Goal: Information Seeking & Learning: Learn about a topic

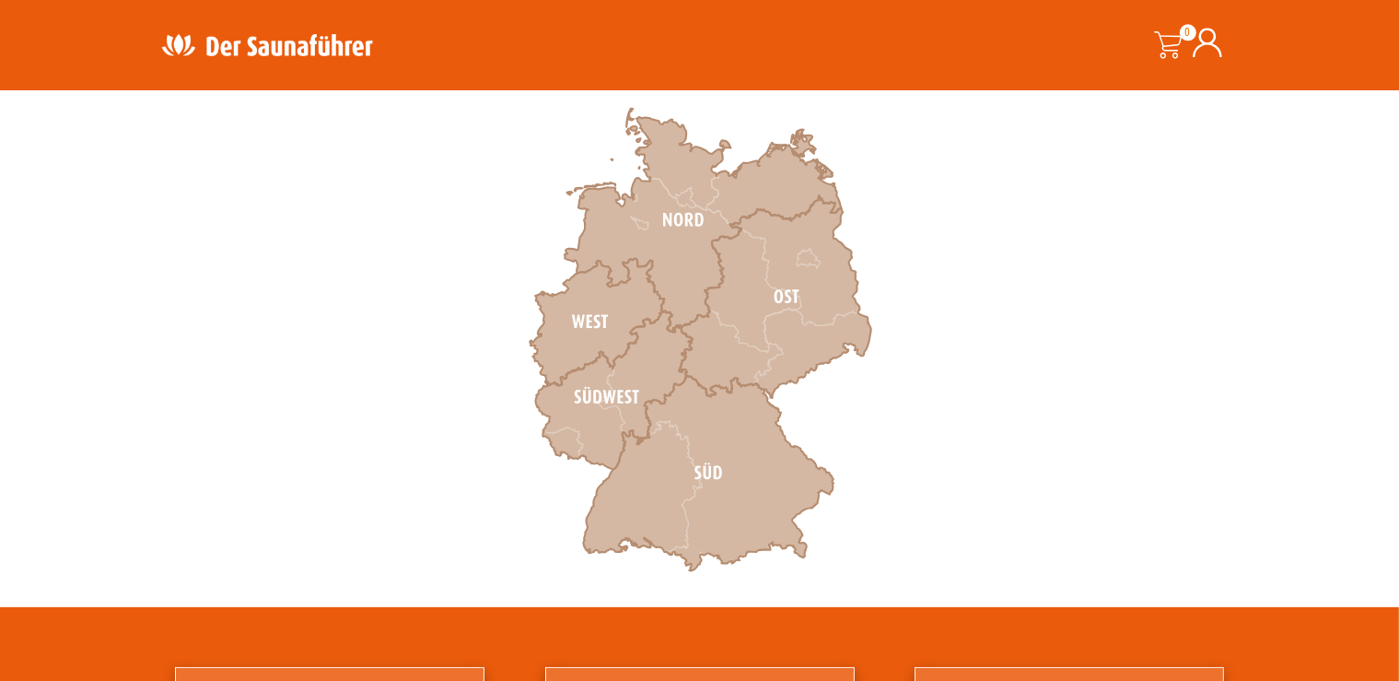
scroll to position [586, 0]
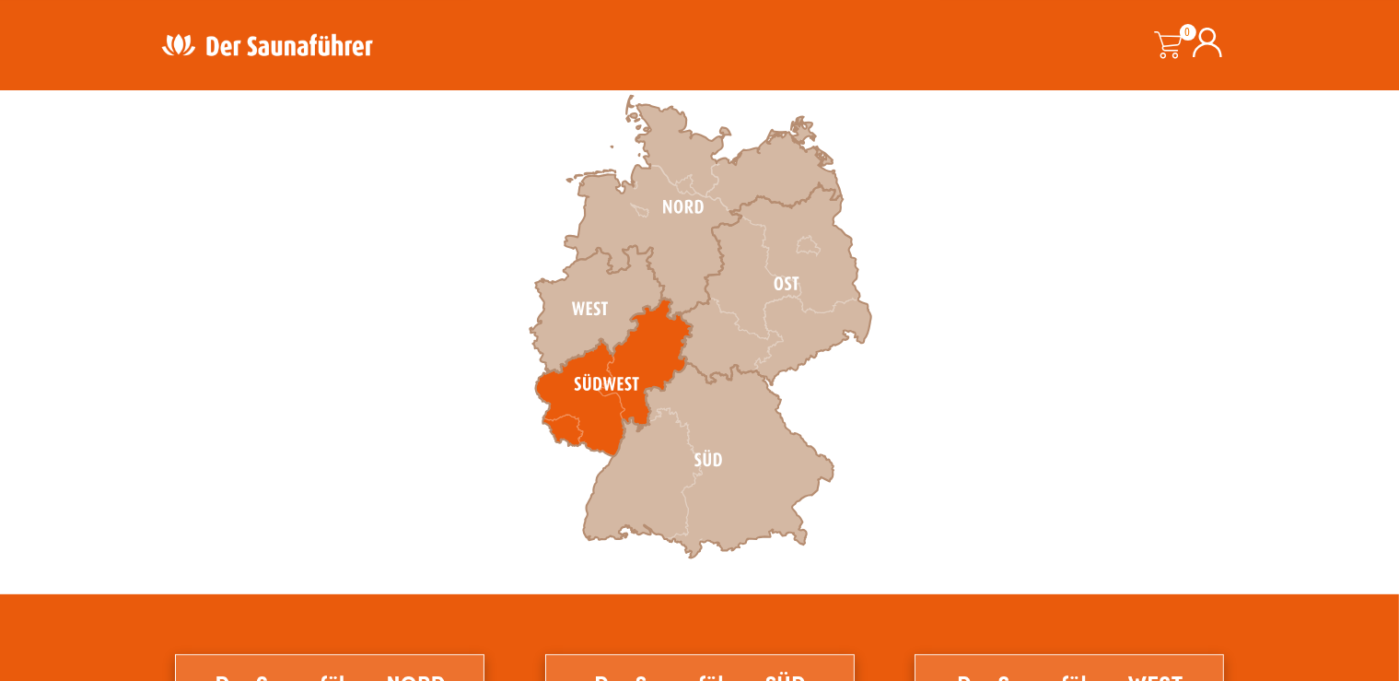
click at [595, 395] on icon at bounding box center [613, 377] width 157 height 158
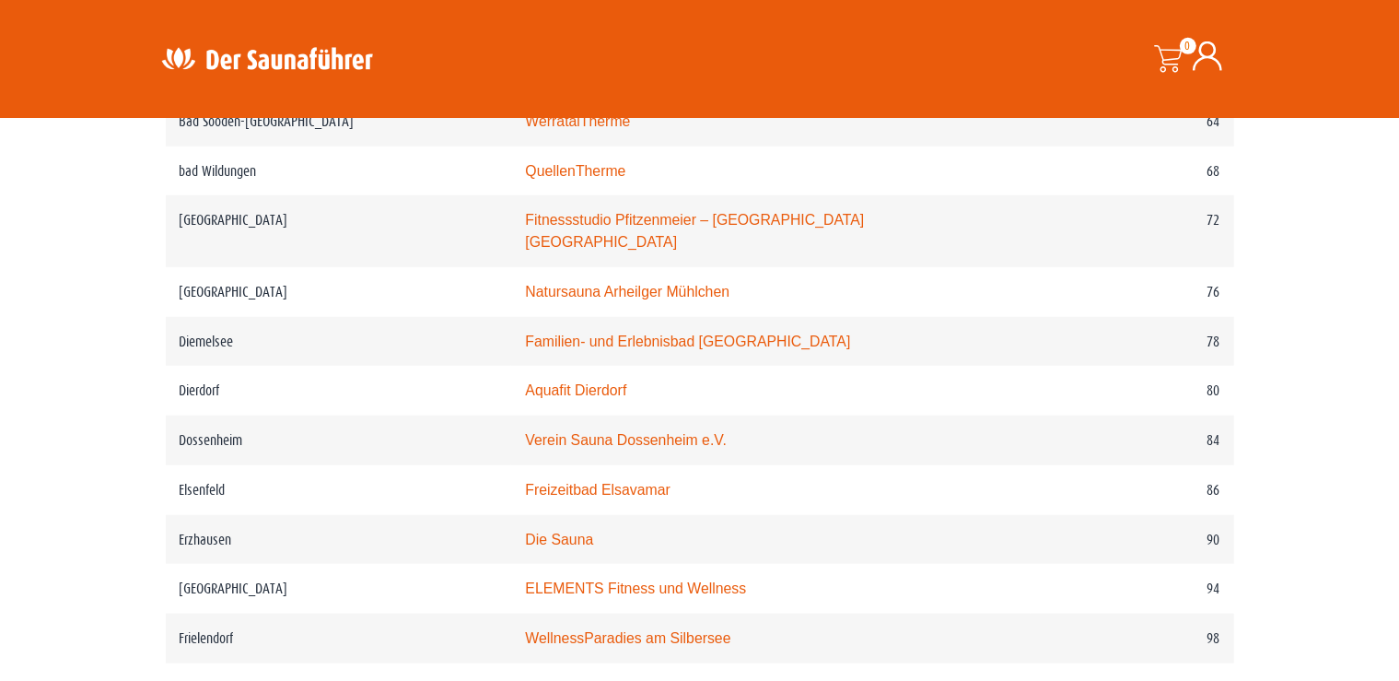
scroll to position [1495, 0]
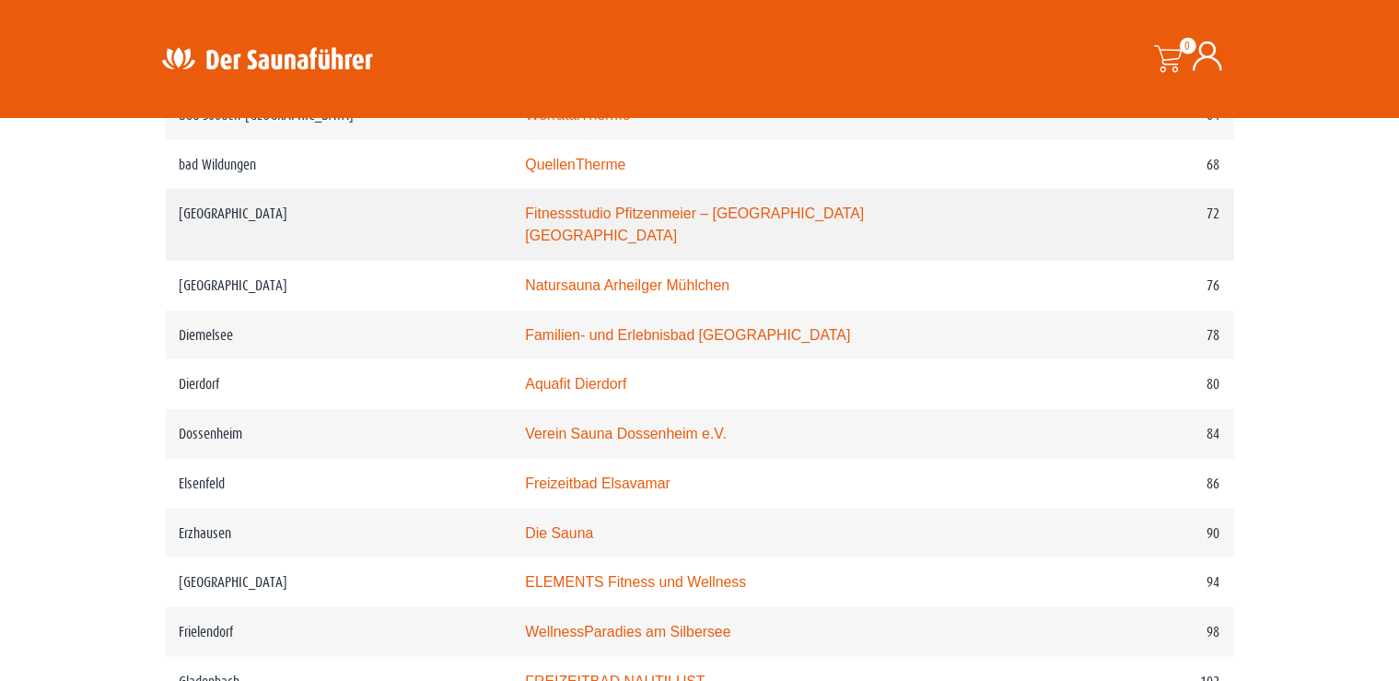
click at [805, 243] on link "Fitnessstudio Pfitzenmeier – [GEOGRAPHIC_DATA] [GEOGRAPHIC_DATA]" at bounding box center [694, 224] width 339 height 38
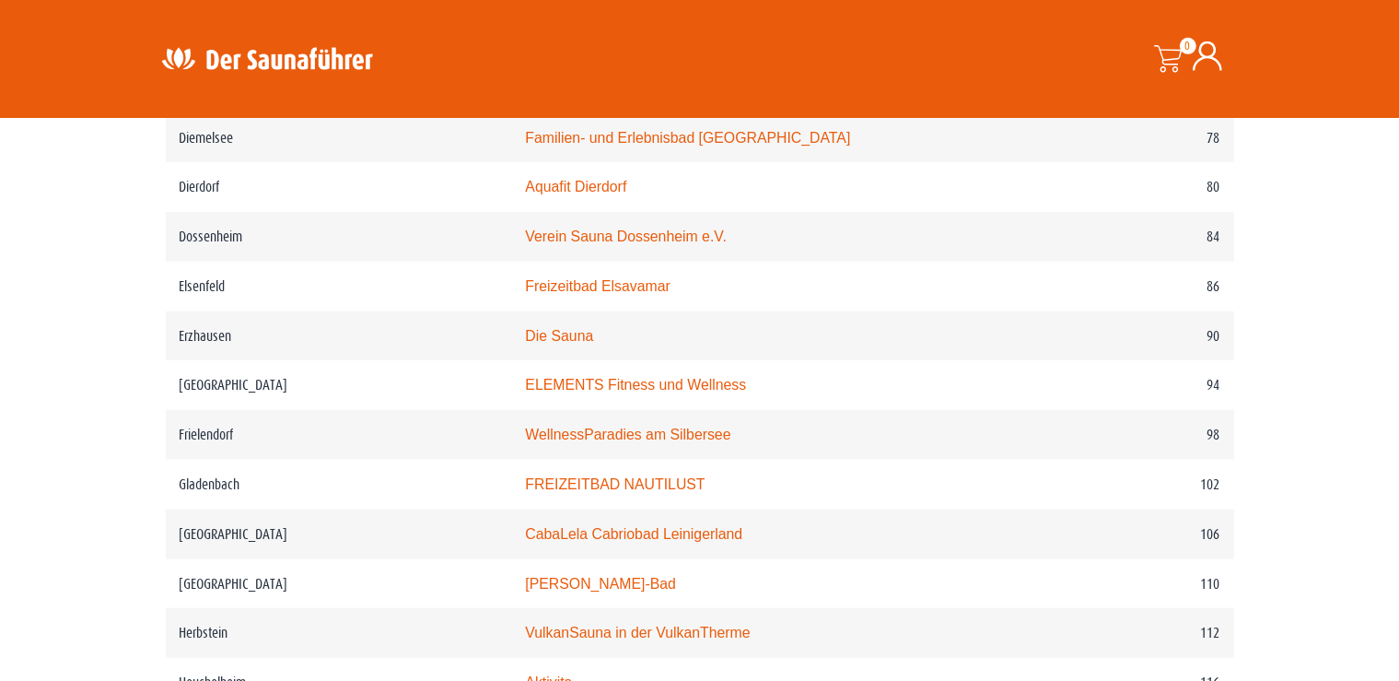
scroll to position [1704, 0]
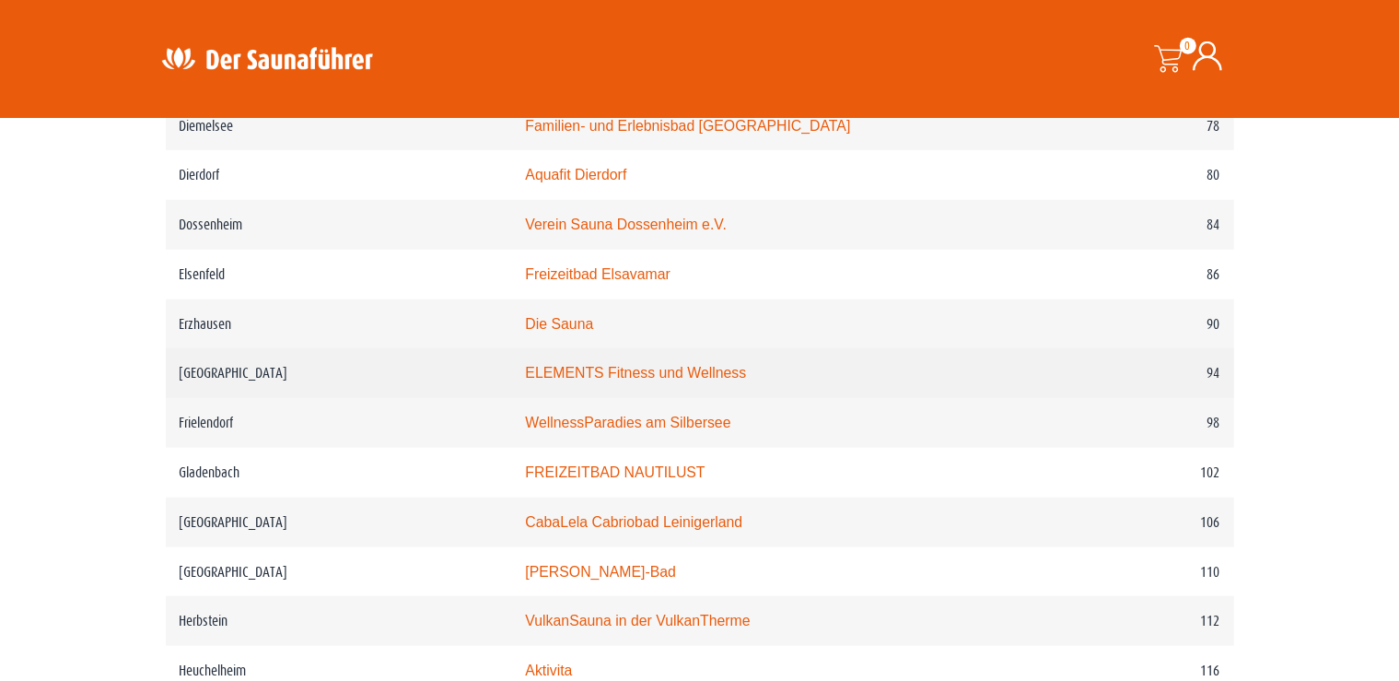
click at [661, 380] on link "ELEMENTS Fitness und Wellness" at bounding box center [635, 373] width 221 height 16
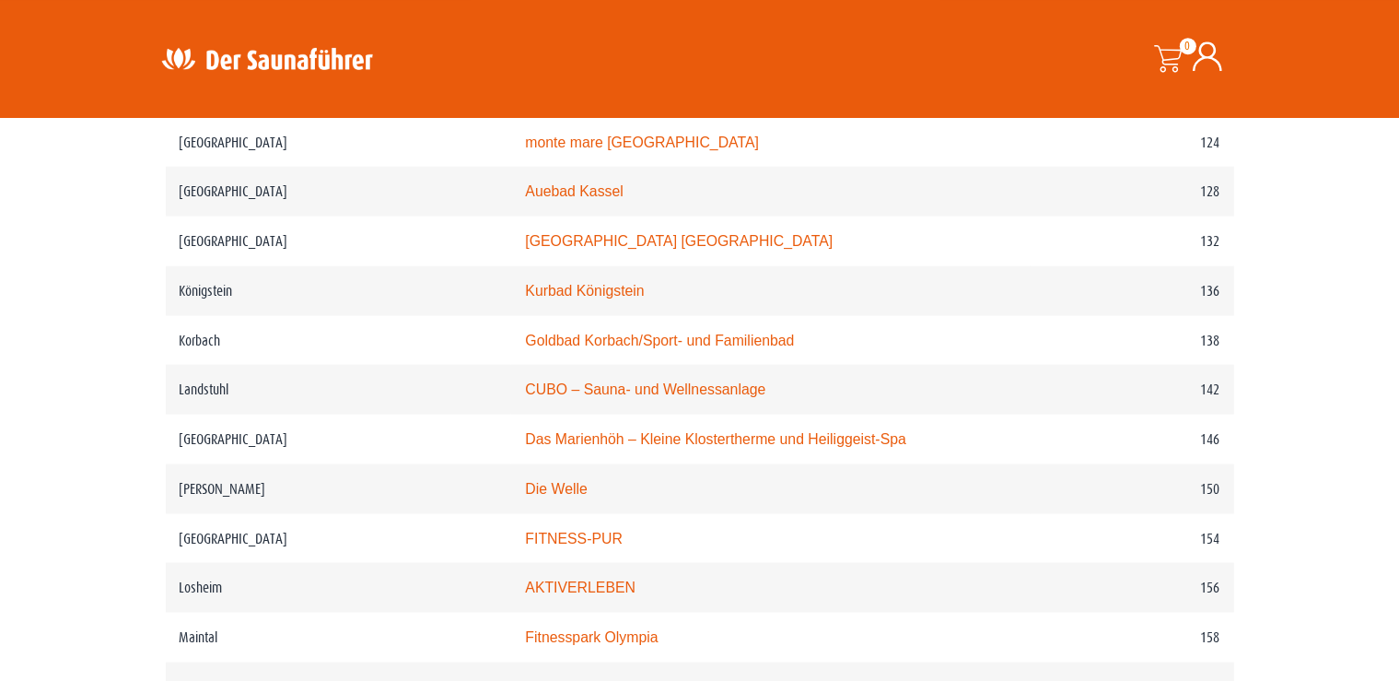
scroll to position [2338, 0]
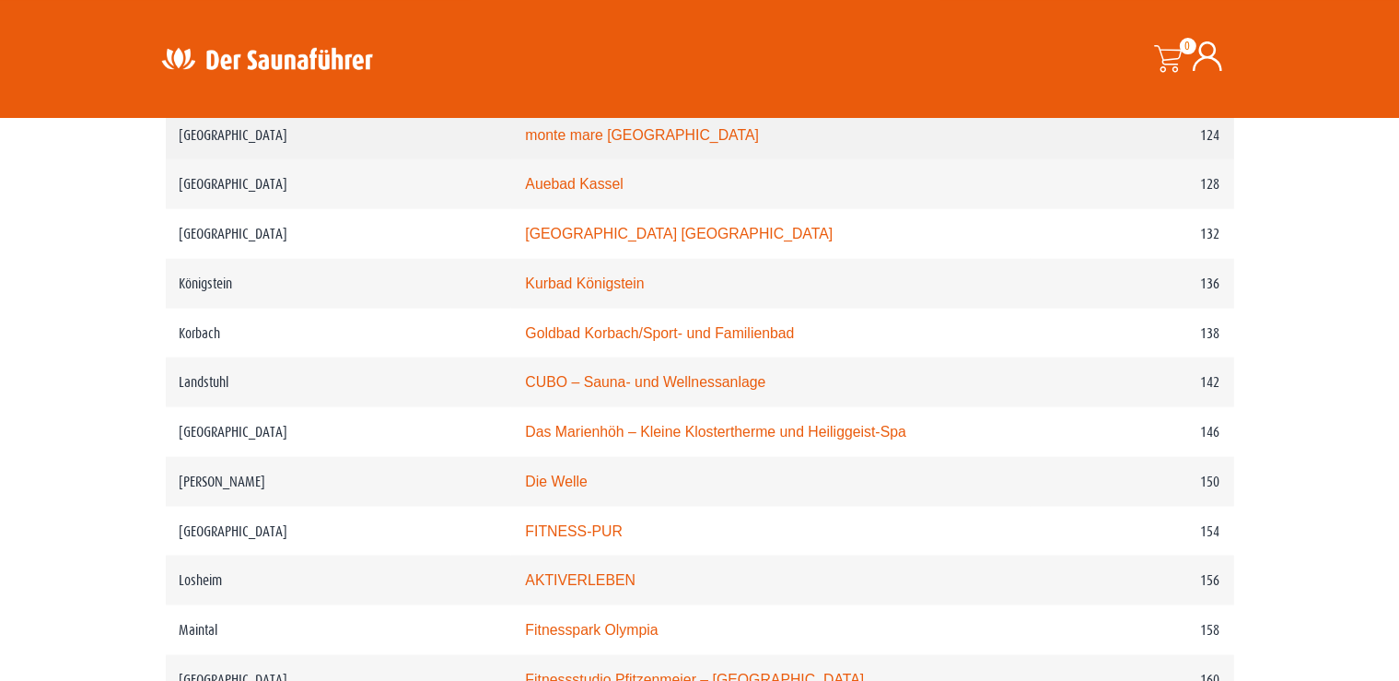
click at [589, 143] on link "monte mare [GEOGRAPHIC_DATA]" at bounding box center [642, 135] width 234 height 16
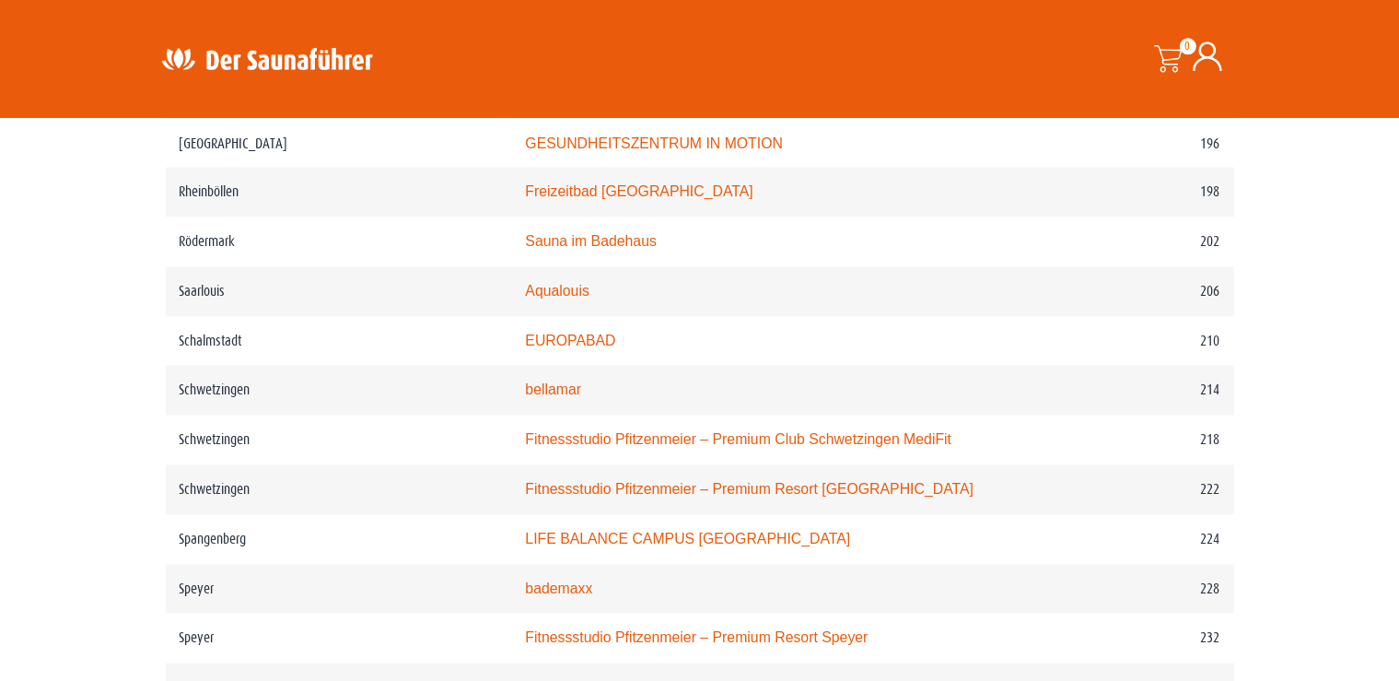
scroll to position [3367, 0]
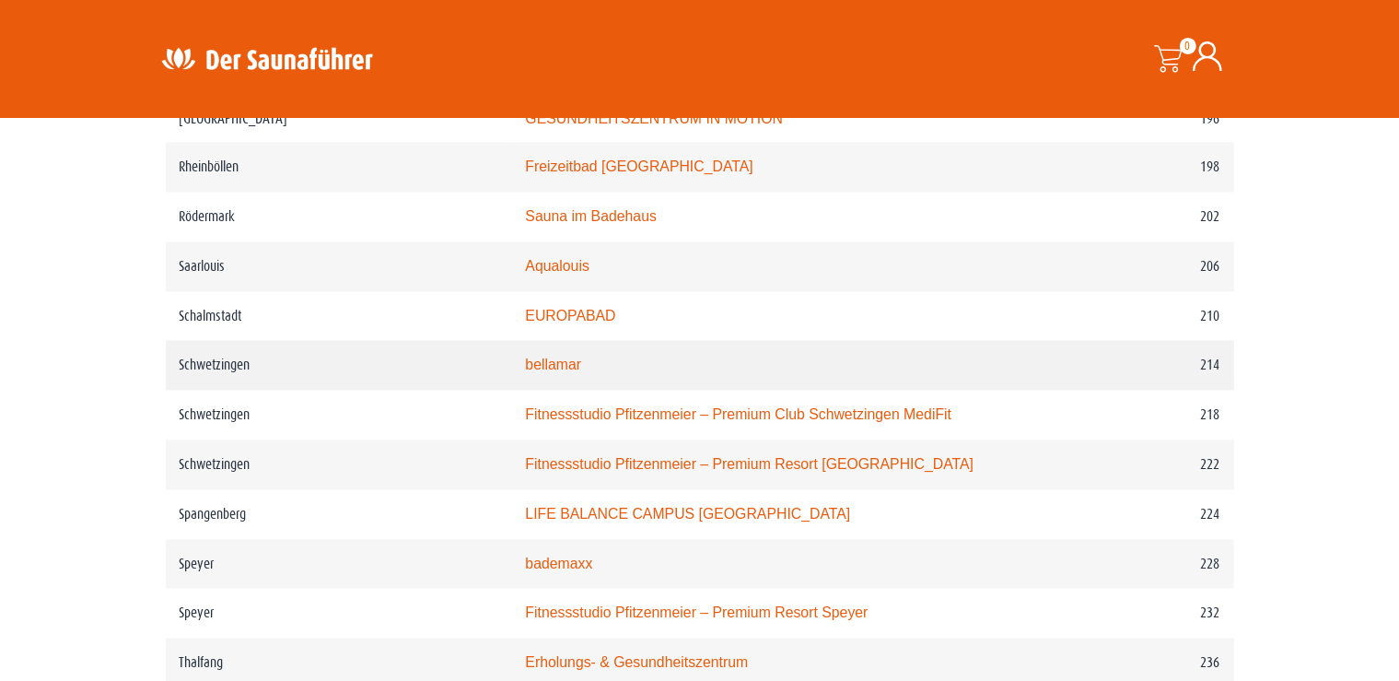
click at [525, 357] on link "bellamar" at bounding box center [553, 365] width 56 height 16
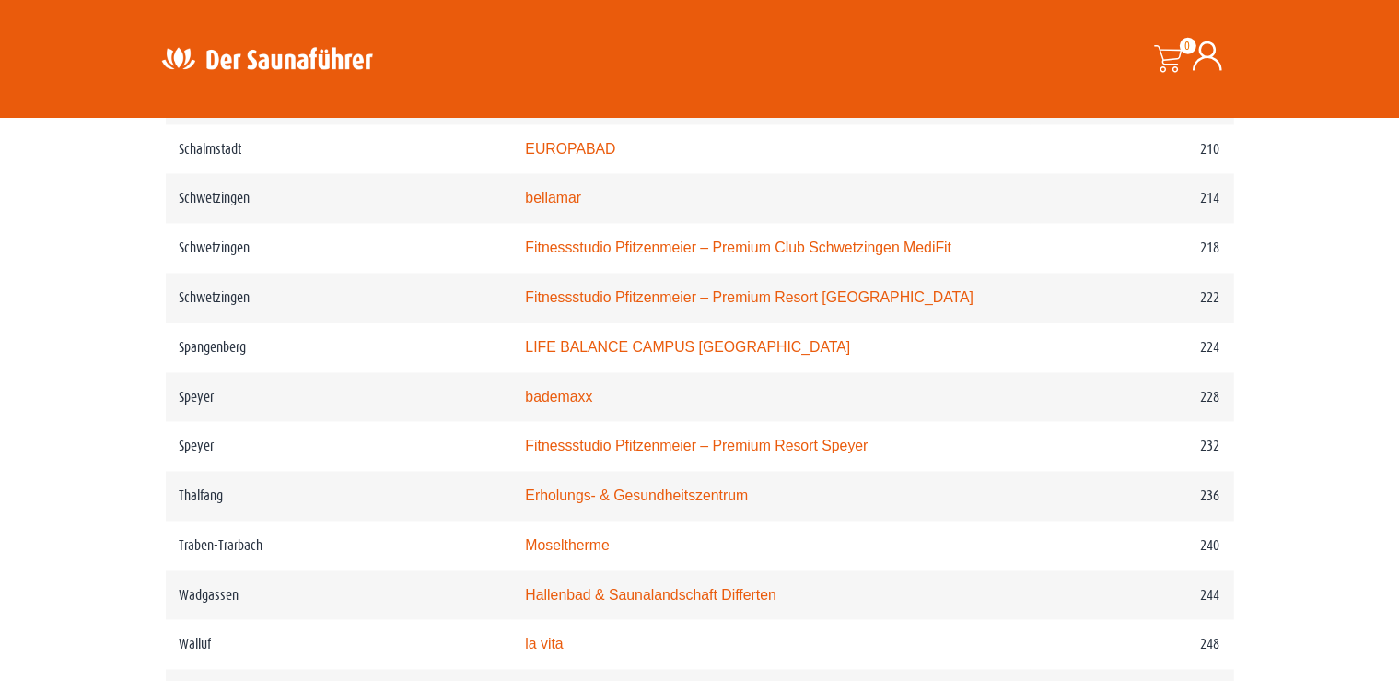
scroll to position [3547, 0]
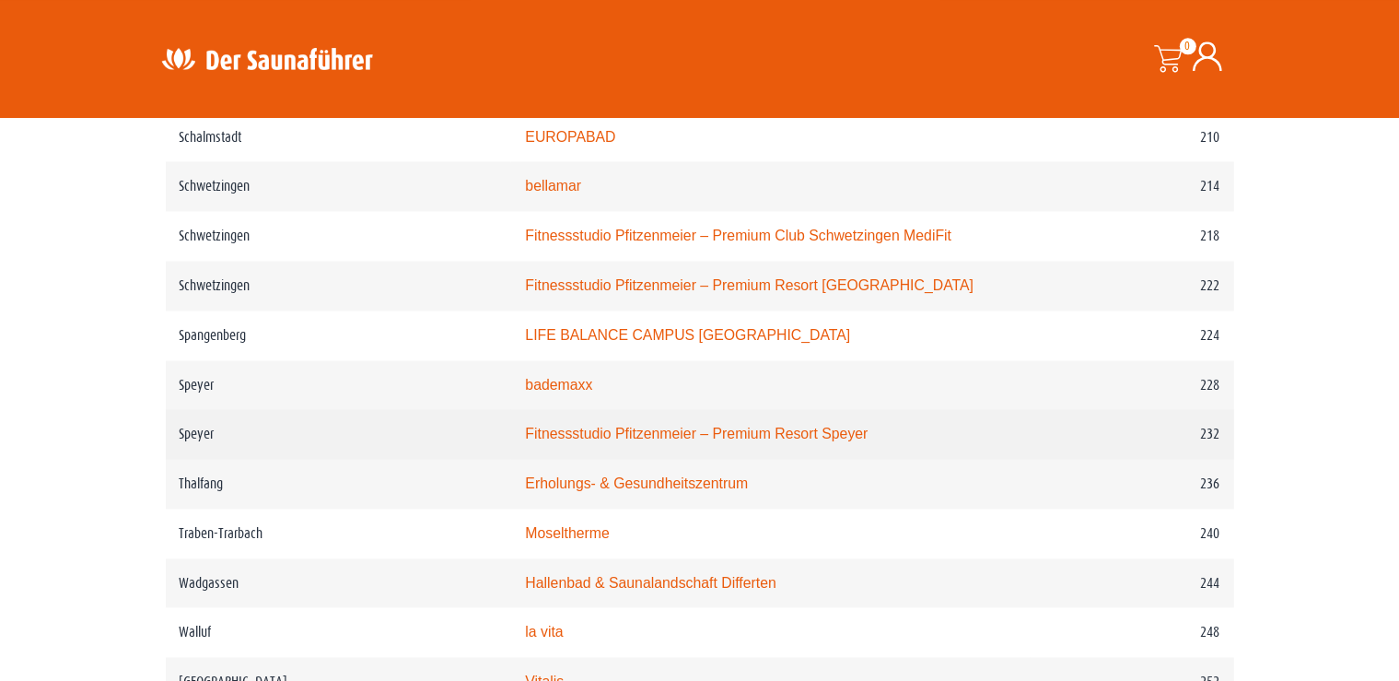
click at [680, 426] on link "Fitnessstudio Pfitzenmeier – Premium Resort Speyer" at bounding box center [696, 434] width 343 height 16
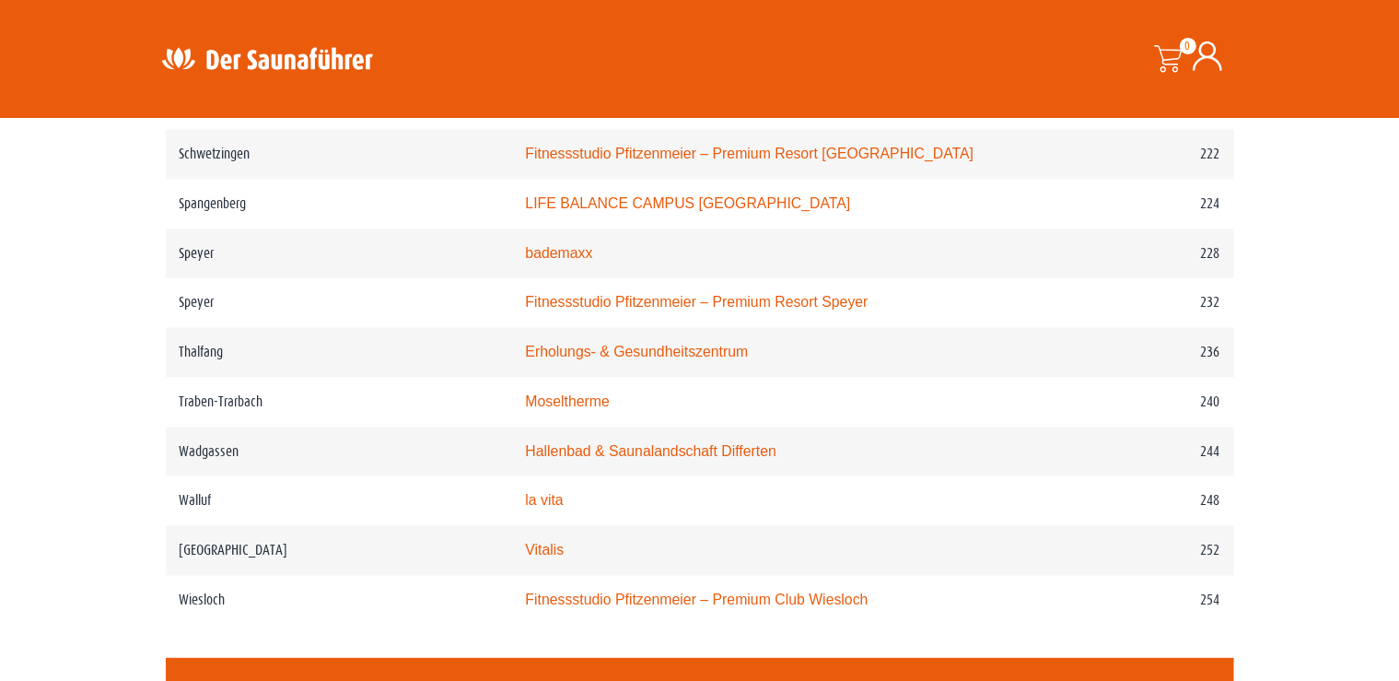
scroll to position [3690, 0]
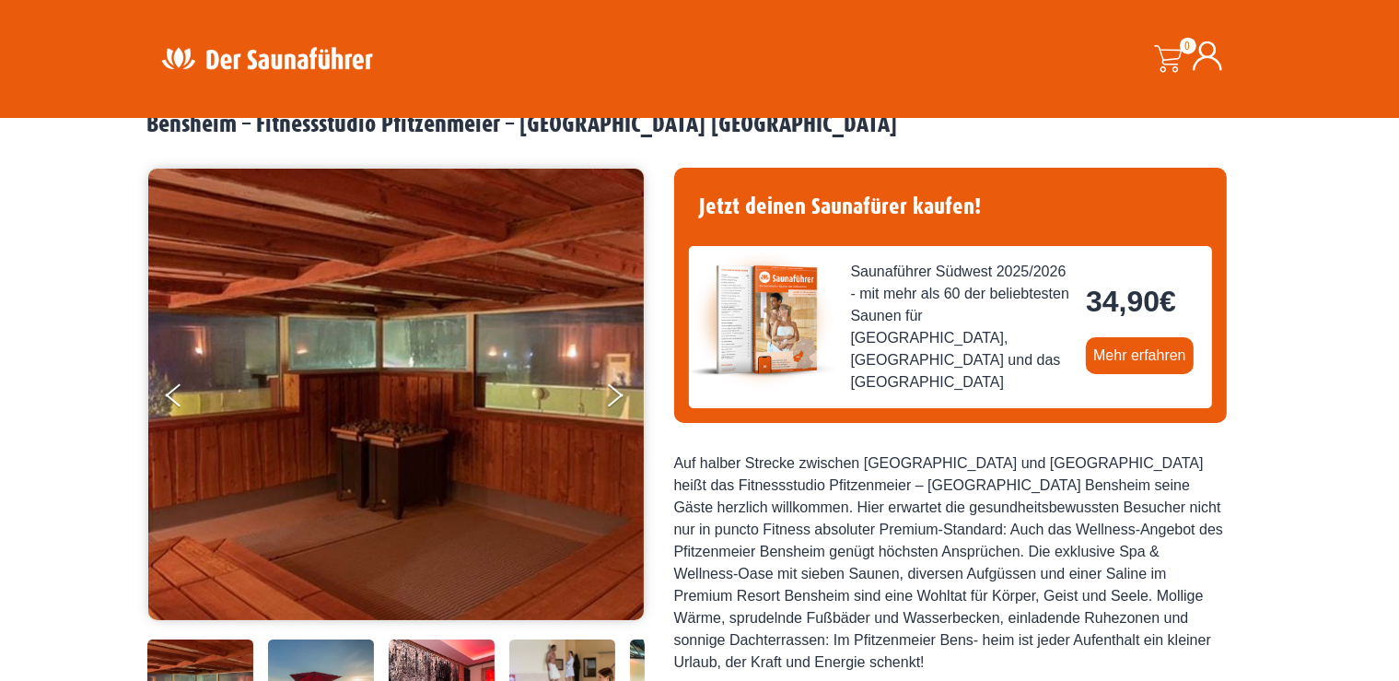
scroll to position [155, 0]
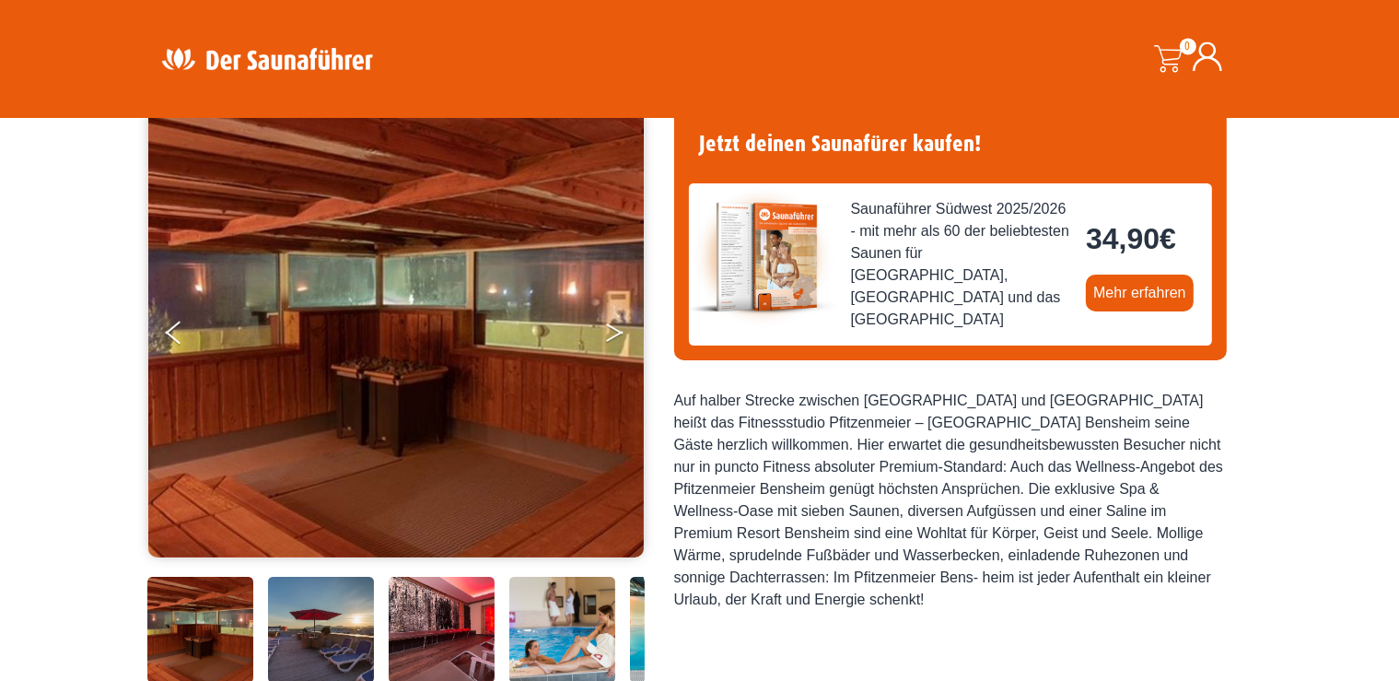
click at [619, 332] on icon "Next" at bounding box center [614, 336] width 17 height 11
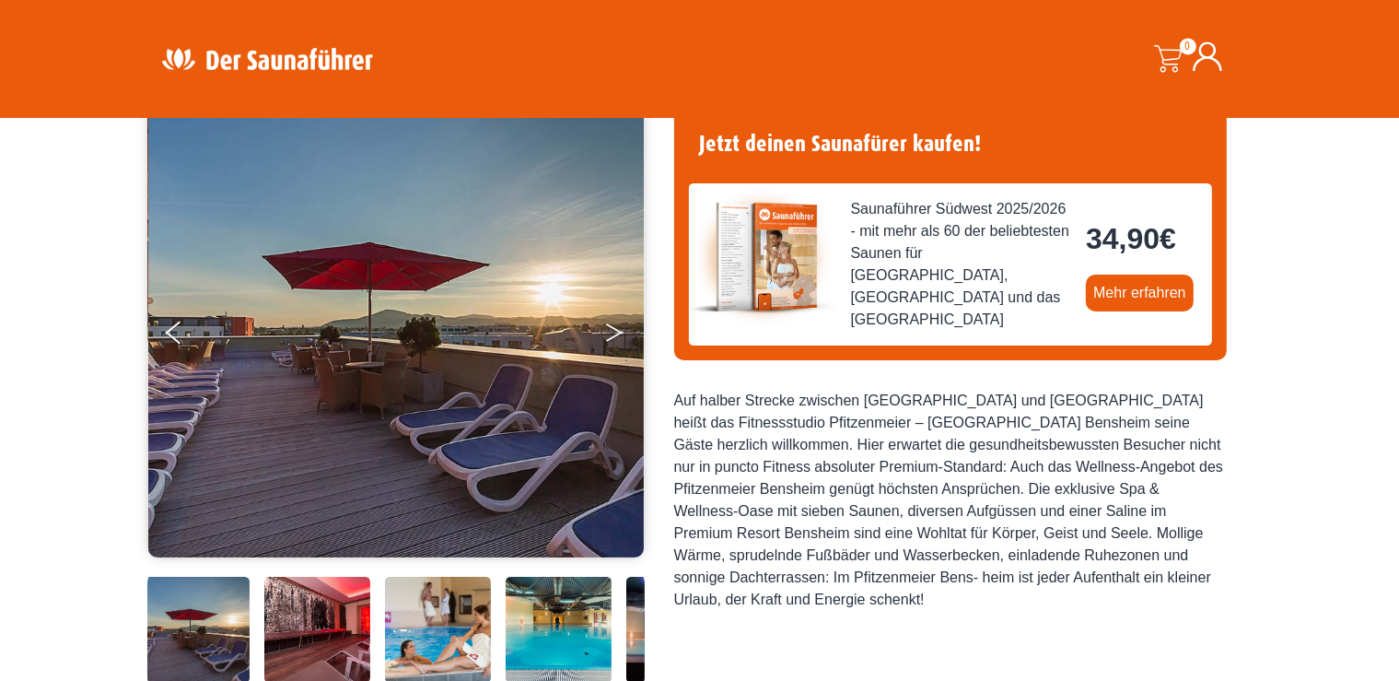
click at [619, 332] on icon "Next" at bounding box center [614, 336] width 17 height 11
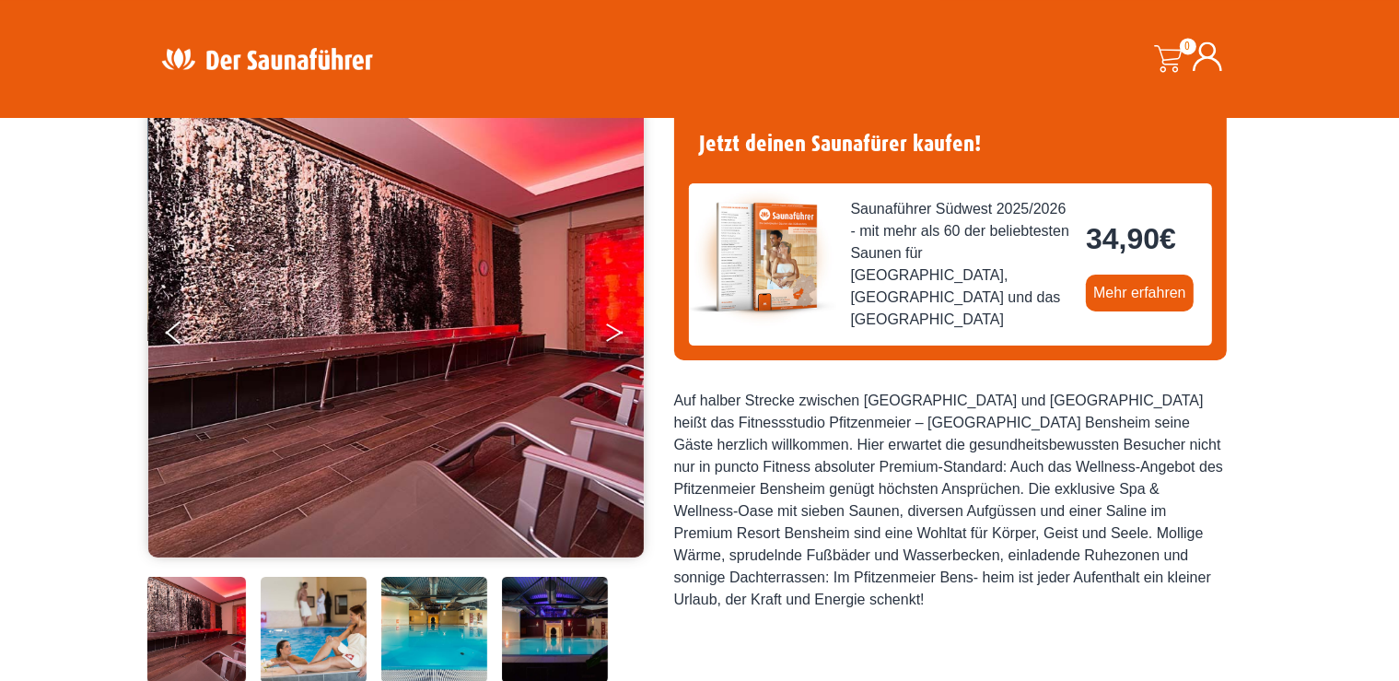
click at [619, 332] on icon "Next" at bounding box center [614, 336] width 17 height 11
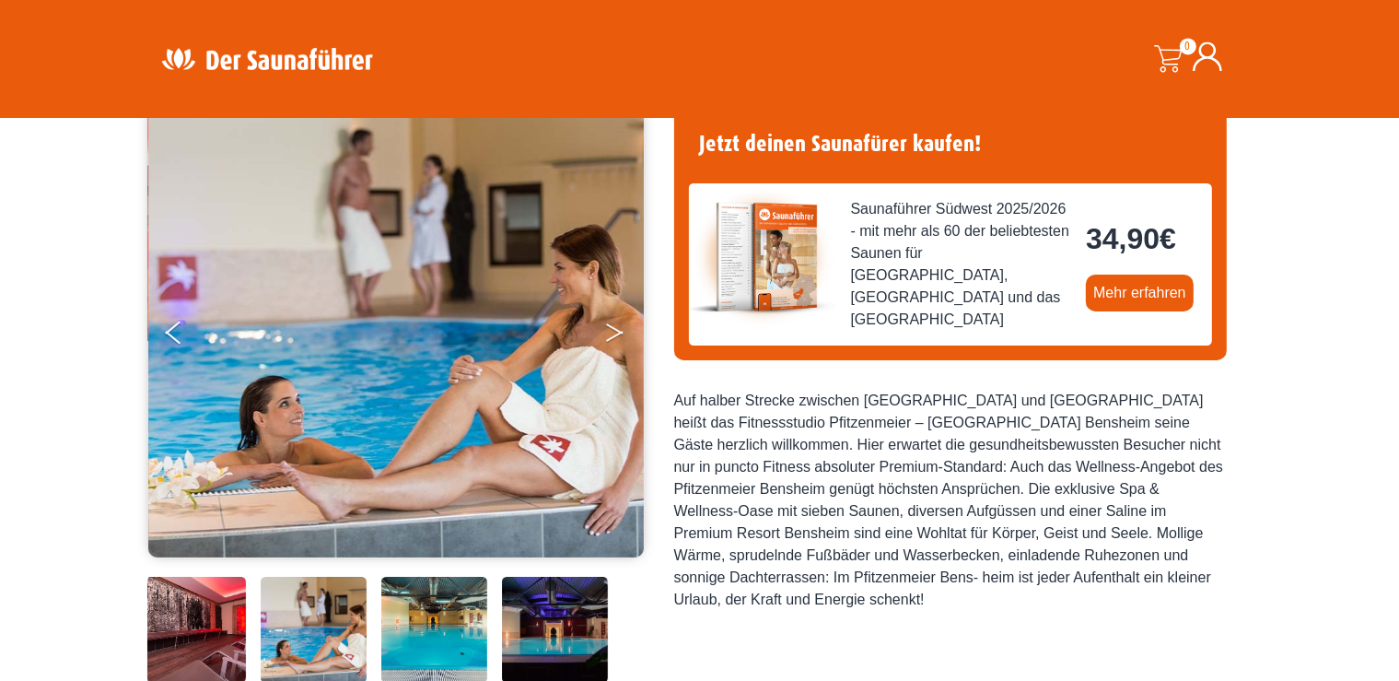
click at [619, 332] on icon "Next" at bounding box center [614, 336] width 17 height 11
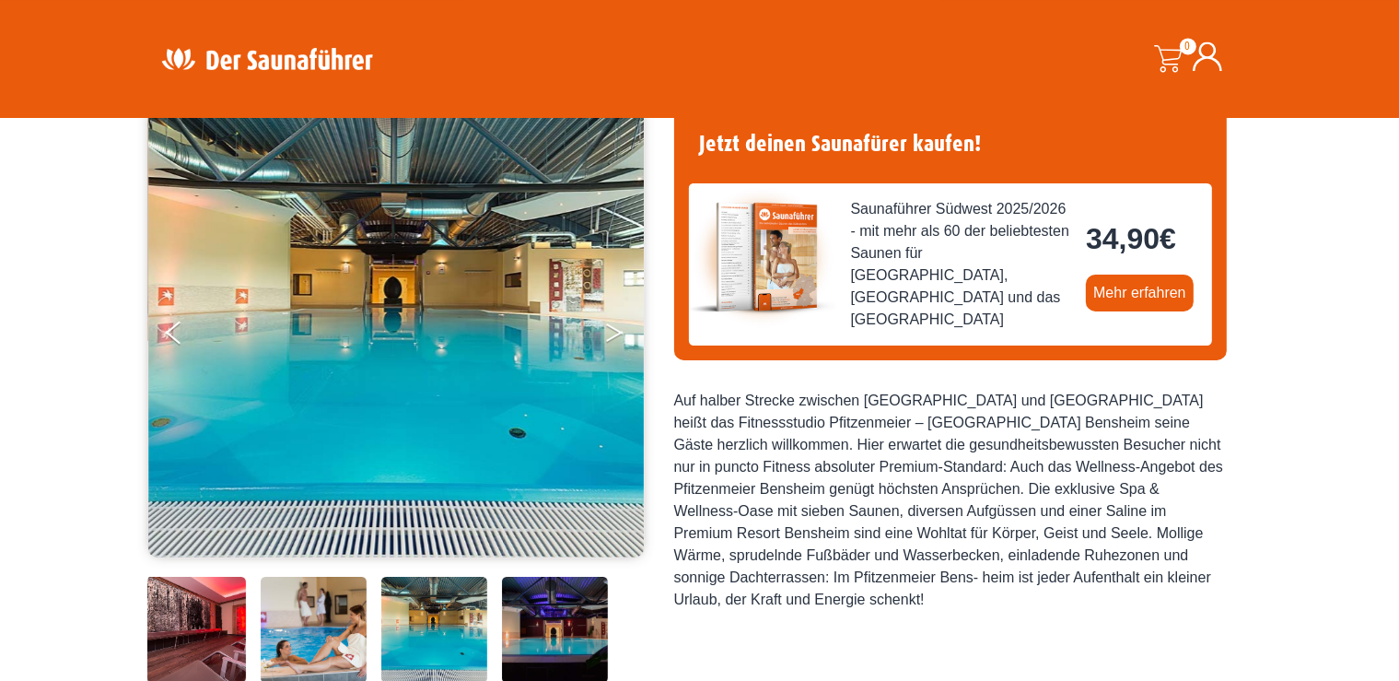
click at [619, 332] on icon "Next" at bounding box center [614, 336] width 17 height 11
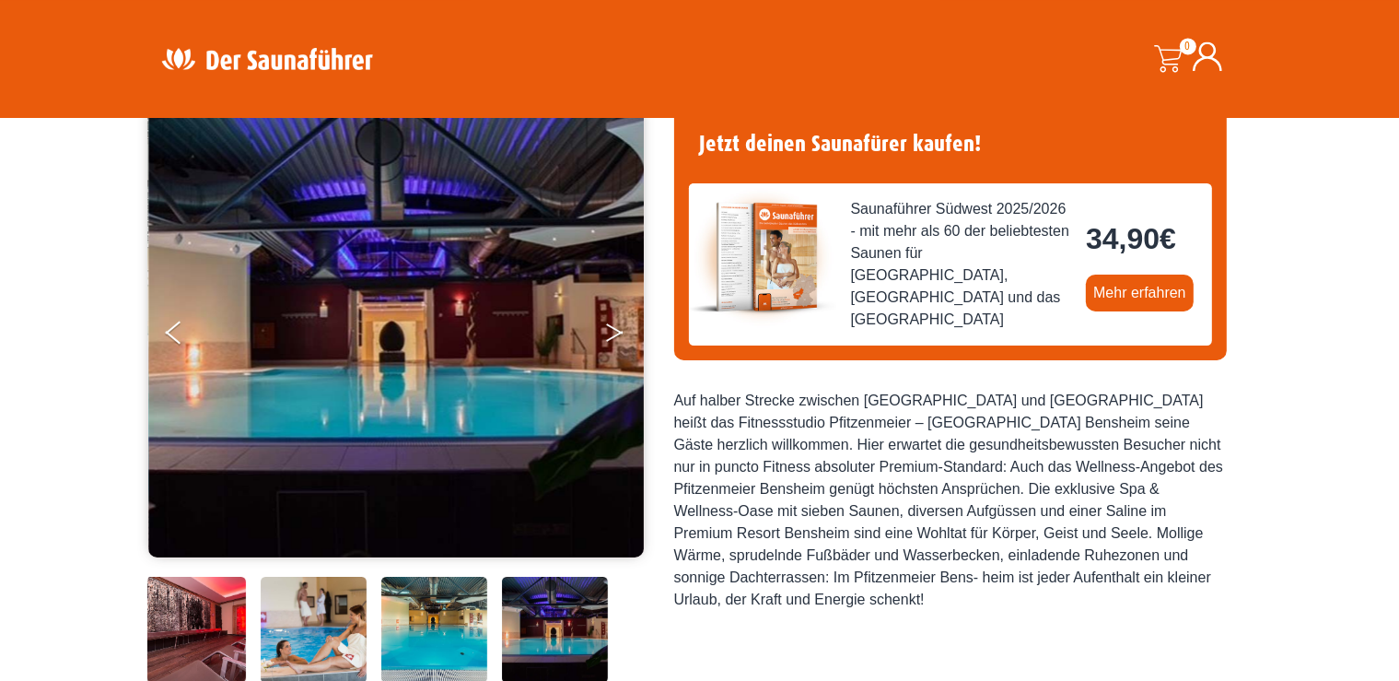
click at [619, 332] on icon "Next" at bounding box center [614, 336] width 17 height 11
click at [616, 332] on button "Next" at bounding box center [627, 336] width 46 height 46
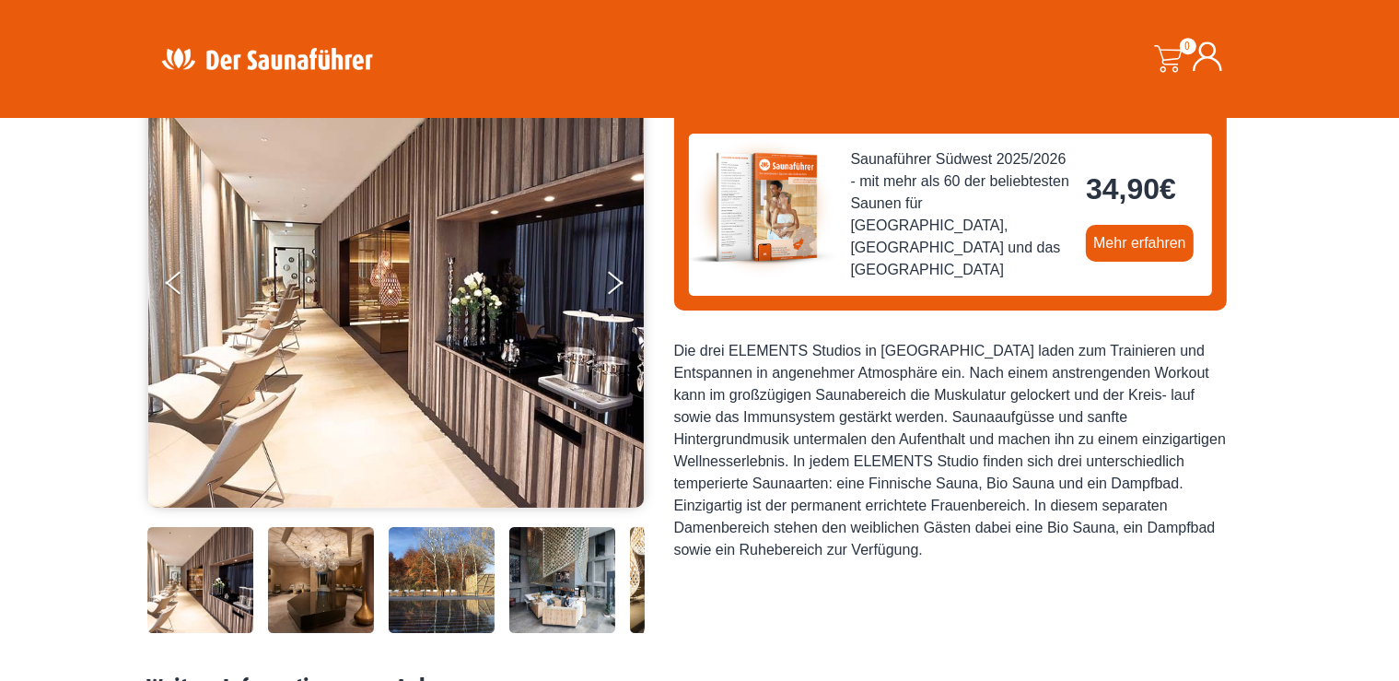
scroll to position [211, 0]
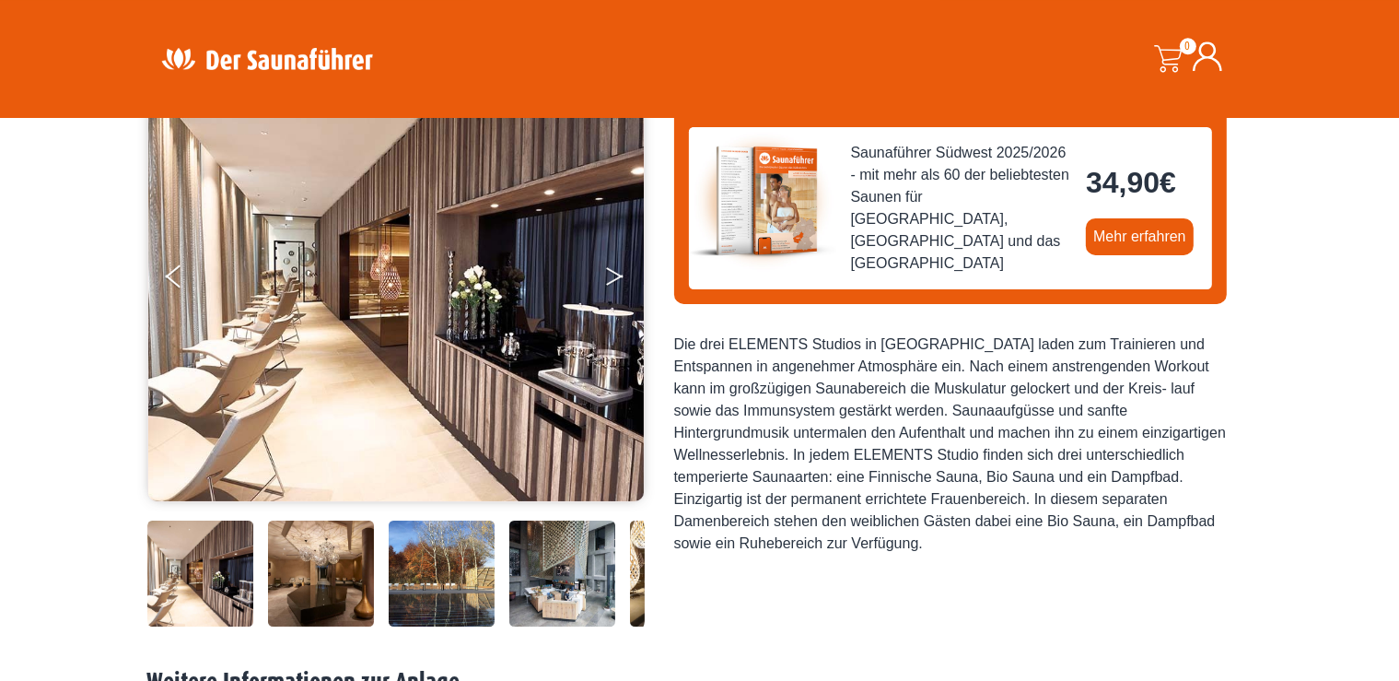
click at [616, 272] on icon "Next" at bounding box center [614, 272] width 17 height 11
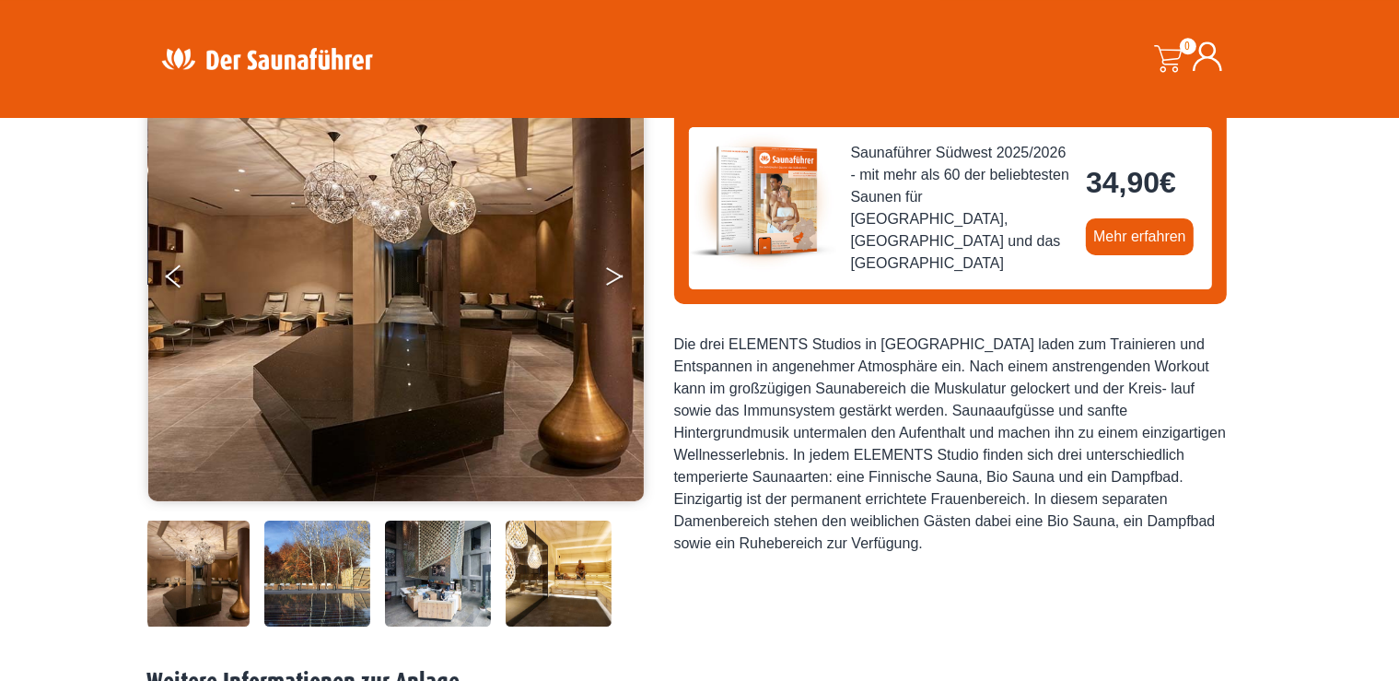
click at [616, 272] on icon "Next" at bounding box center [614, 272] width 17 height 11
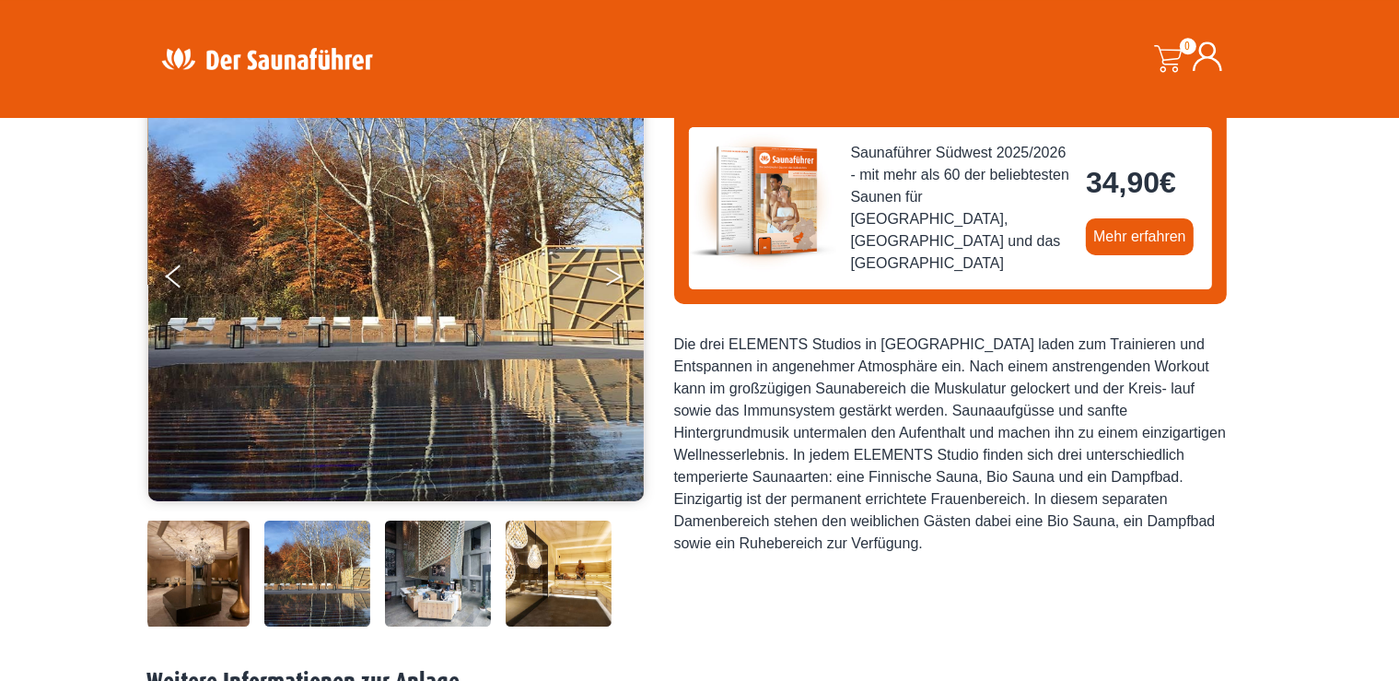
click at [616, 272] on icon "Next" at bounding box center [614, 272] width 17 height 11
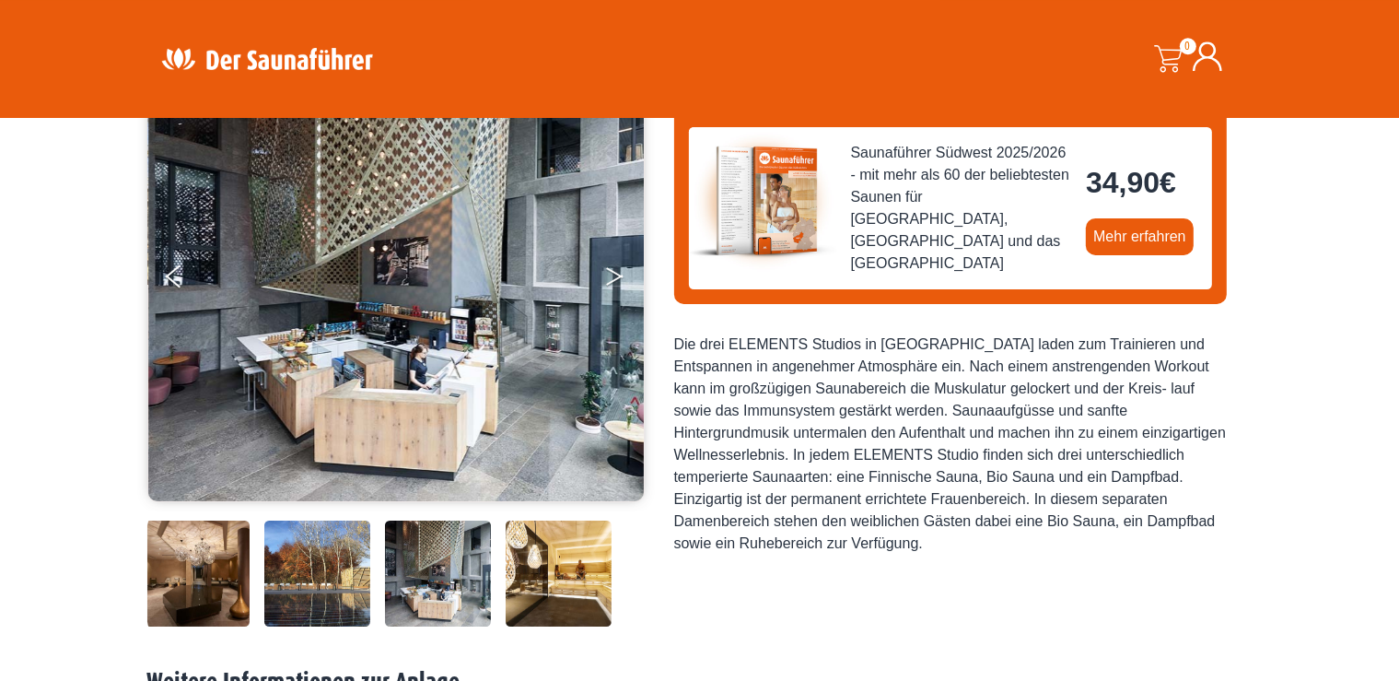
click at [616, 272] on icon "Next" at bounding box center [614, 272] width 17 height 11
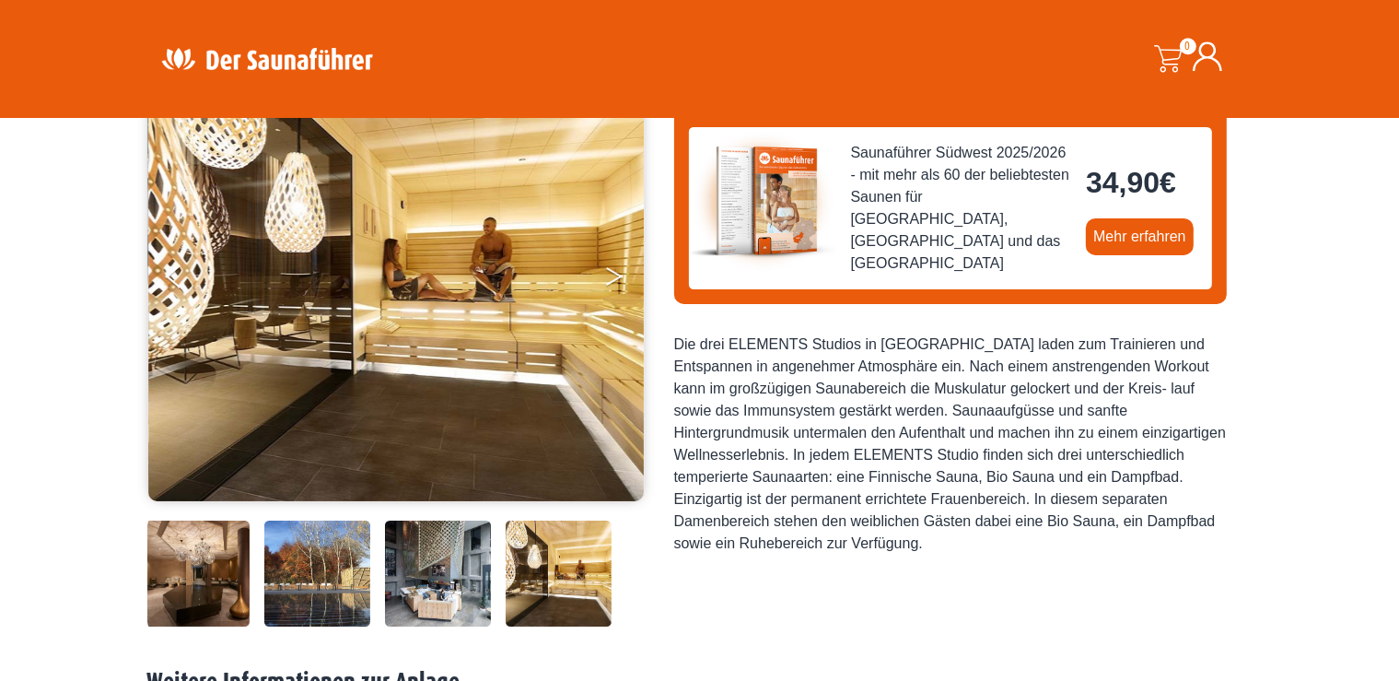
click at [616, 272] on icon "Next" at bounding box center [614, 272] width 17 height 11
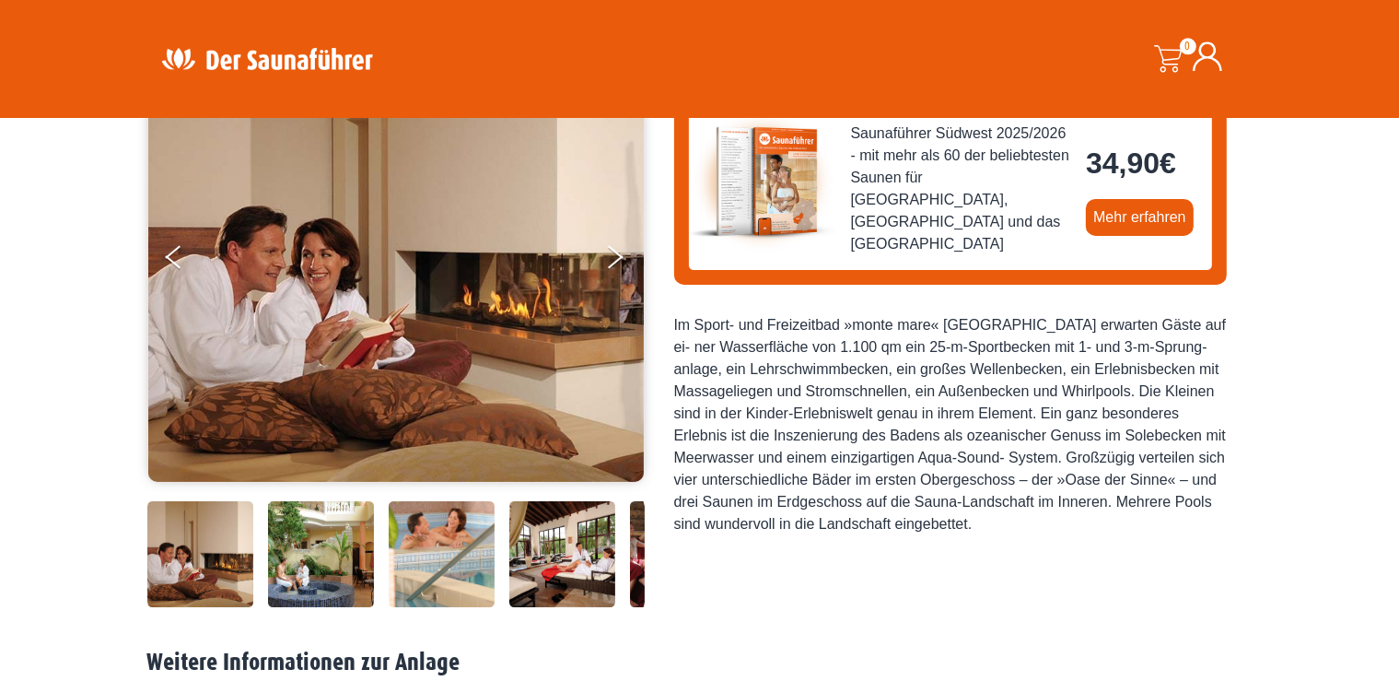
scroll to position [227, 0]
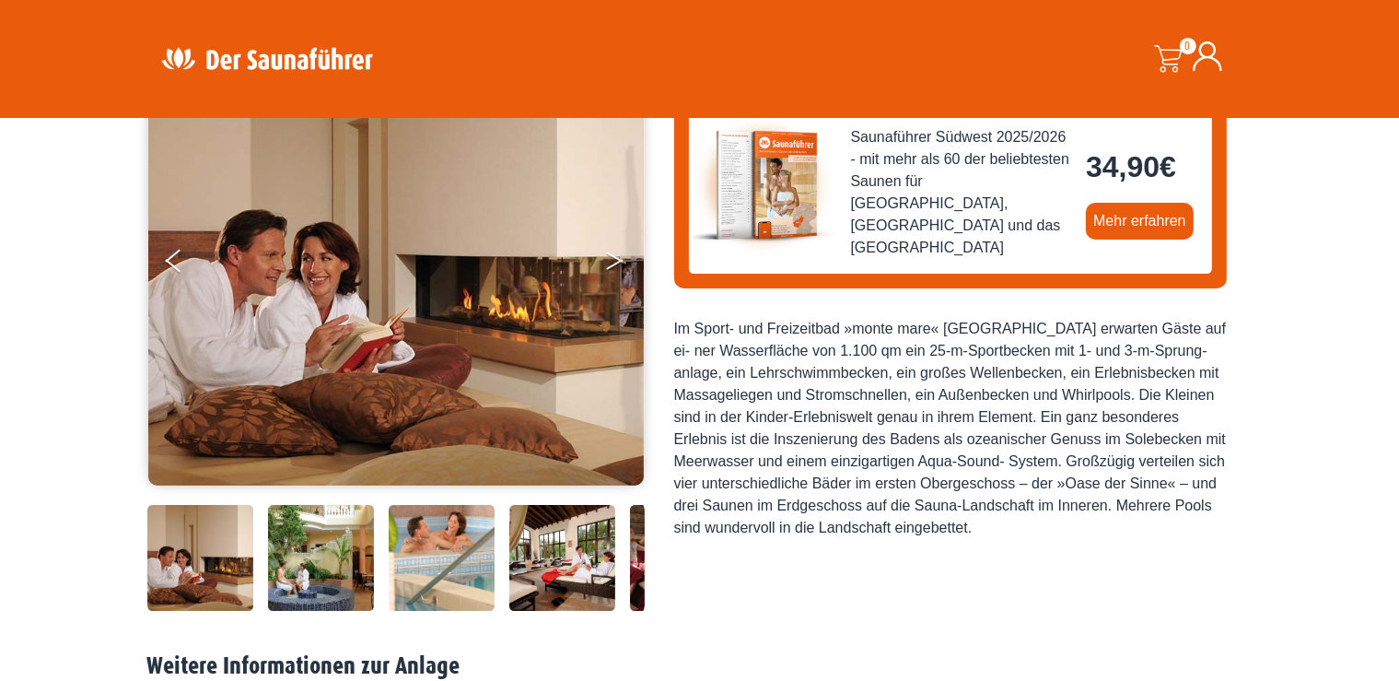
click at [612, 264] on icon "Next" at bounding box center [614, 264] width 17 height 11
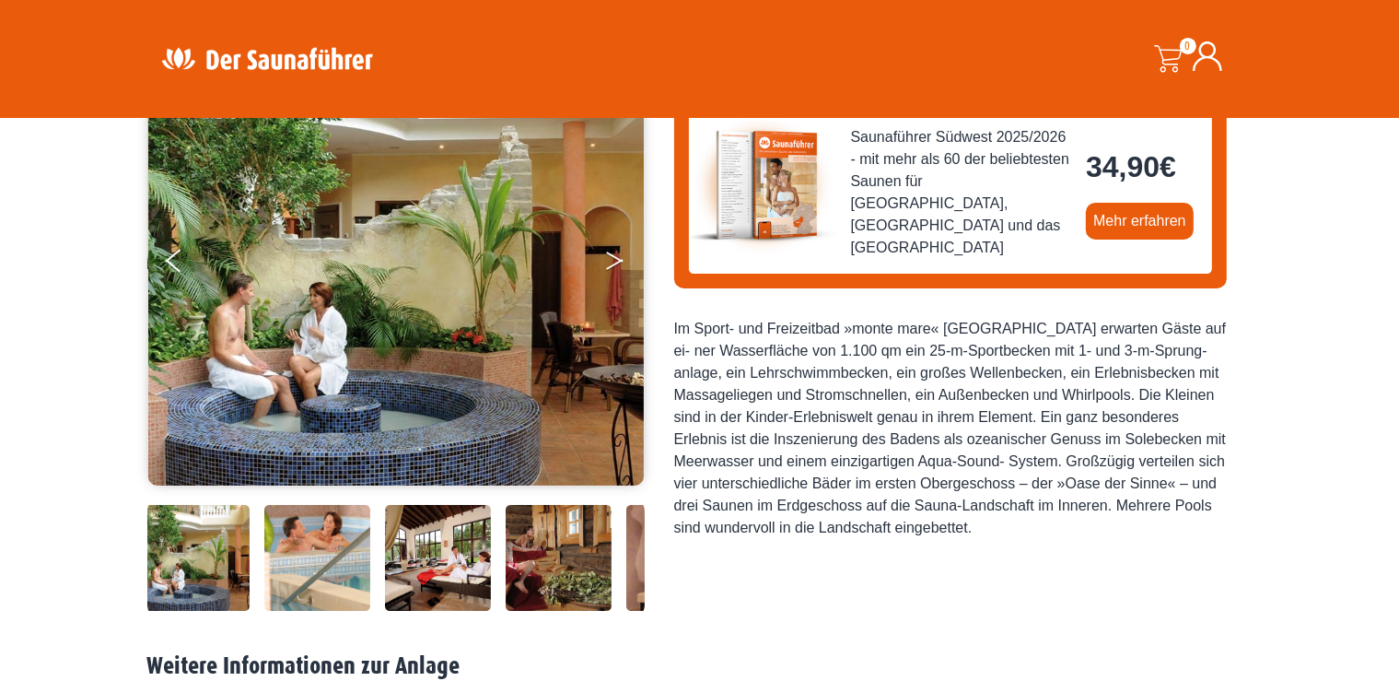
click at [612, 264] on icon "Next" at bounding box center [614, 264] width 17 height 11
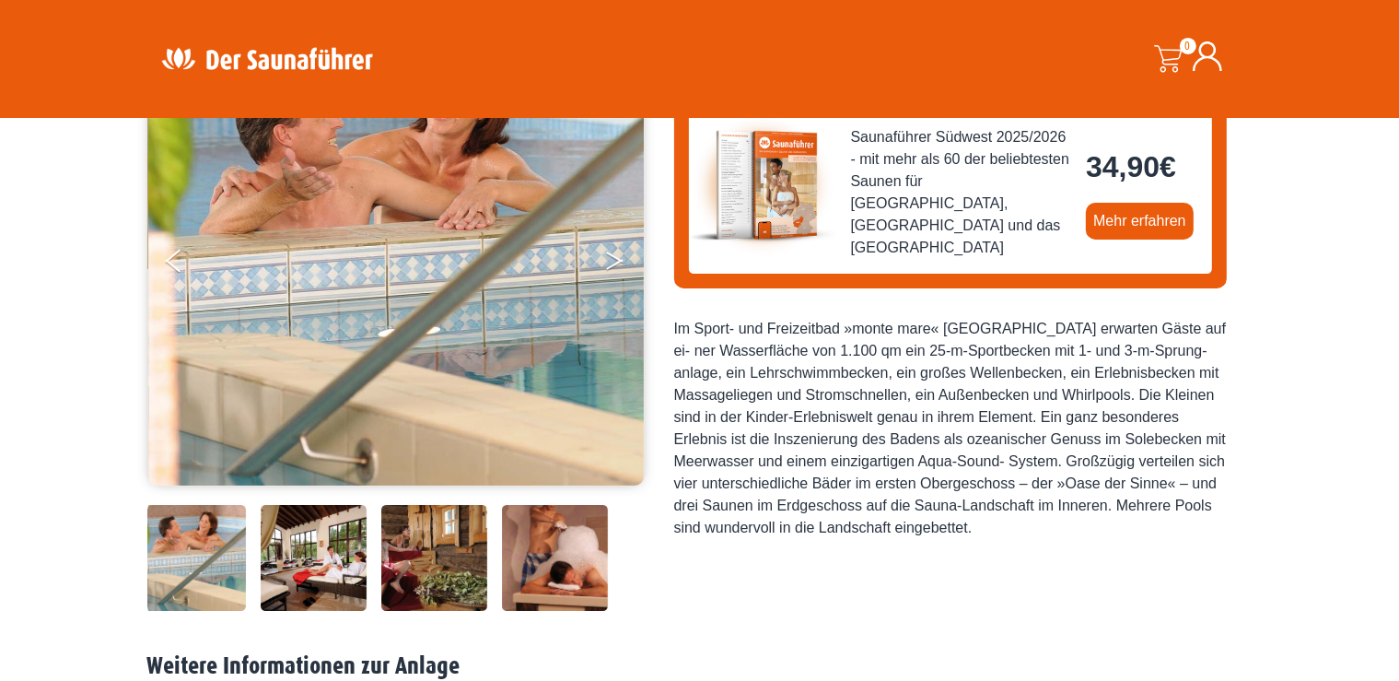
click at [620, 259] on icon "Next" at bounding box center [614, 256] width 17 height 11
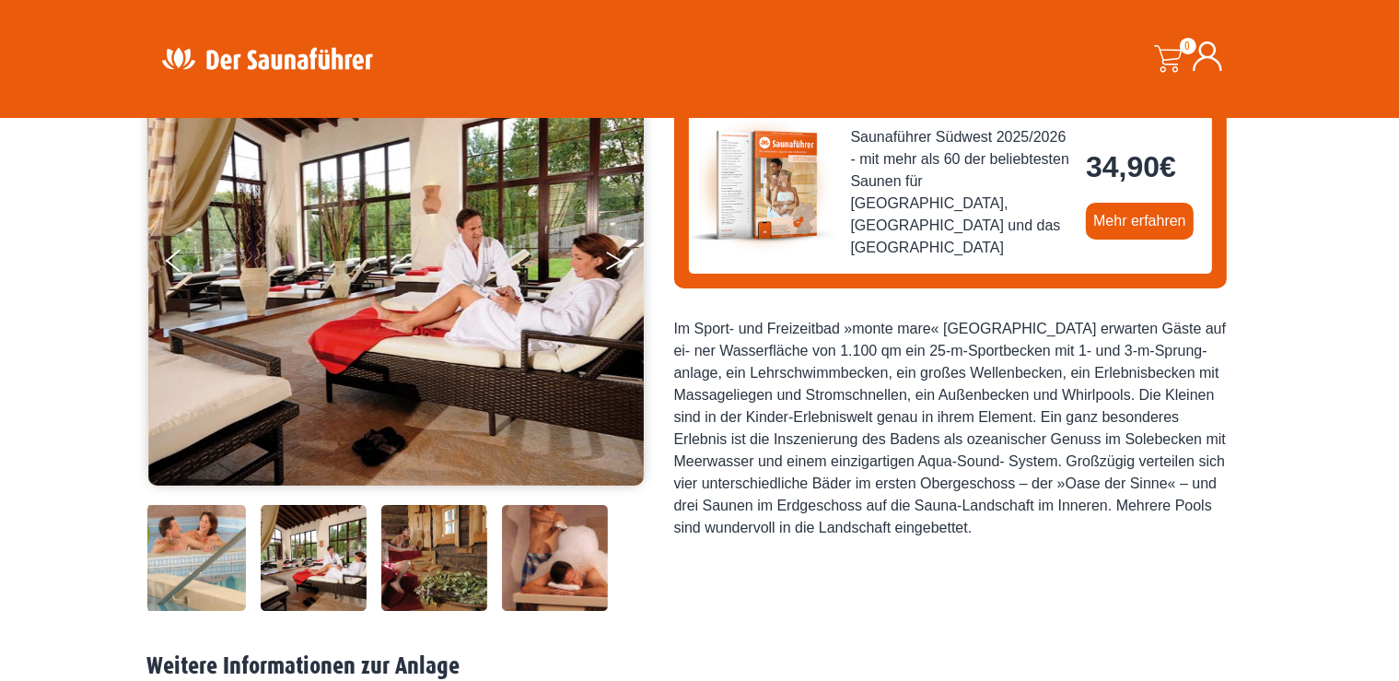
click at [620, 259] on icon "Next" at bounding box center [614, 256] width 17 height 11
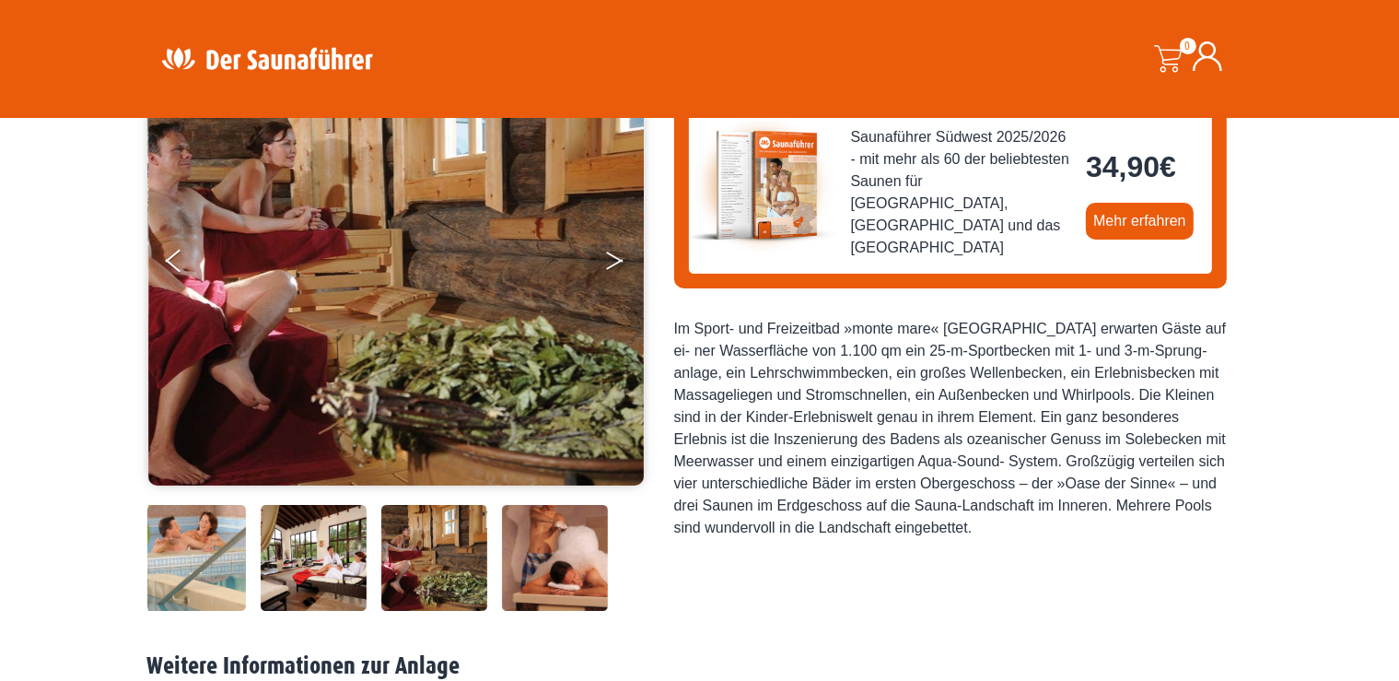
click at [620, 259] on icon "Next" at bounding box center [614, 256] width 17 height 11
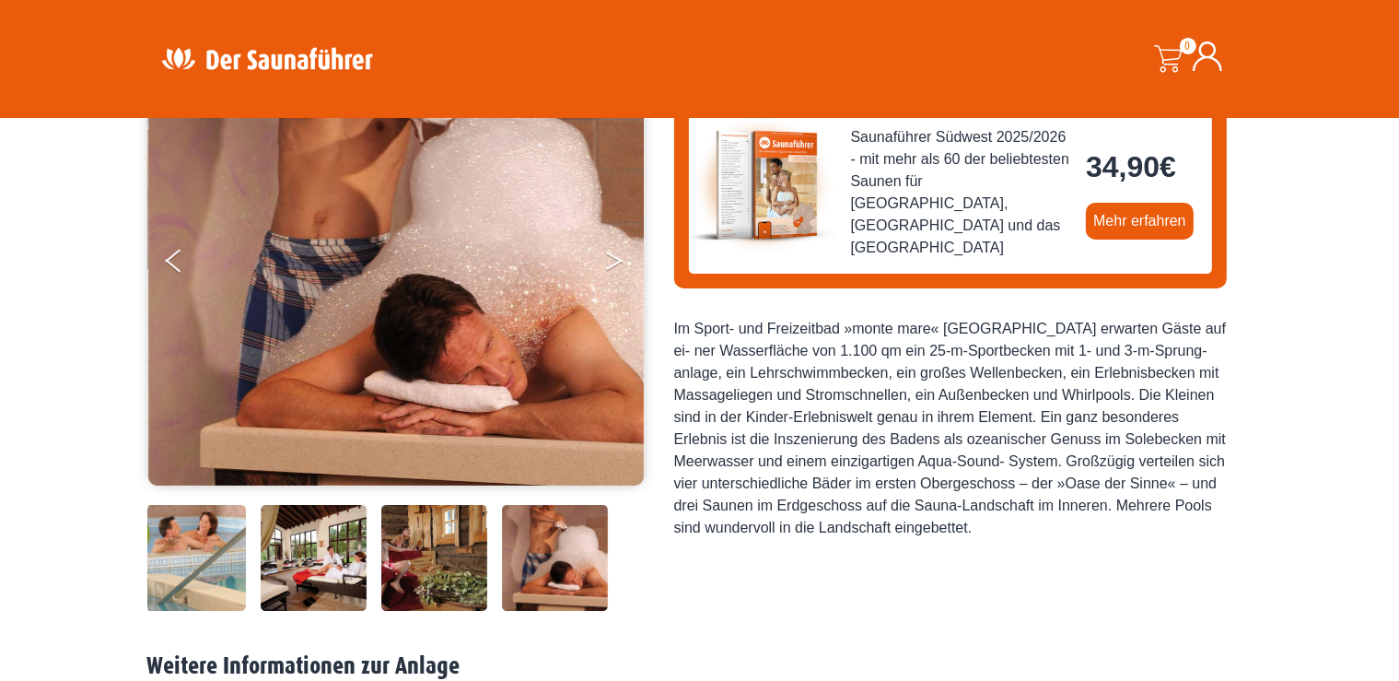
click at [620, 259] on icon "Next" at bounding box center [614, 256] width 17 height 11
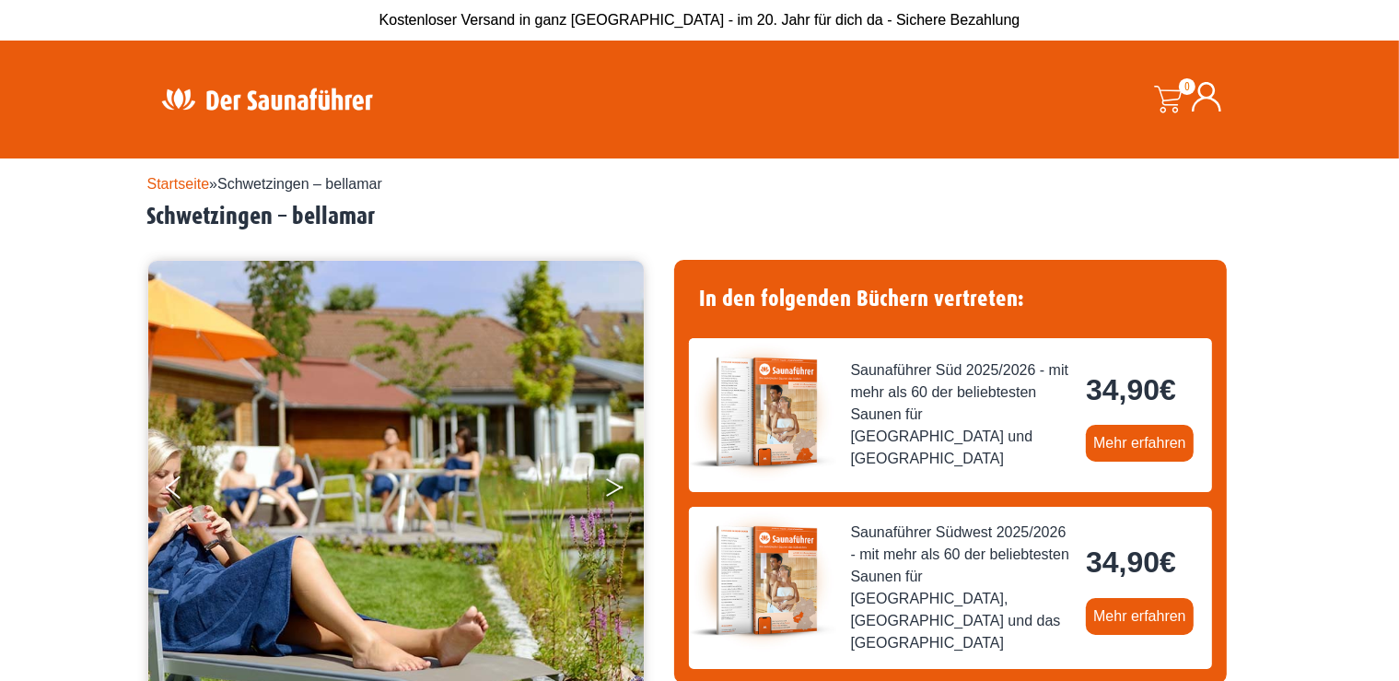
click at [616, 488] on button "Next" at bounding box center [627, 491] width 46 height 46
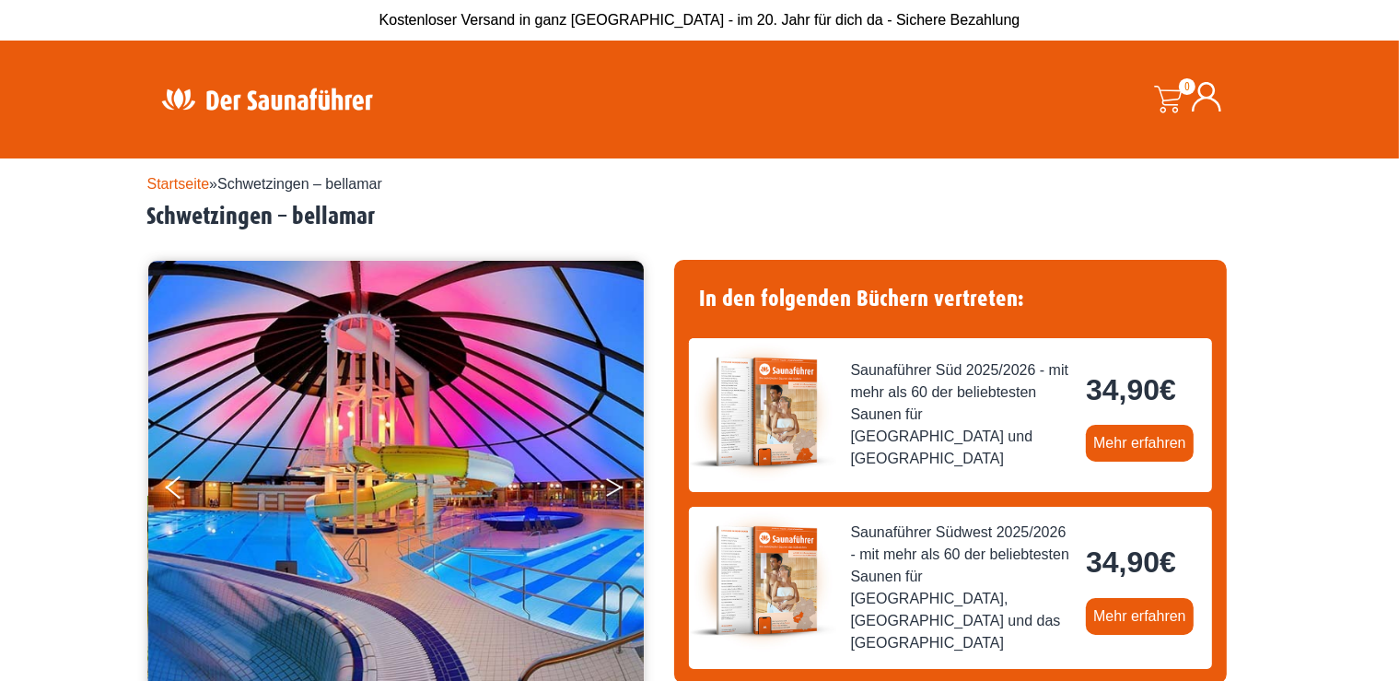
click at [616, 488] on button "Next" at bounding box center [627, 491] width 46 height 46
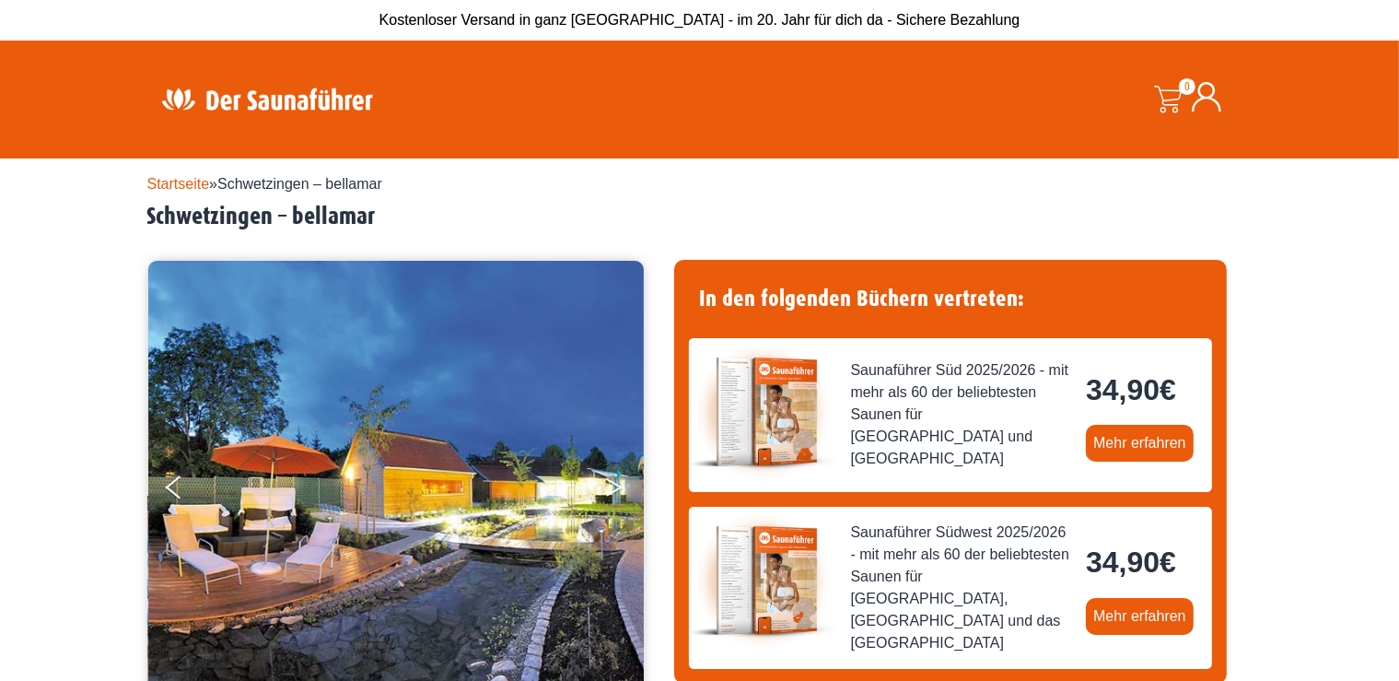
click at [616, 488] on button "Next" at bounding box center [627, 491] width 46 height 46
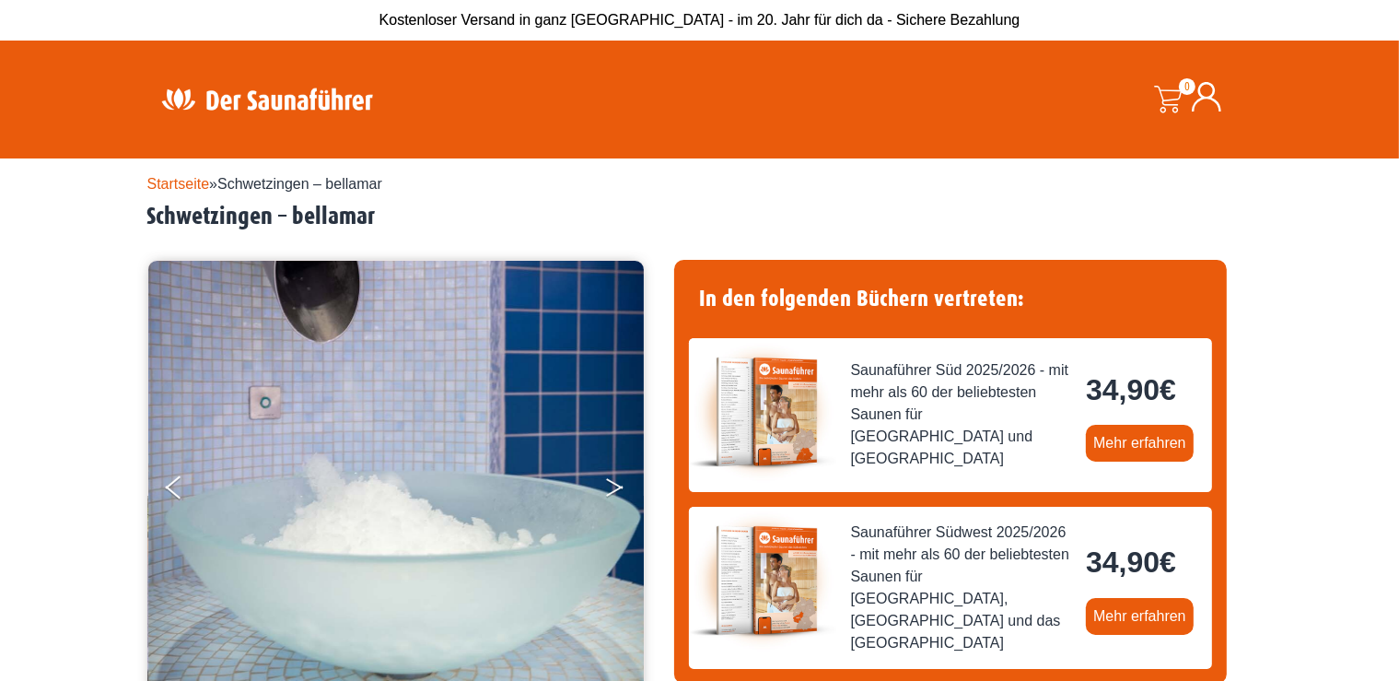
click at [616, 488] on button "Next" at bounding box center [627, 491] width 46 height 46
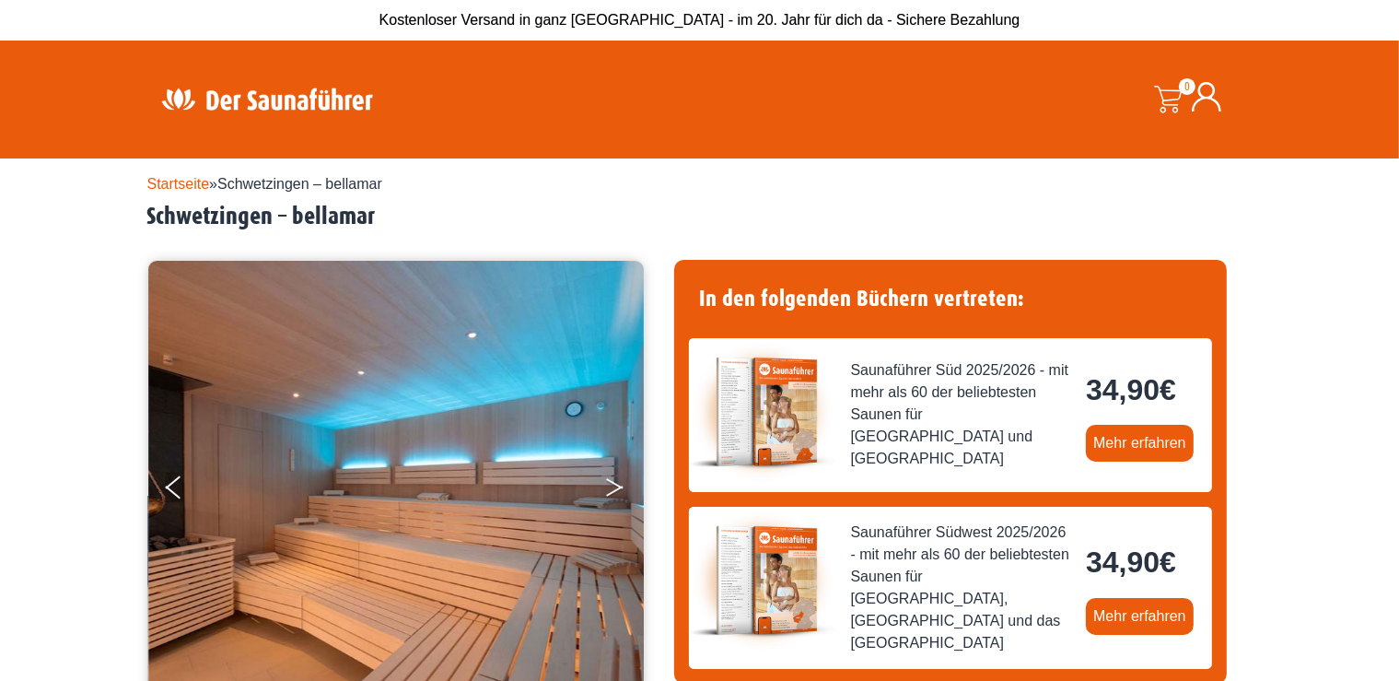
click at [616, 488] on button "Next" at bounding box center [627, 491] width 46 height 46
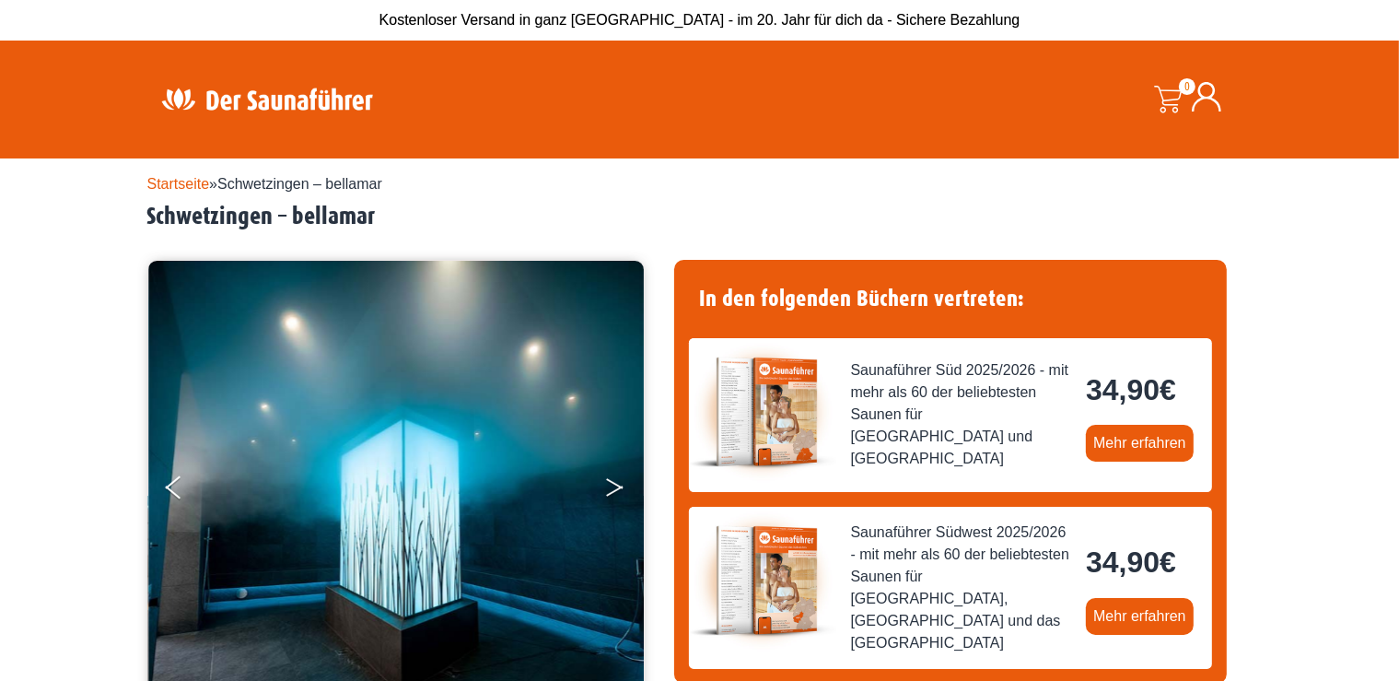
click at [616, 488] on button "Next" at bounding box center [627, 491] width 46 height 46
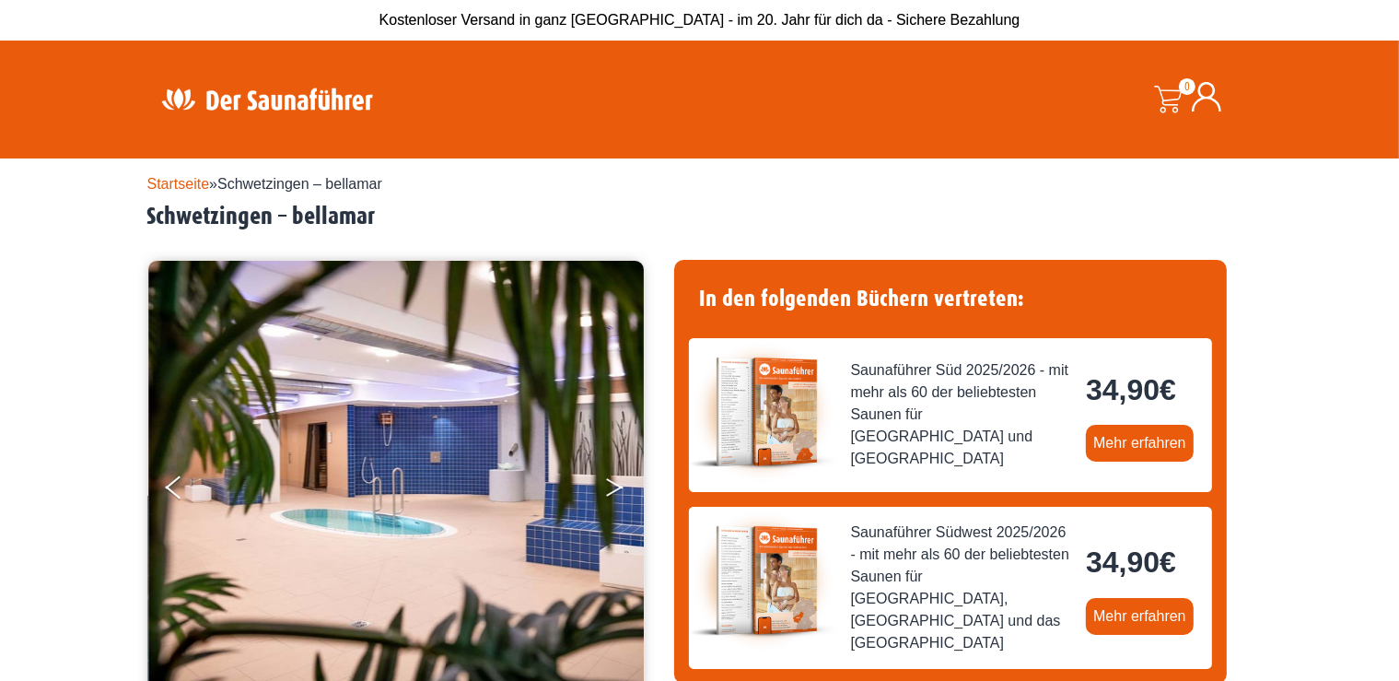
click at [616, 488] on button "Next" at bounding box center [627, 491] width 46 height 46
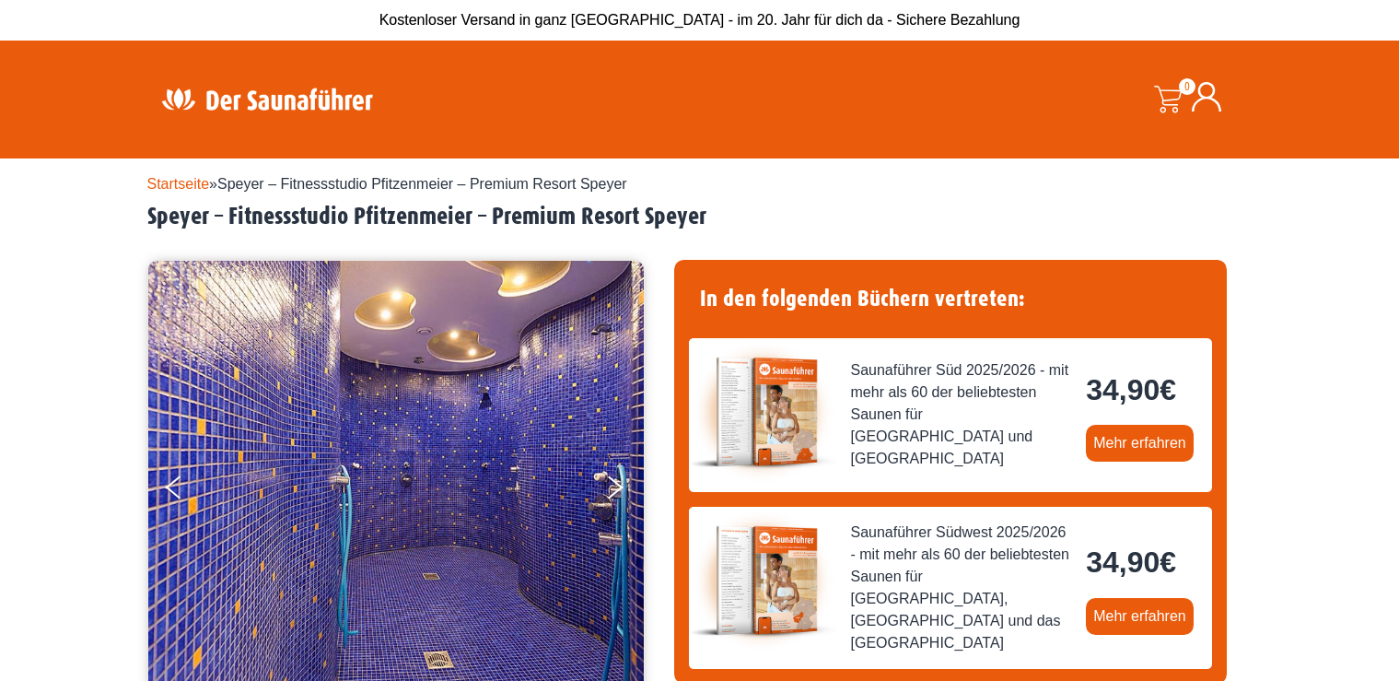
click at [610, 487] on button "Next" at bounding box center [627, 491] width 46 height 46
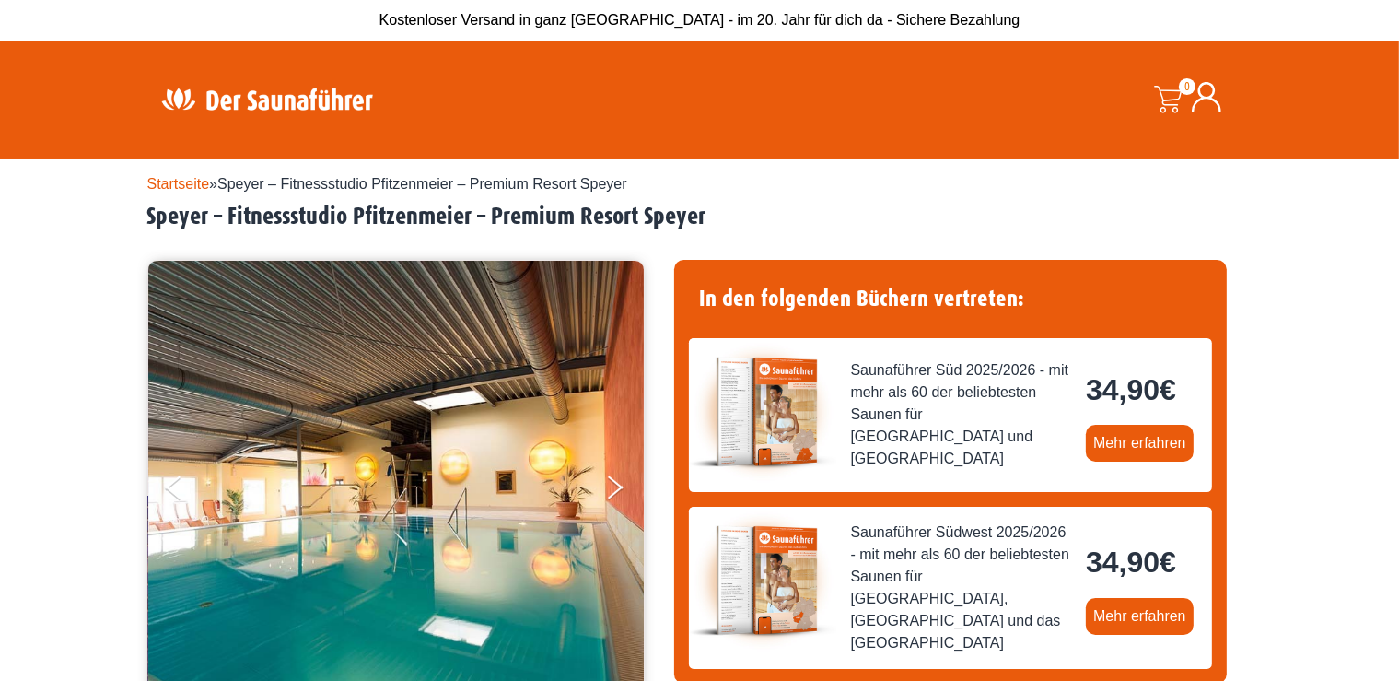
click at [610, 487] on button "Next" at bounding box center [627, 491] width 46 height 46
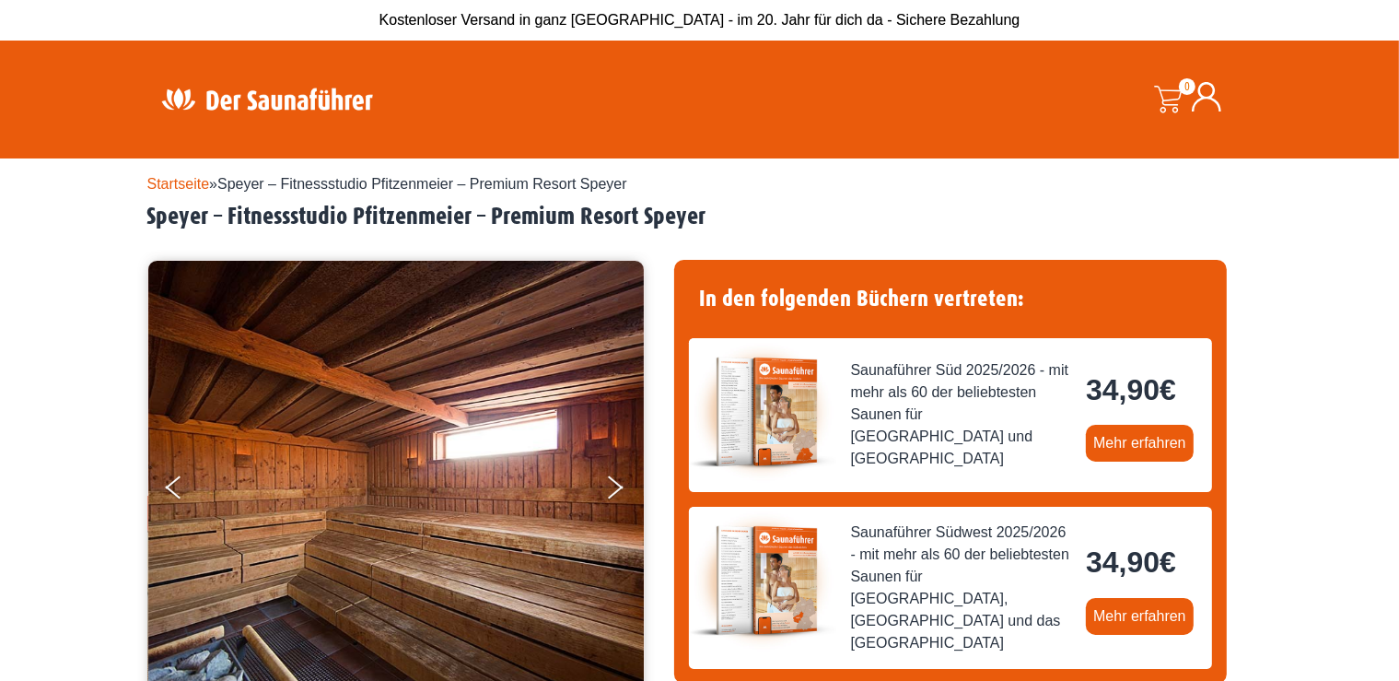
click at [610, 487] on button "Next" at bounding box center [627, 491] width 46 height 46
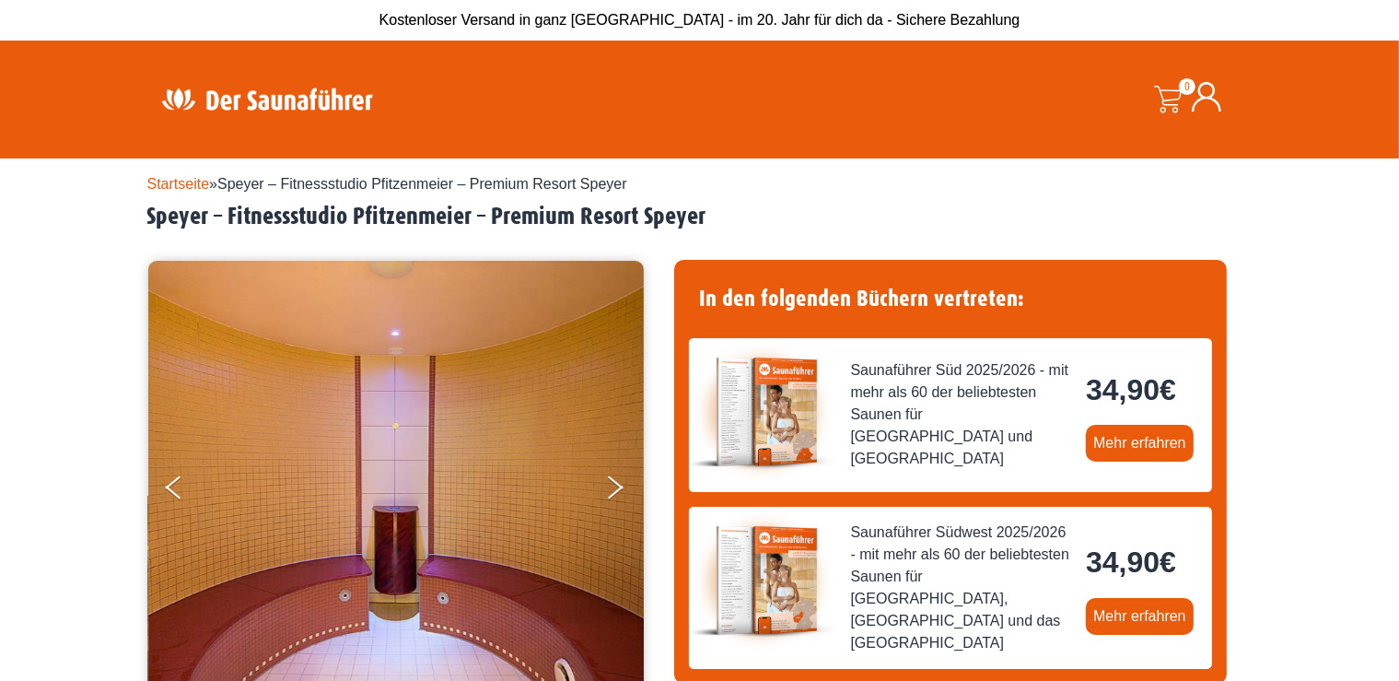
click at [610, 487] on button "Next" at bounding box center [627, 491] width 46 height 46
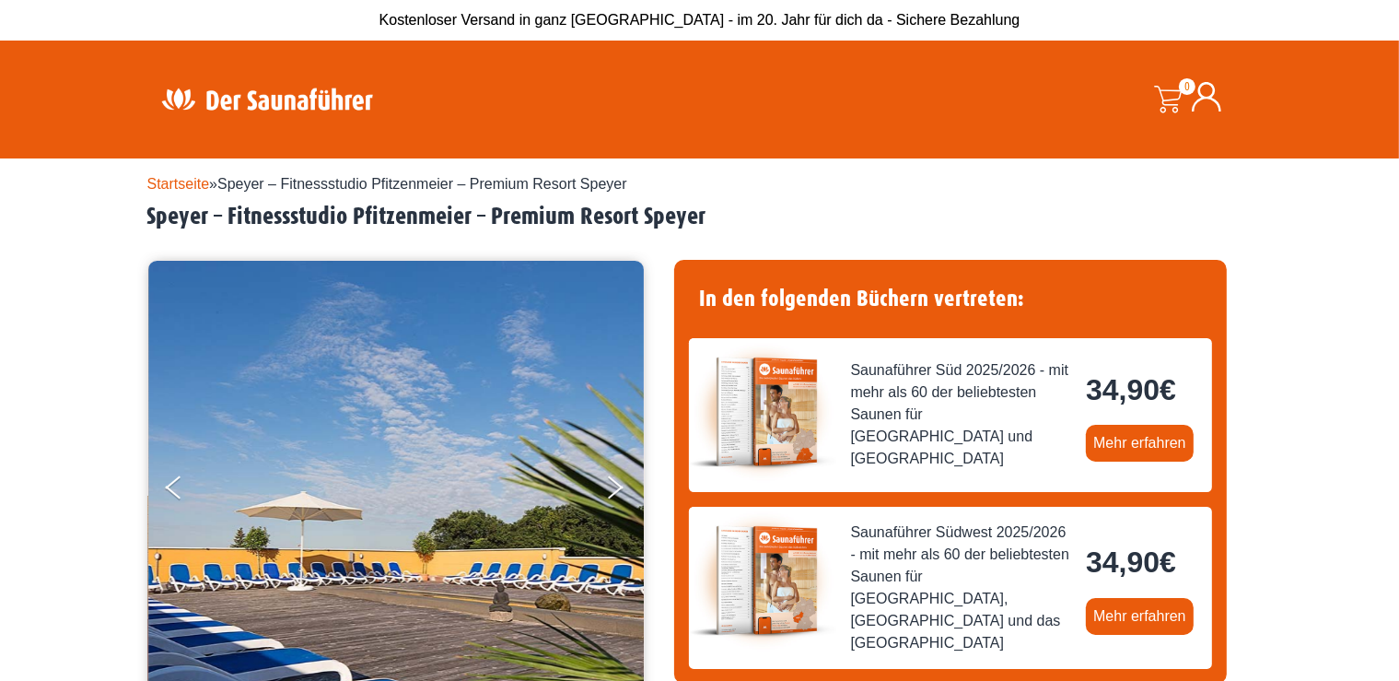
click at [610, 487] on button "Next" at bounding box center [627, 491] width 46 height 46
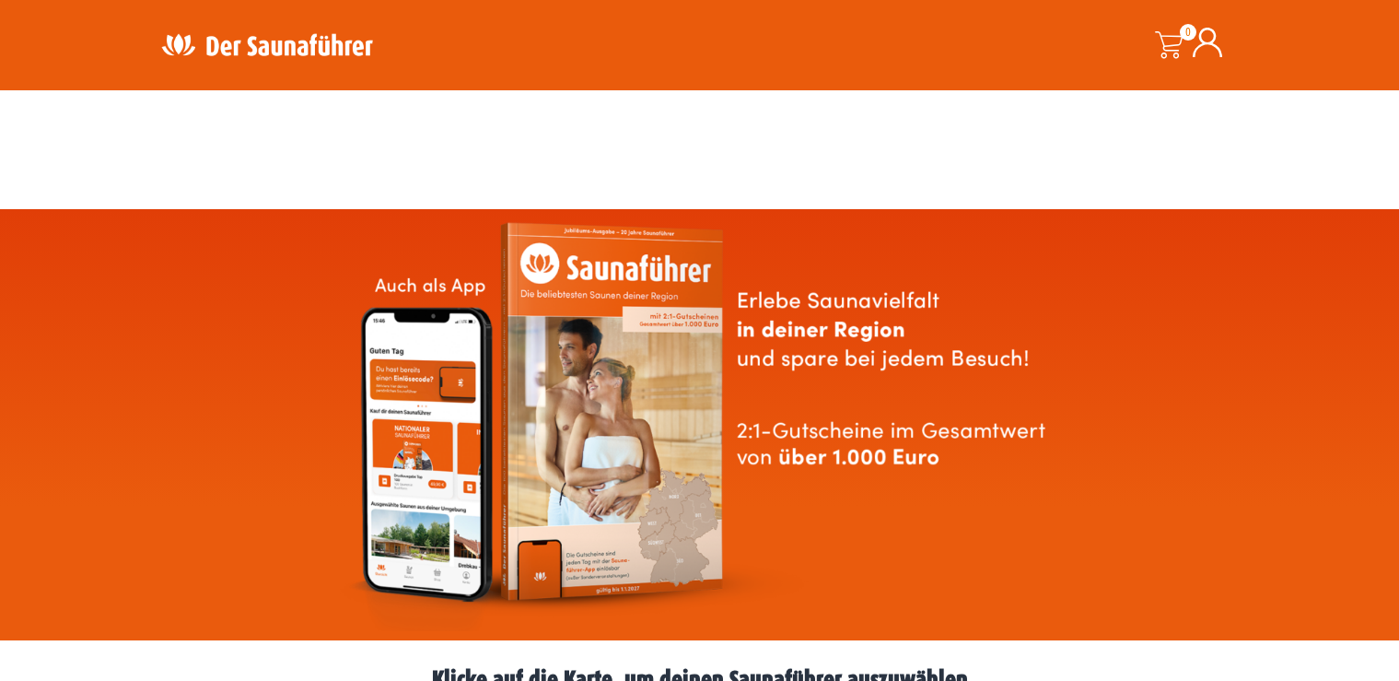
scroll to position [586, 0]
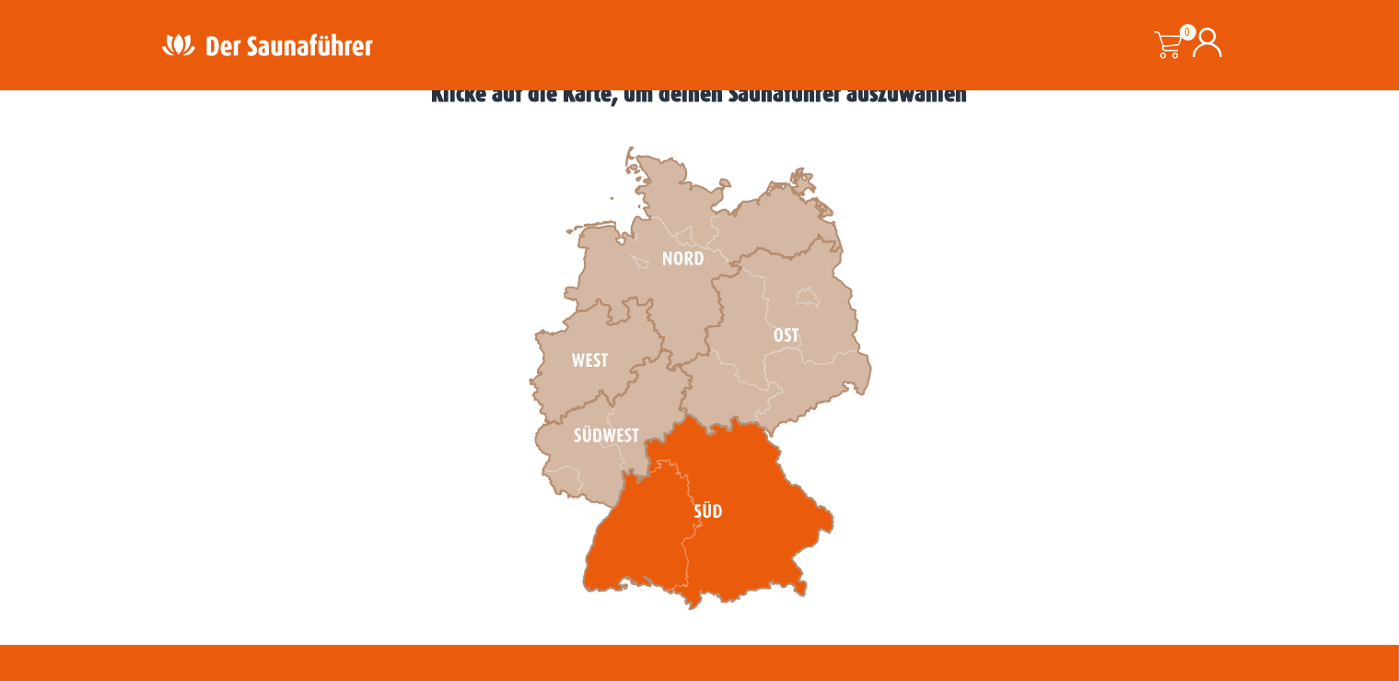
click at [662, 520] on icon at bounding box center [708, 511] width 251 height 195
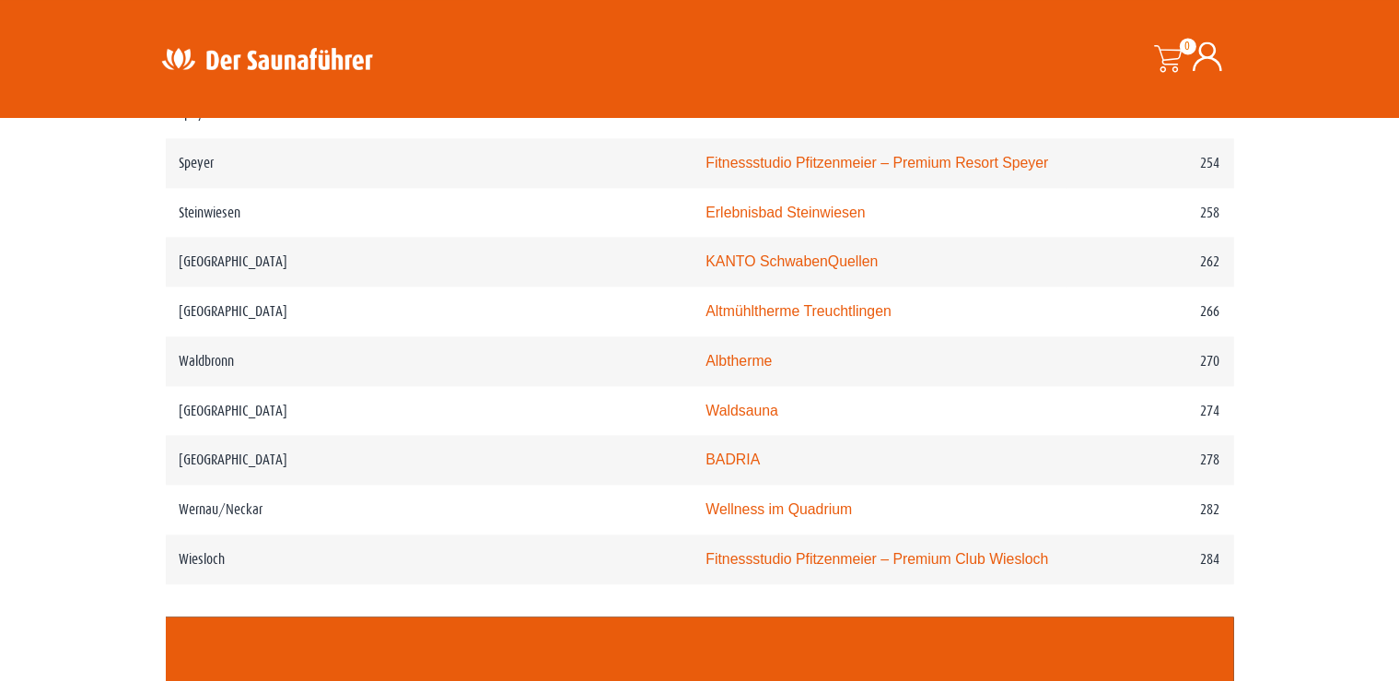
scroll to position [4151, 0]
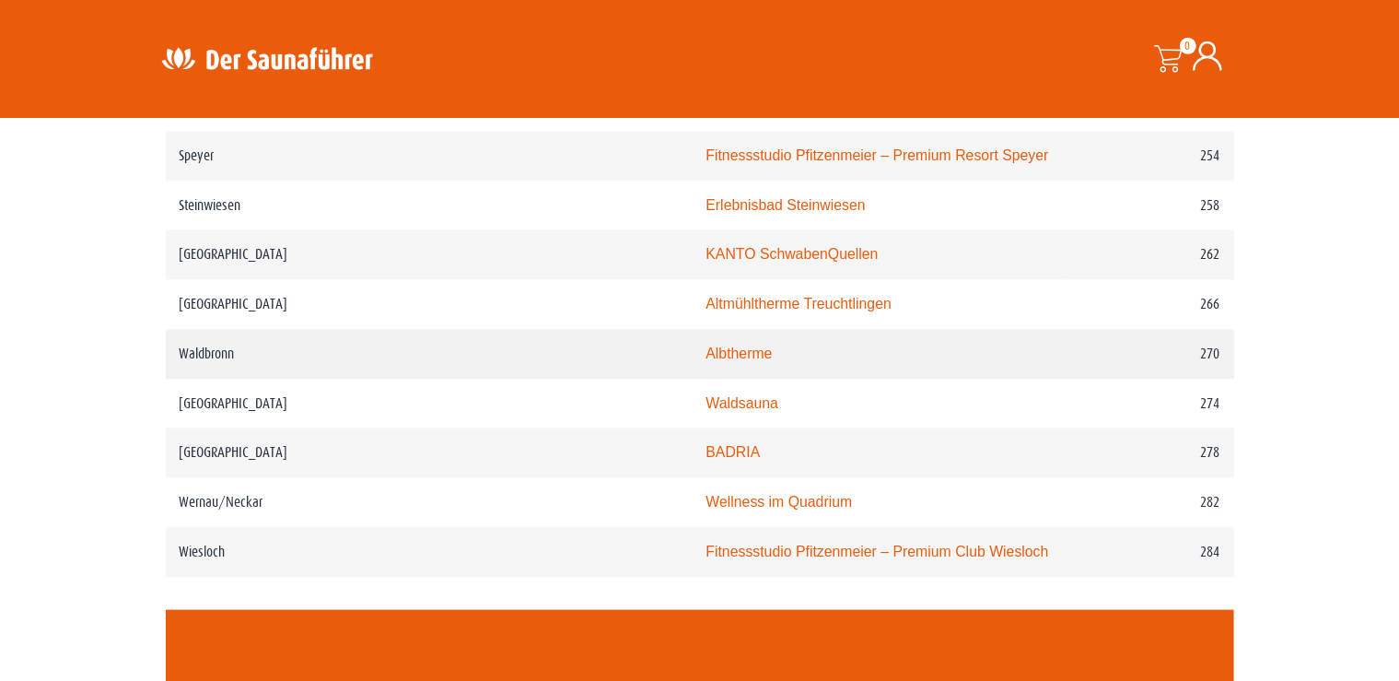
click at [705, 346] on link "Albtherme" at bounding box center [738, 354] width 66 height 16
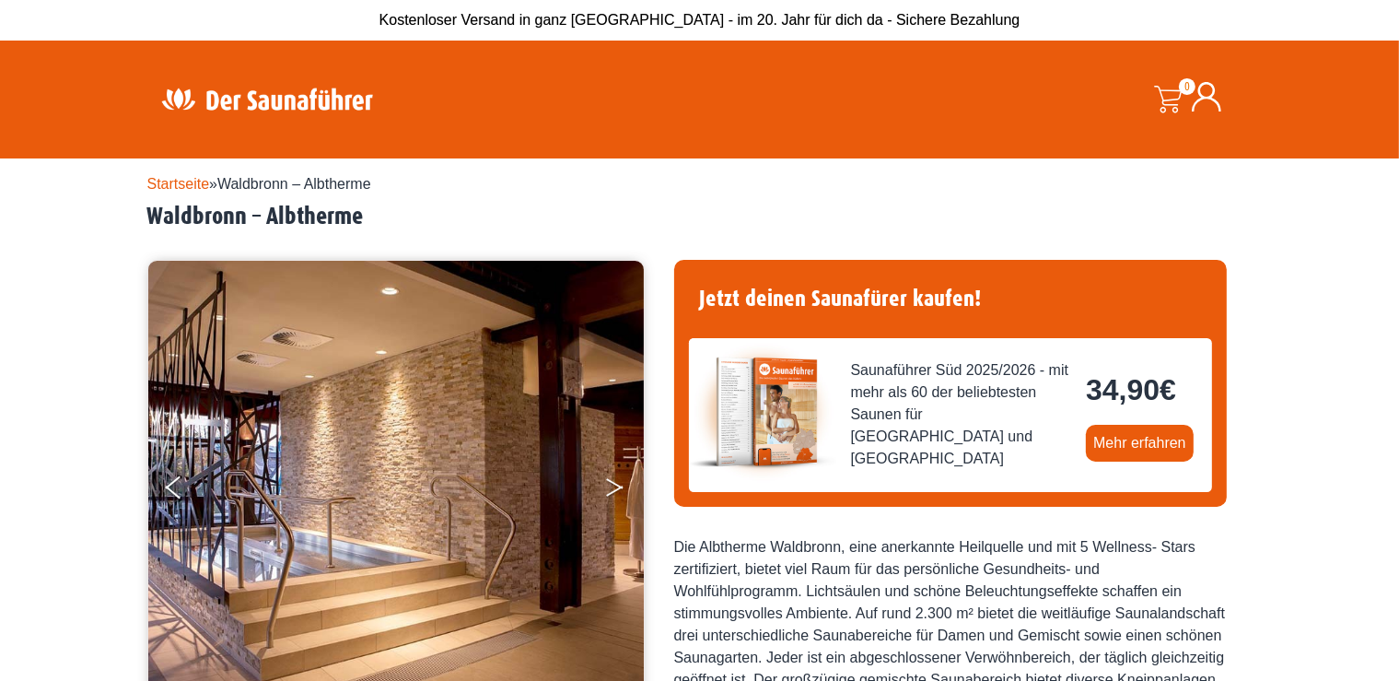
click at [621, 484] on button "Next" at bounding box center [627, 491] width 46 height 46
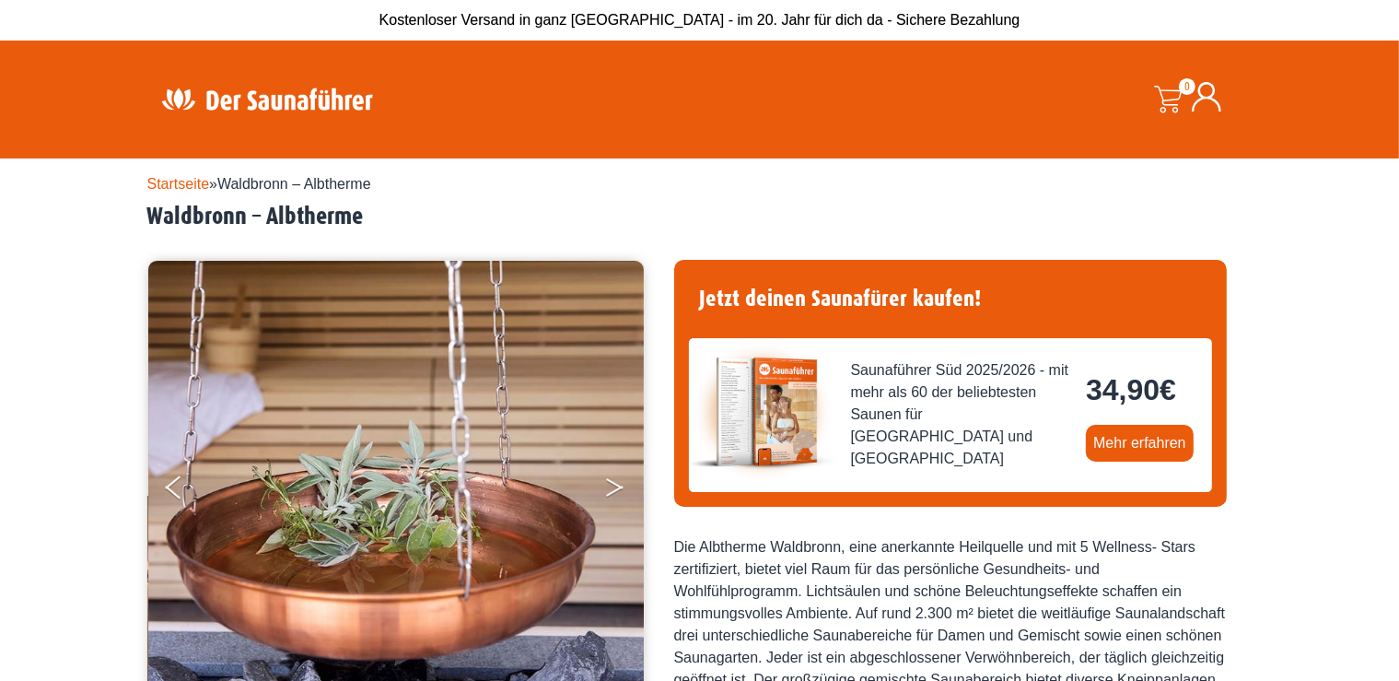
click at [621, 484] on button "Next" at bounding box center [627, 491] width 46 height 46
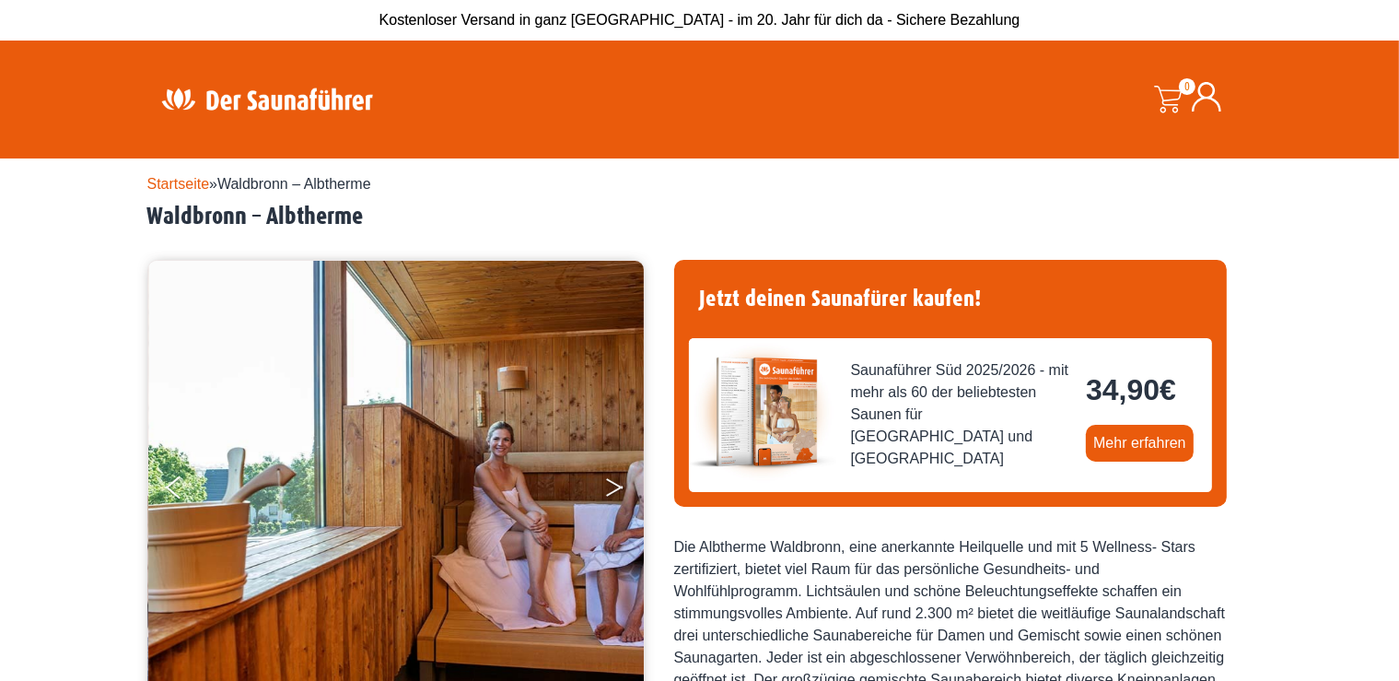
click at [621, 484] on button "Next" at bounding box center [627, 491] width 46 height 46
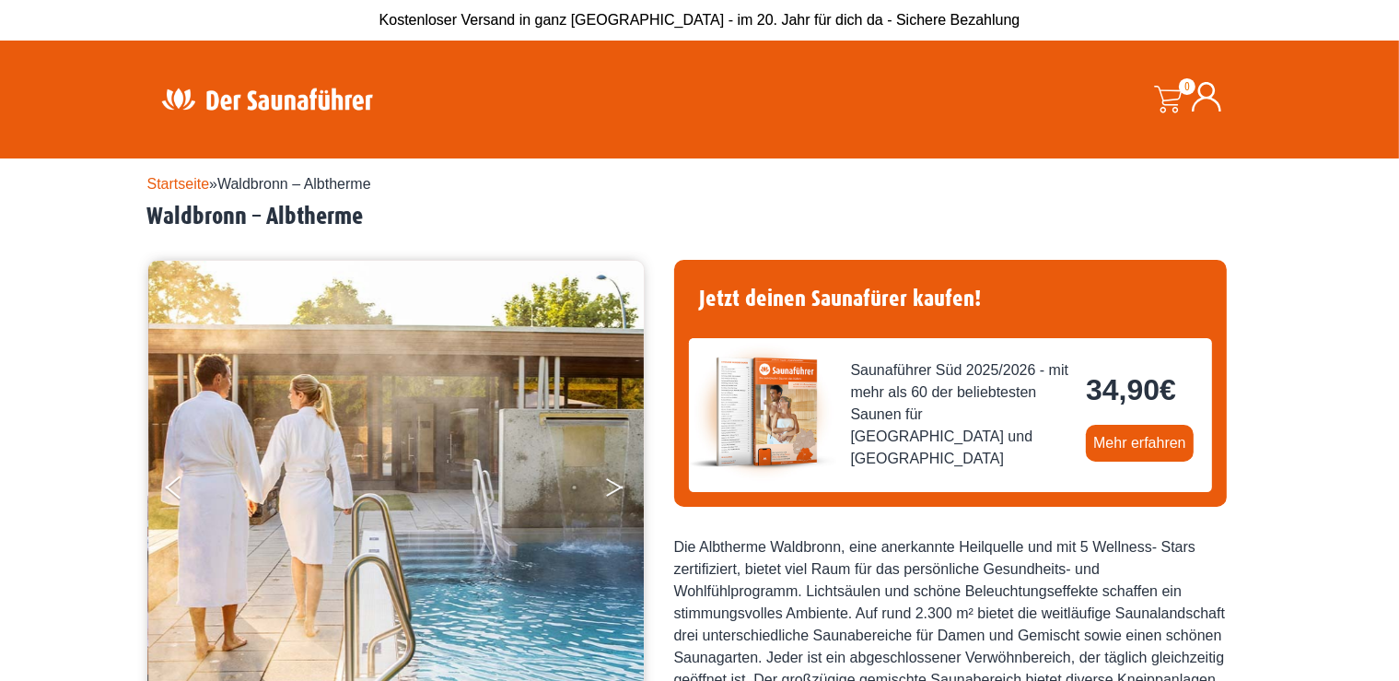
click at [619, 484] on icon "Next" at bounding box center [614, 483] width 17 height 11
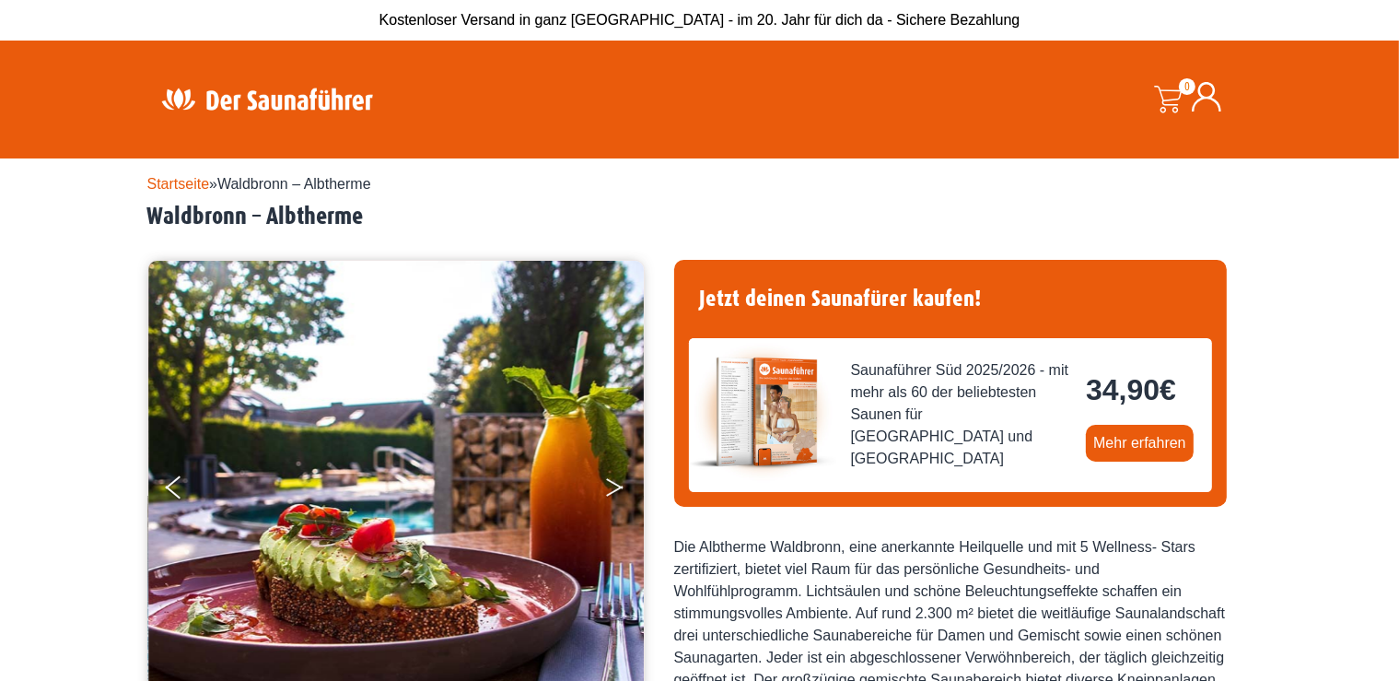
click at [619, 484] on icon "Next" at bounding box center [614, 483] width 17 height 11
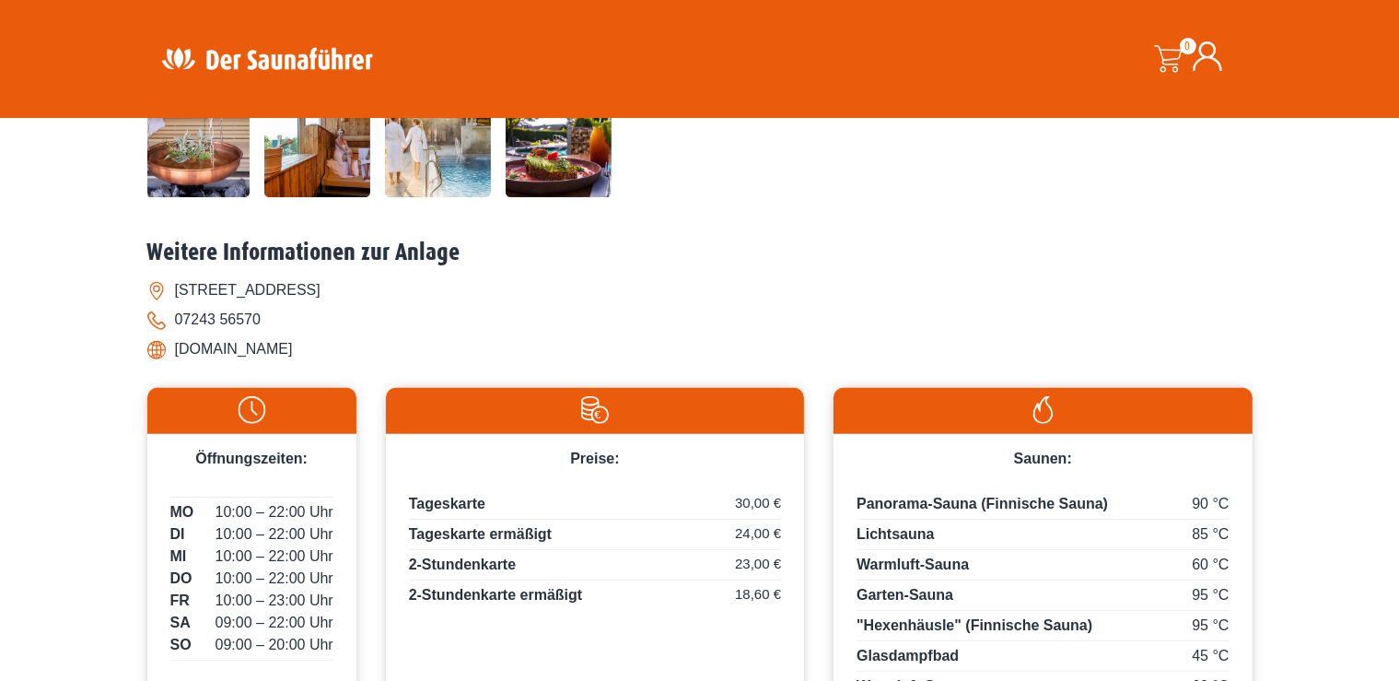
scroll to position [650, 0]
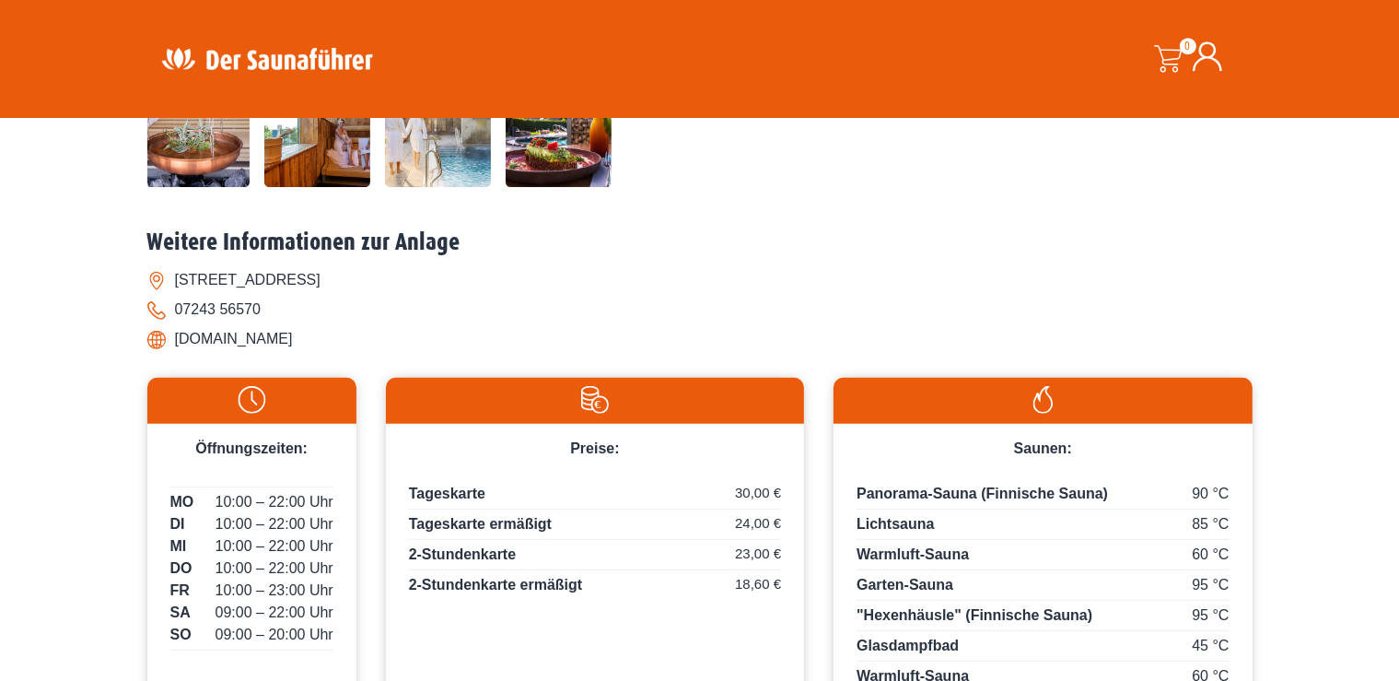
drag, startPoint x: 175, startPoint y: 339, endPoint x: 367, endPoint y: 344, distance: 191.6
click at [367, 344] on li "[DOMAIN_NAME]" at bounding box center [699, 338] width 1105 height 29
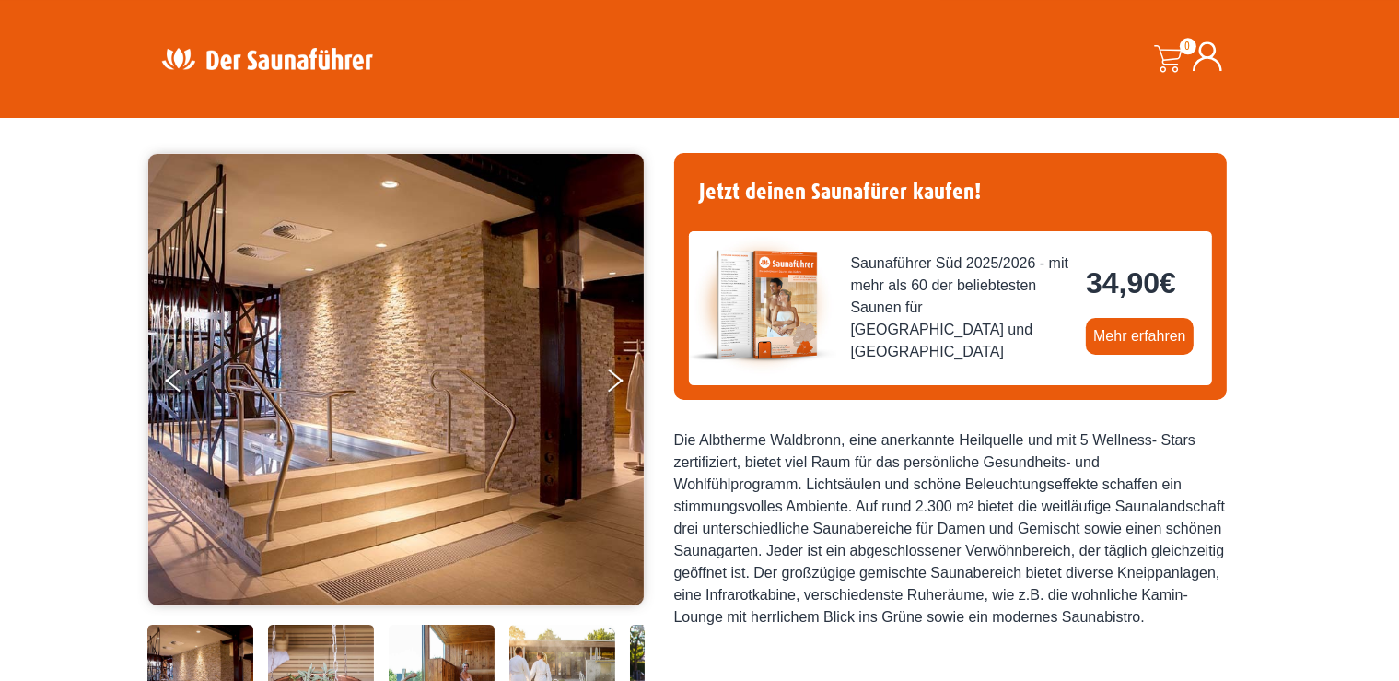
scroll to position [97, 0]
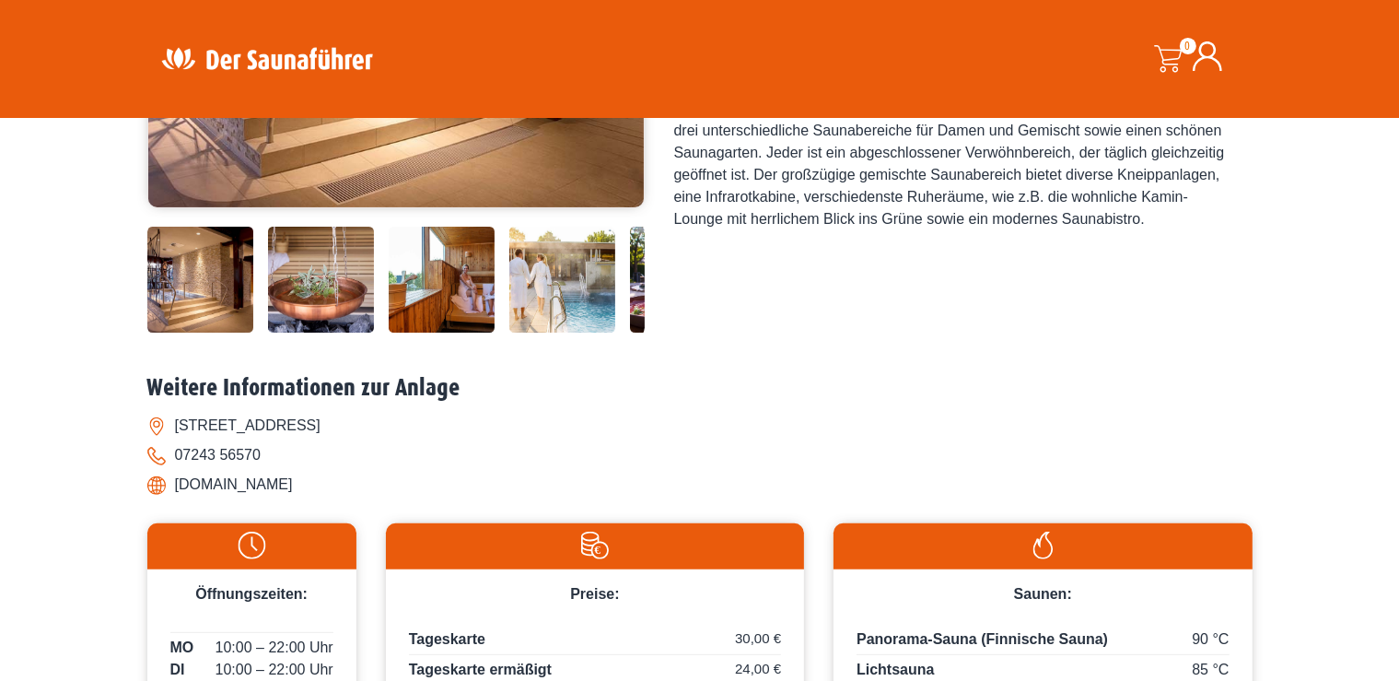
scroll to position [508, 0]
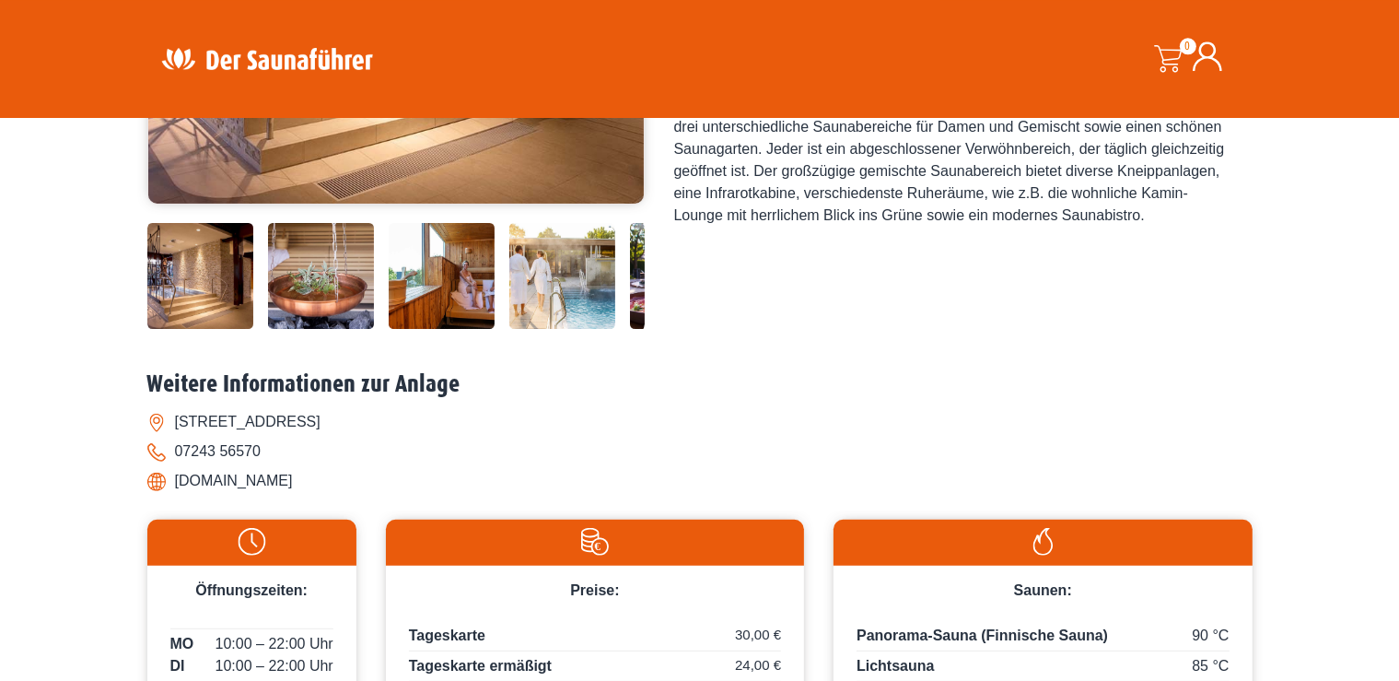
drag, startPoint x: 175, startPoint y: 482, endPoint x: 367, endPoint y: 490, distance: 192.7
click at [367, 490] on li "[DOMAIN_NAME]" at bounding box center [699, 480] width 1105 height 29
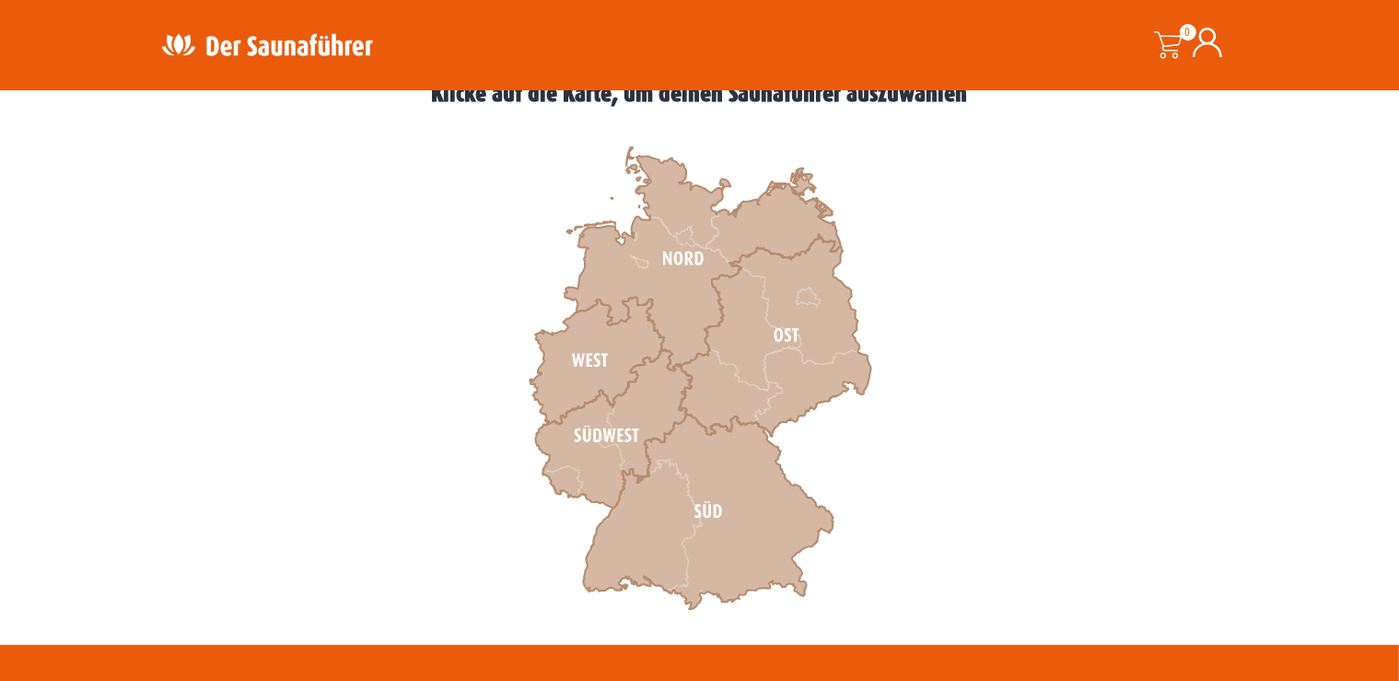
scroll to position [586, 0]
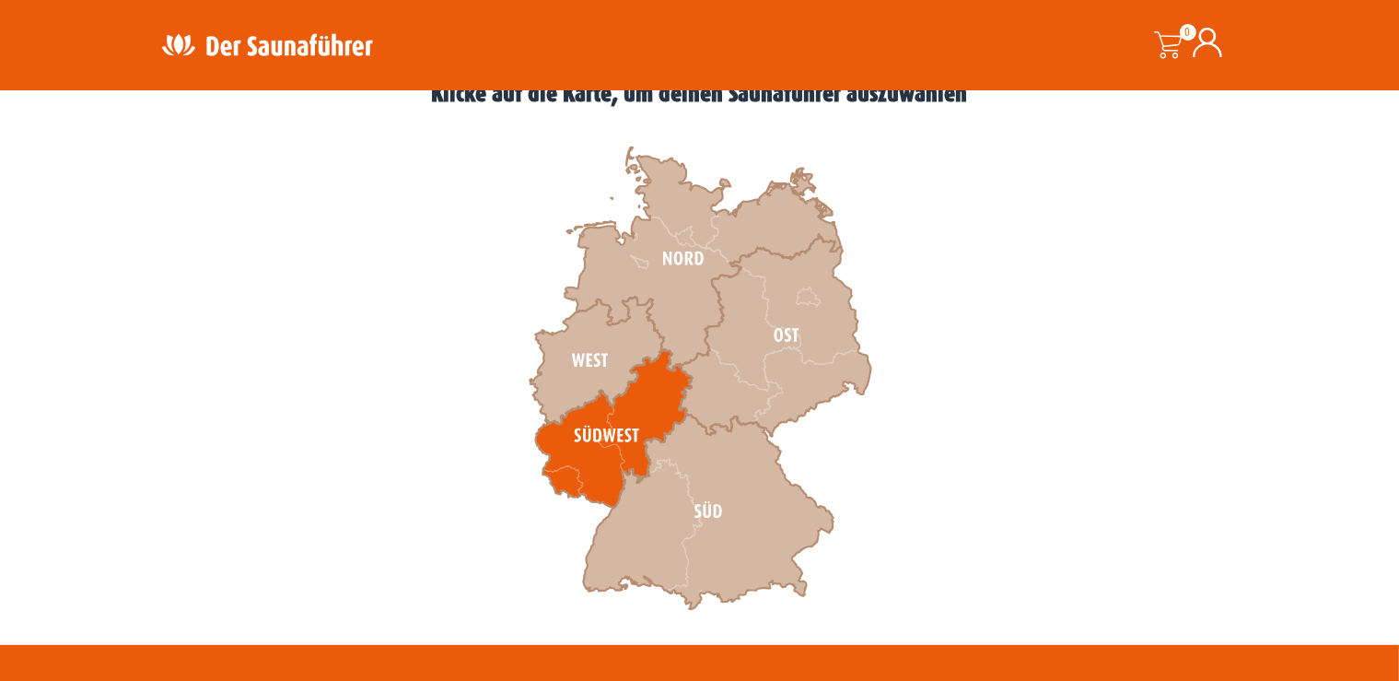
click at [588, 429] on icon at bounding box center [613, 428] width 157 height 158
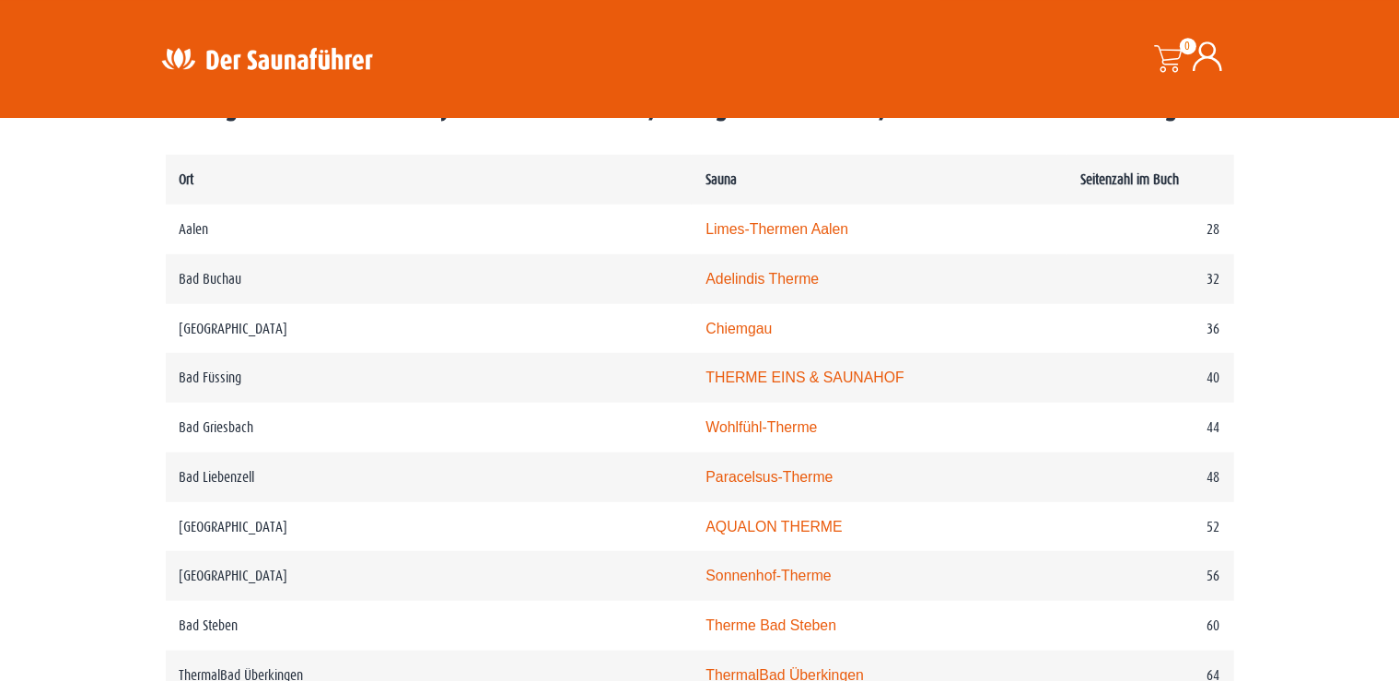
scroll to position [979, 0]
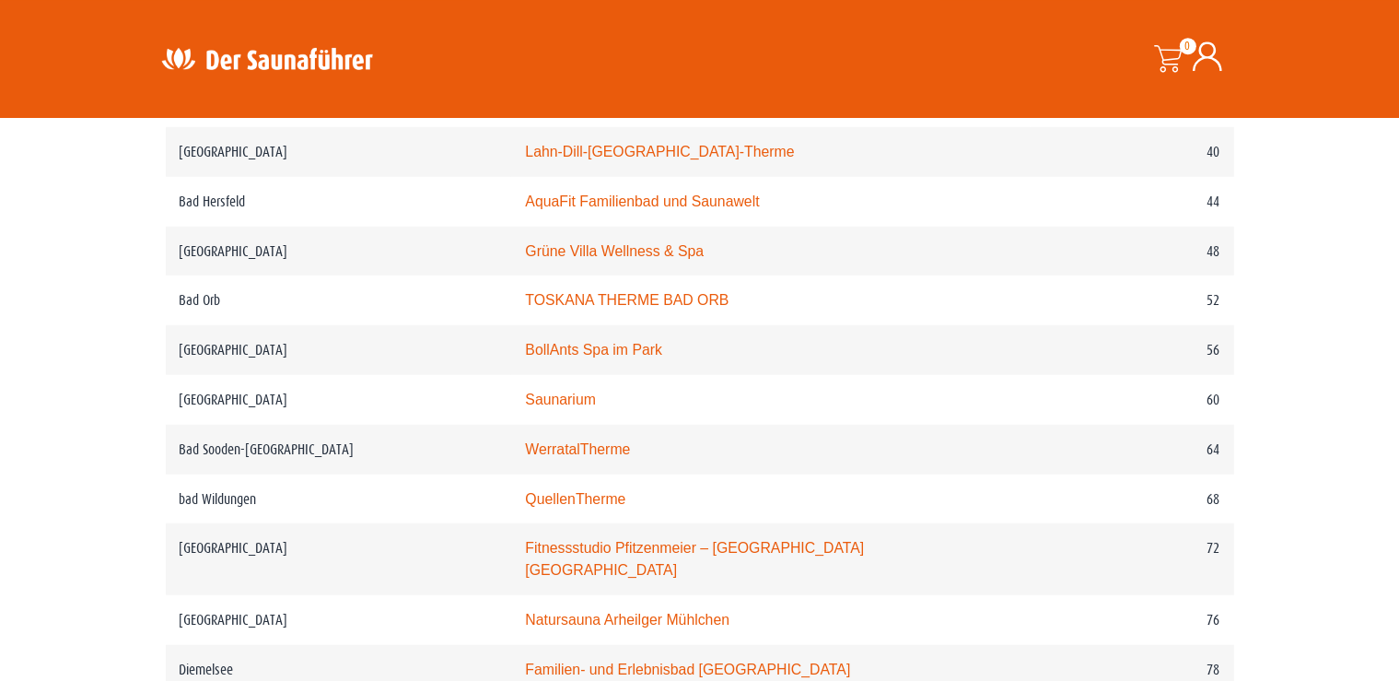
scroll to position [1178, 0]
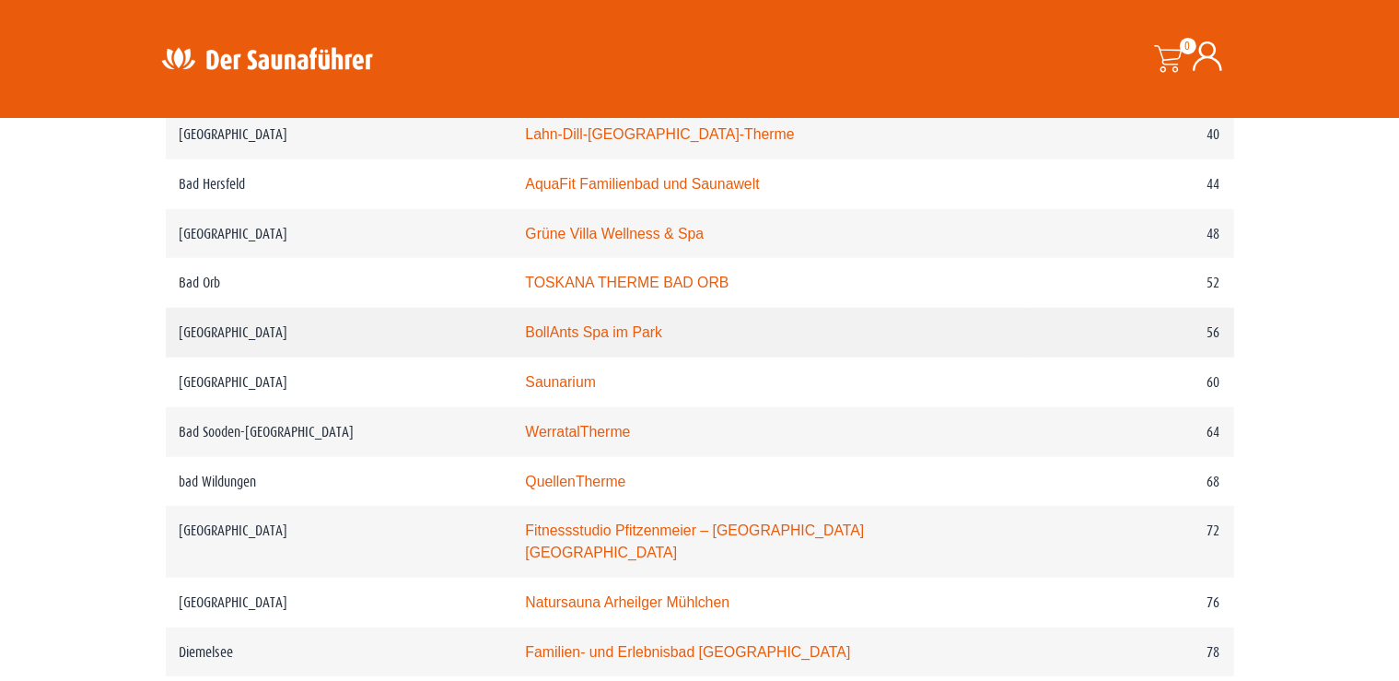
click at [525, 340] on link "BollAnts Spa im Park" at bounding box center [593, 332] width 137 height 16
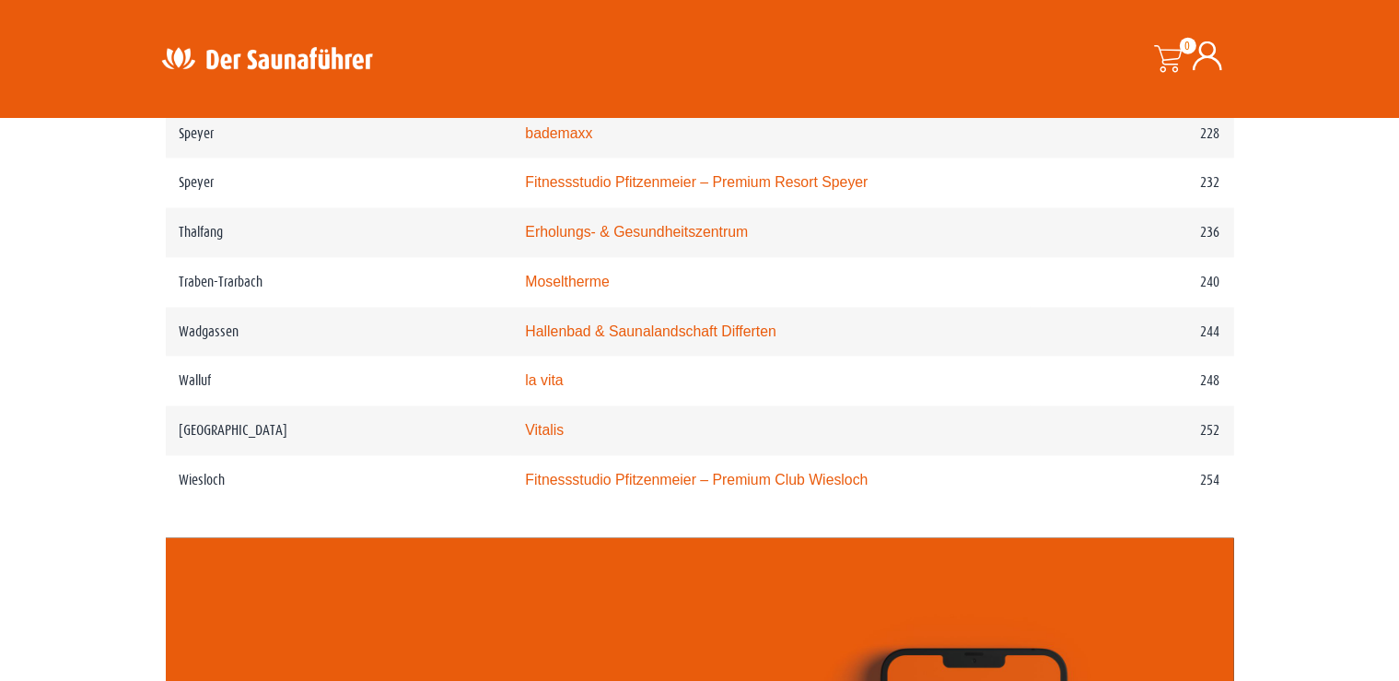
scroll to position [3821, 0]
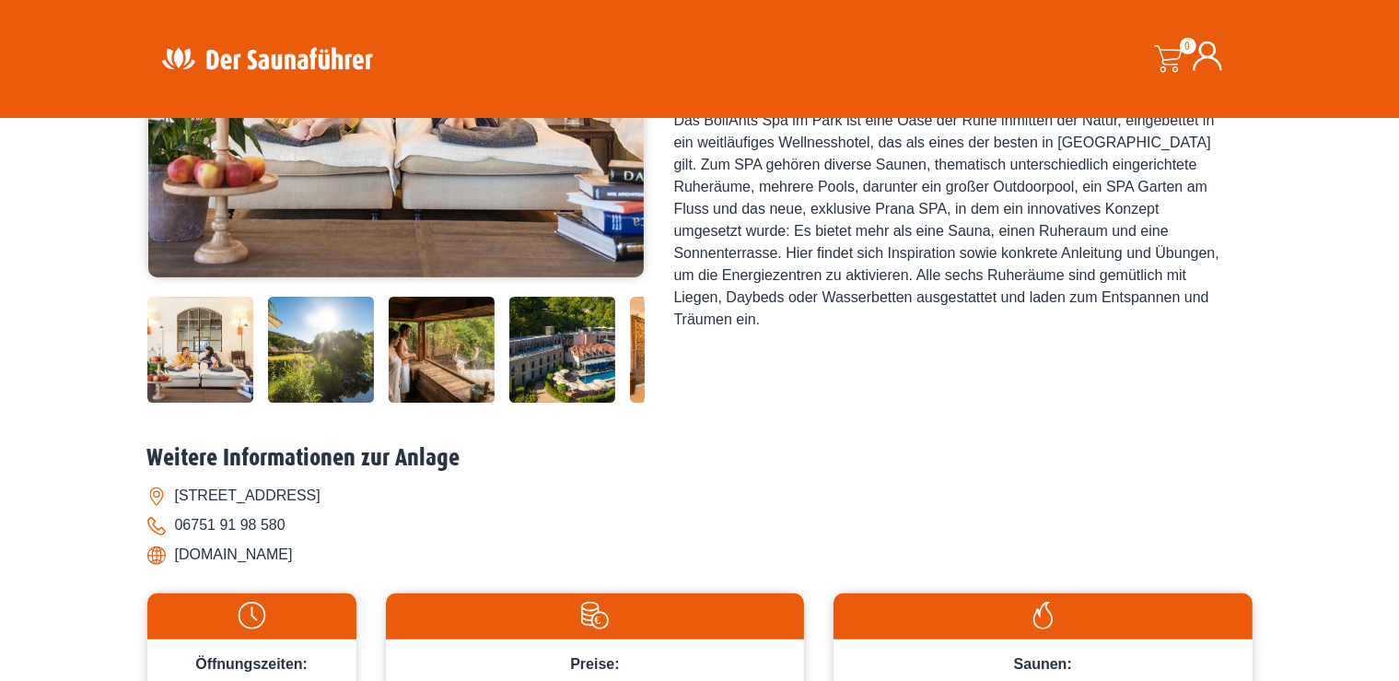
scroll to position [449, 0]
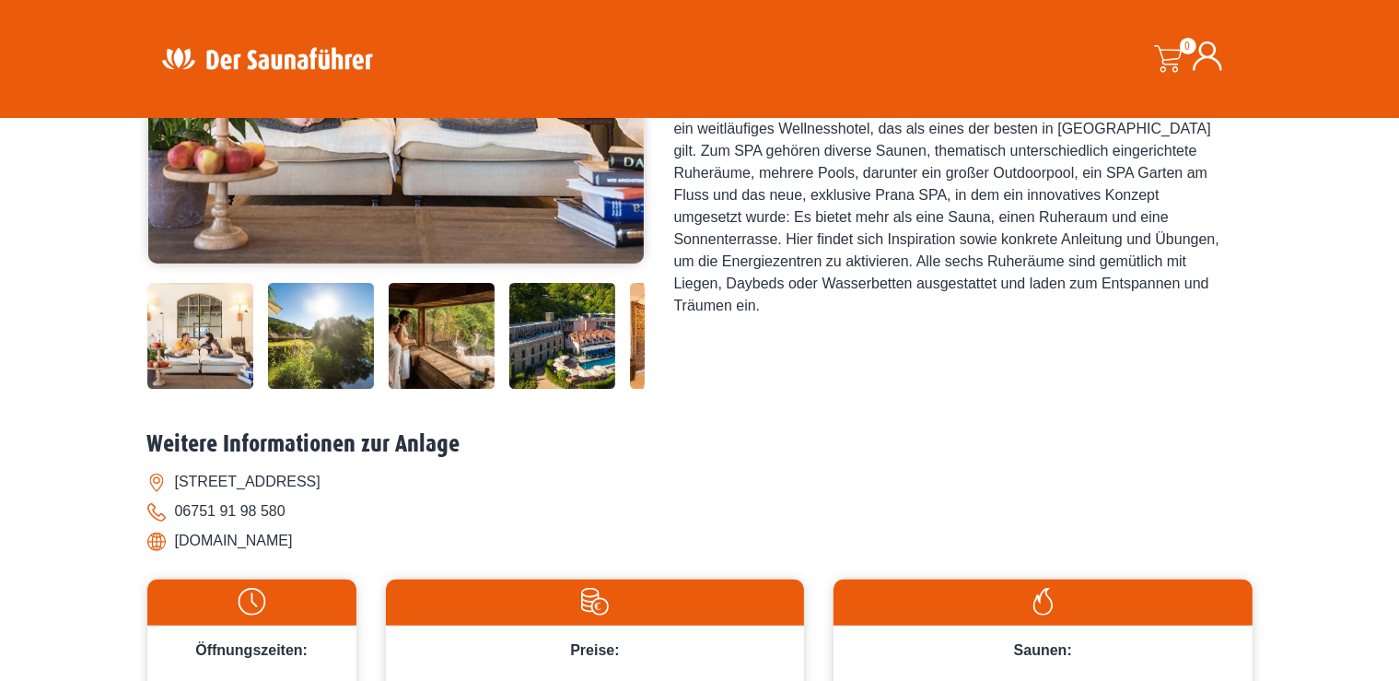
drag, startPoint x: 175, startPoint y: 540, endPoint x: 278, endPoint y: 542, distance: 103.2
click at [278, 542] on li "[DOMAIN_NAME]" at bounding box center [699, 540] width 1105 height 29
copy li "www.bollants.de"
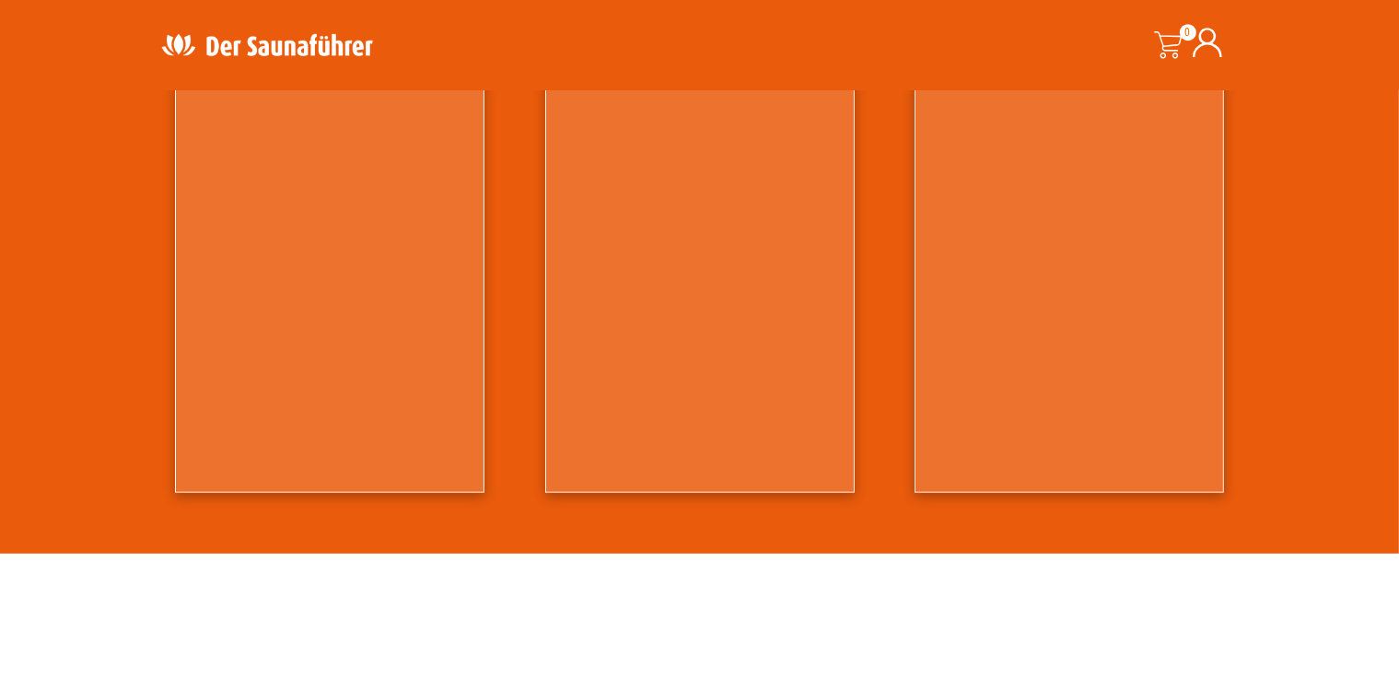
scroll to position [1713, 0]
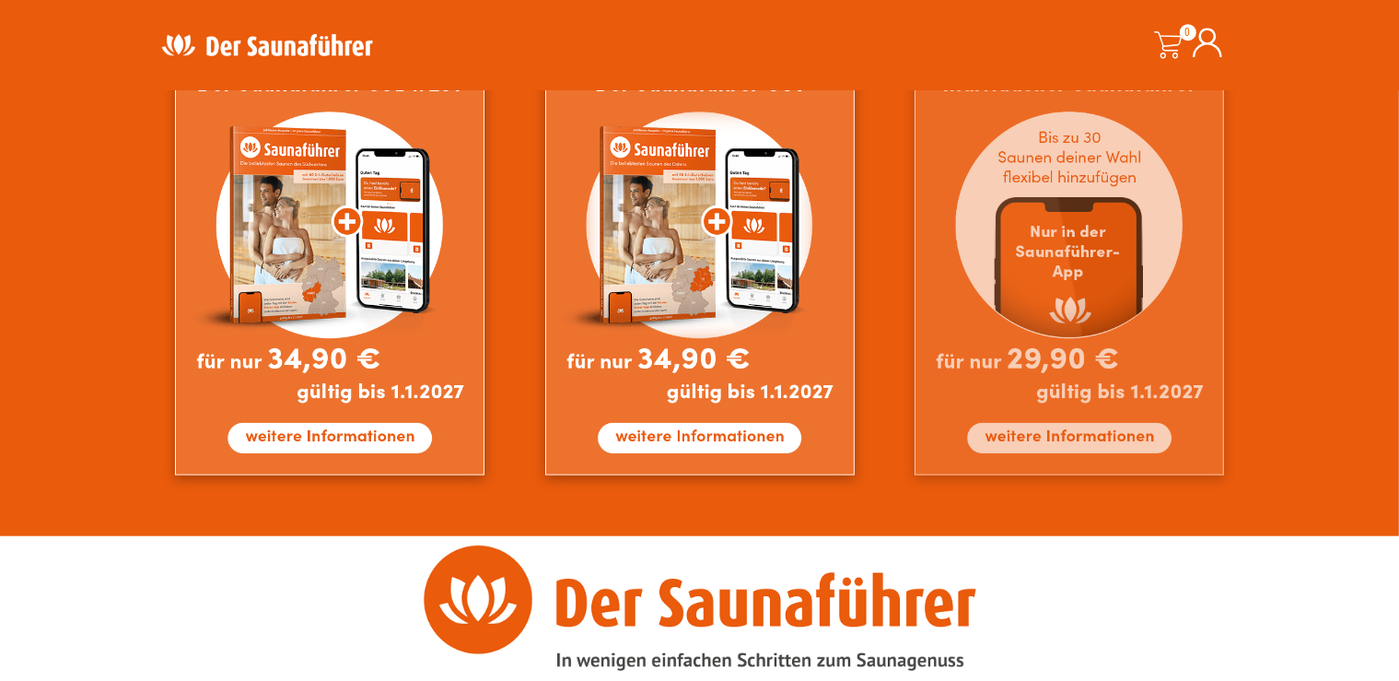
click at [1100, 433] on img at bounding box center [1069, 264] width 309 height 421
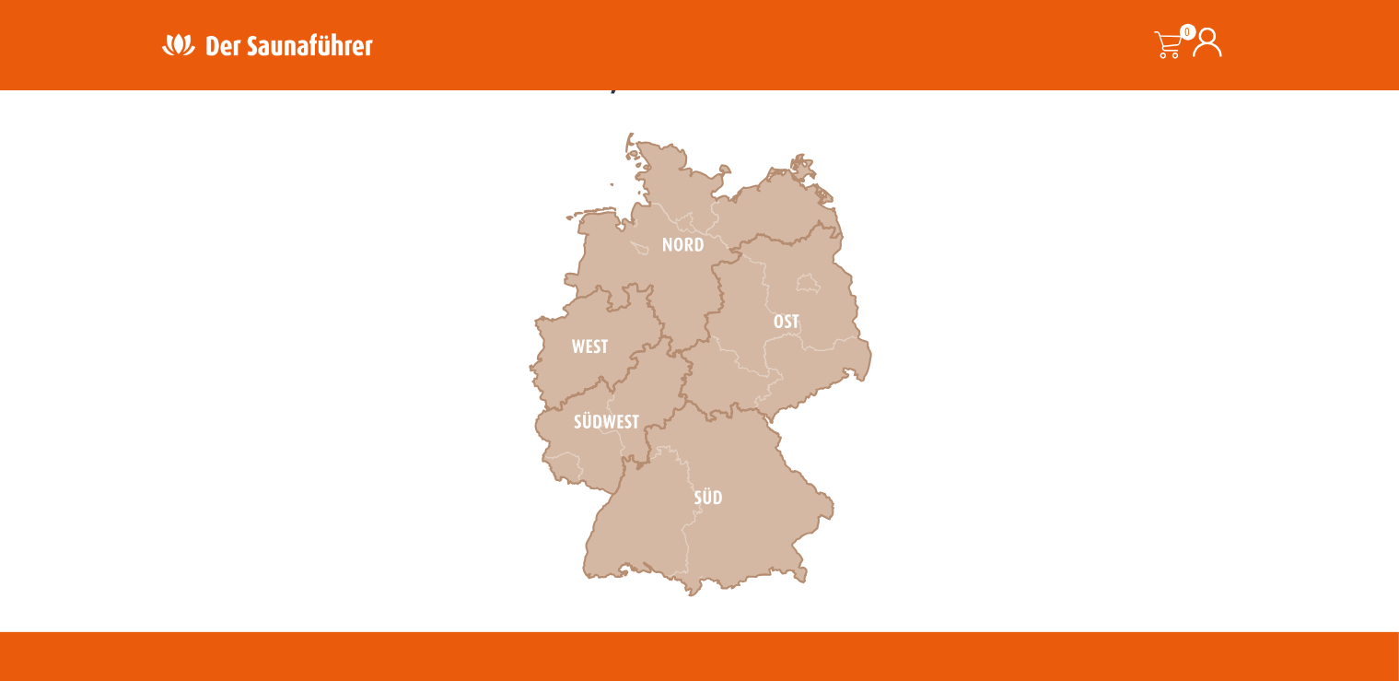
scroll to position [583, 0]
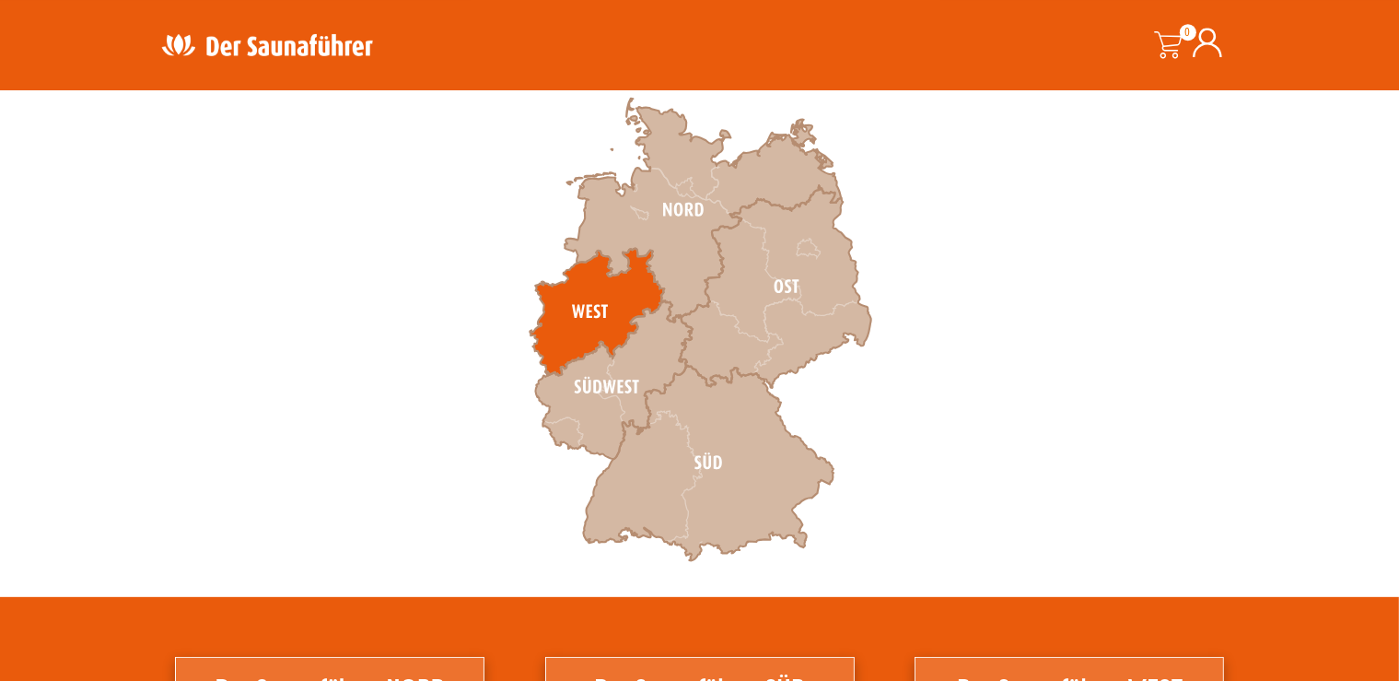
click at [568, 309] on icon at bounding box center [597, 312] width 134 height 127
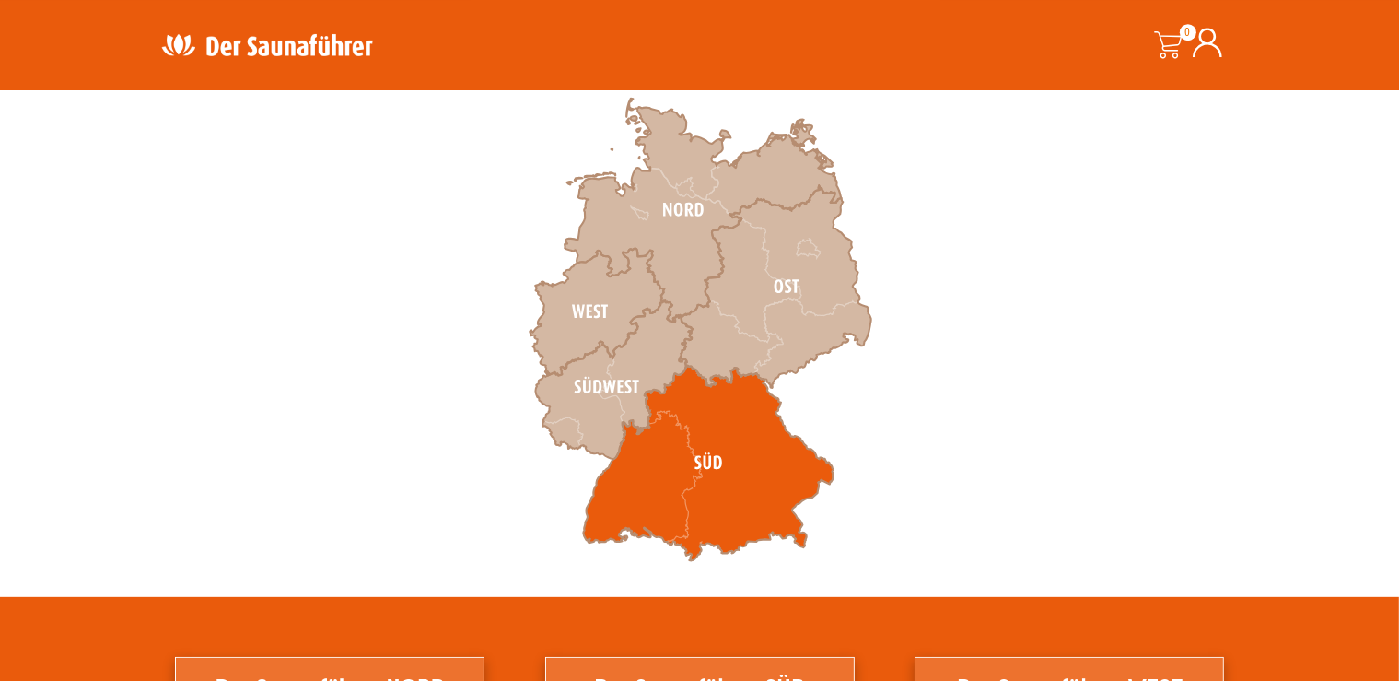
click at [660, 460] on icon at bounding box center [708, 463] width 251 height 195
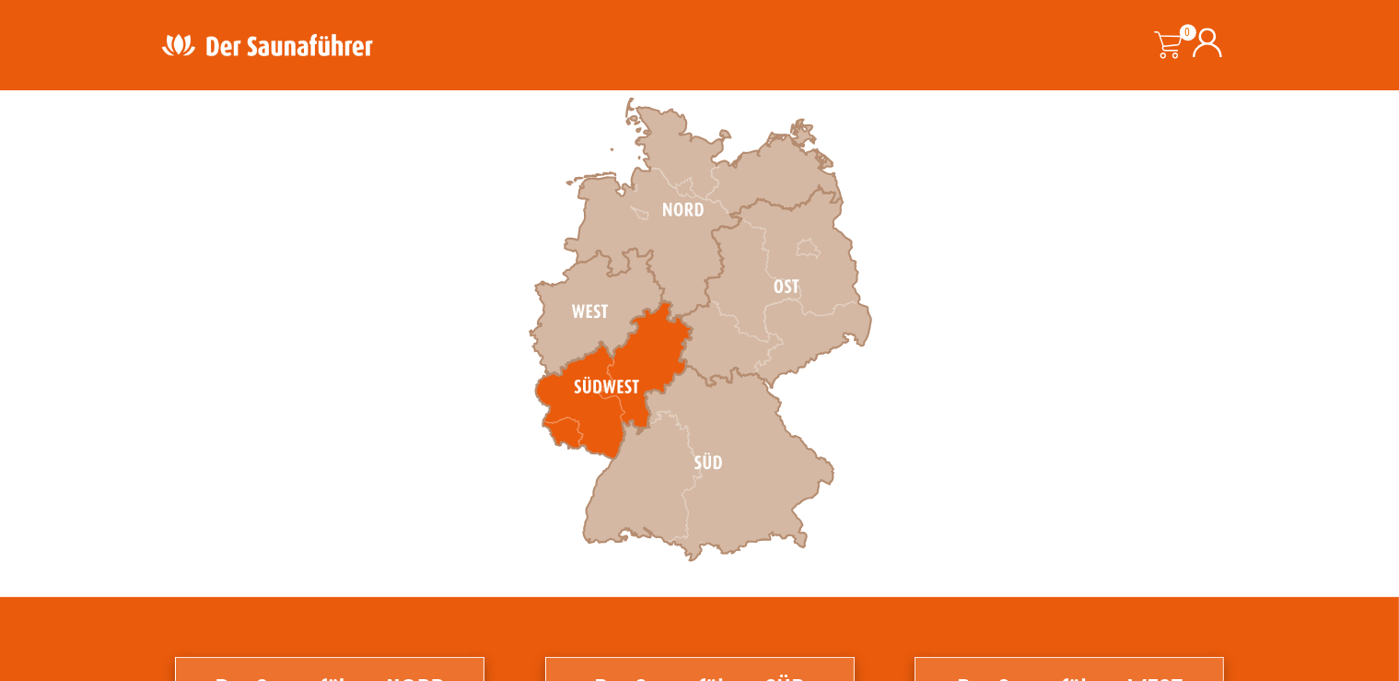
click at [589, 391] on icon at bounding box center [613, 380] width 157 height 158
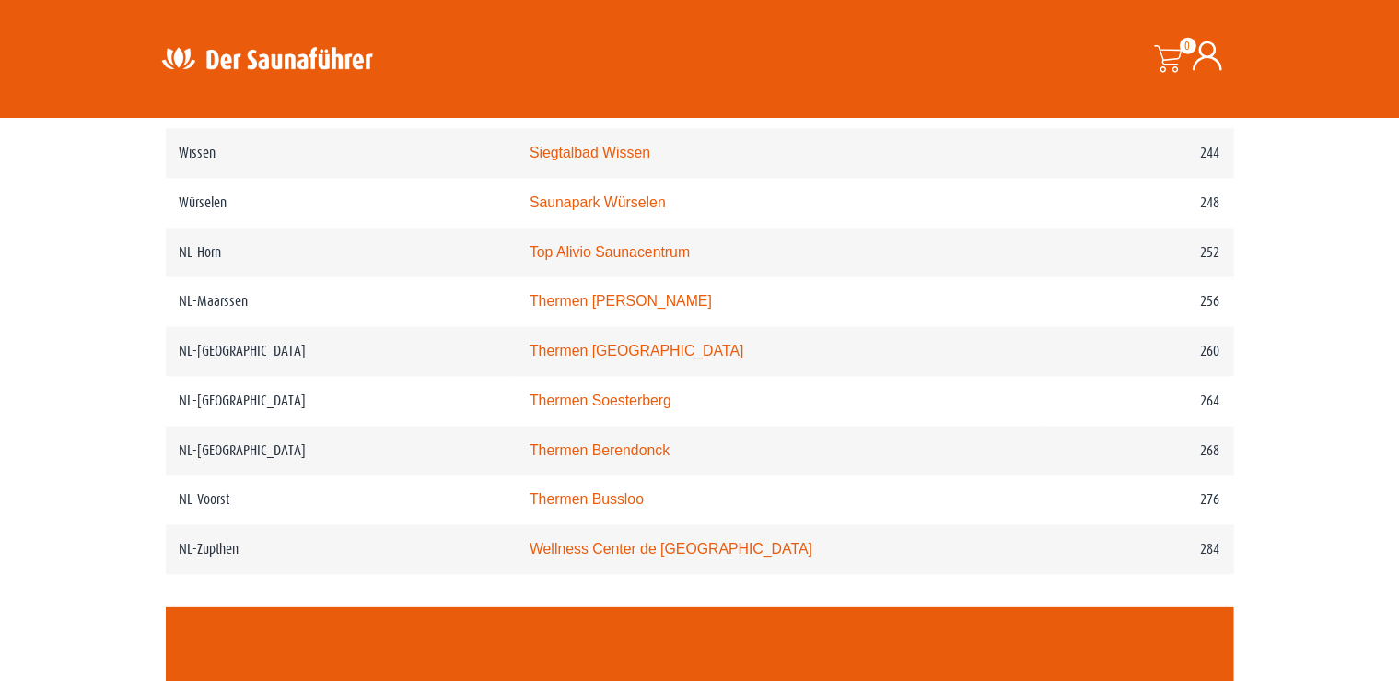
scroll to position [3758, 0]
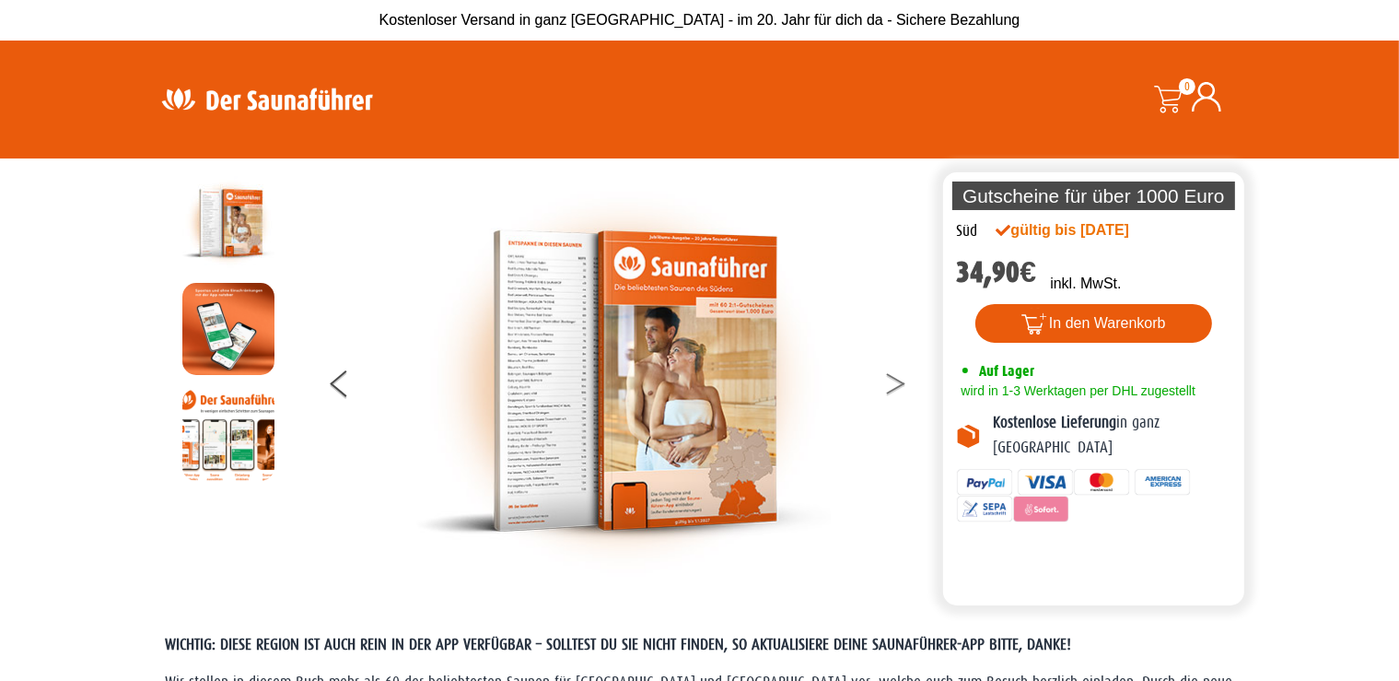
click at [893, 383] on button at bounding box center [907, 387] width 46 height 46
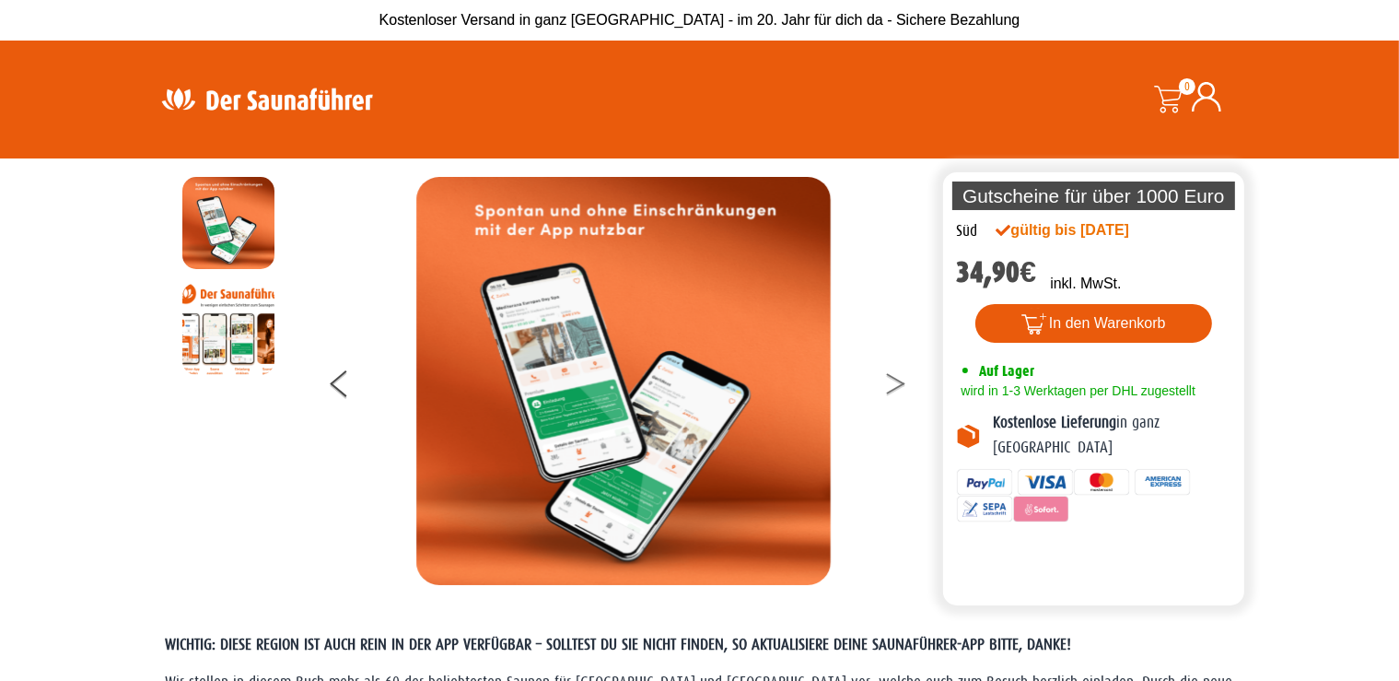
click at [893, 383] on button at bounding box center [907, 387] width 46 height 46
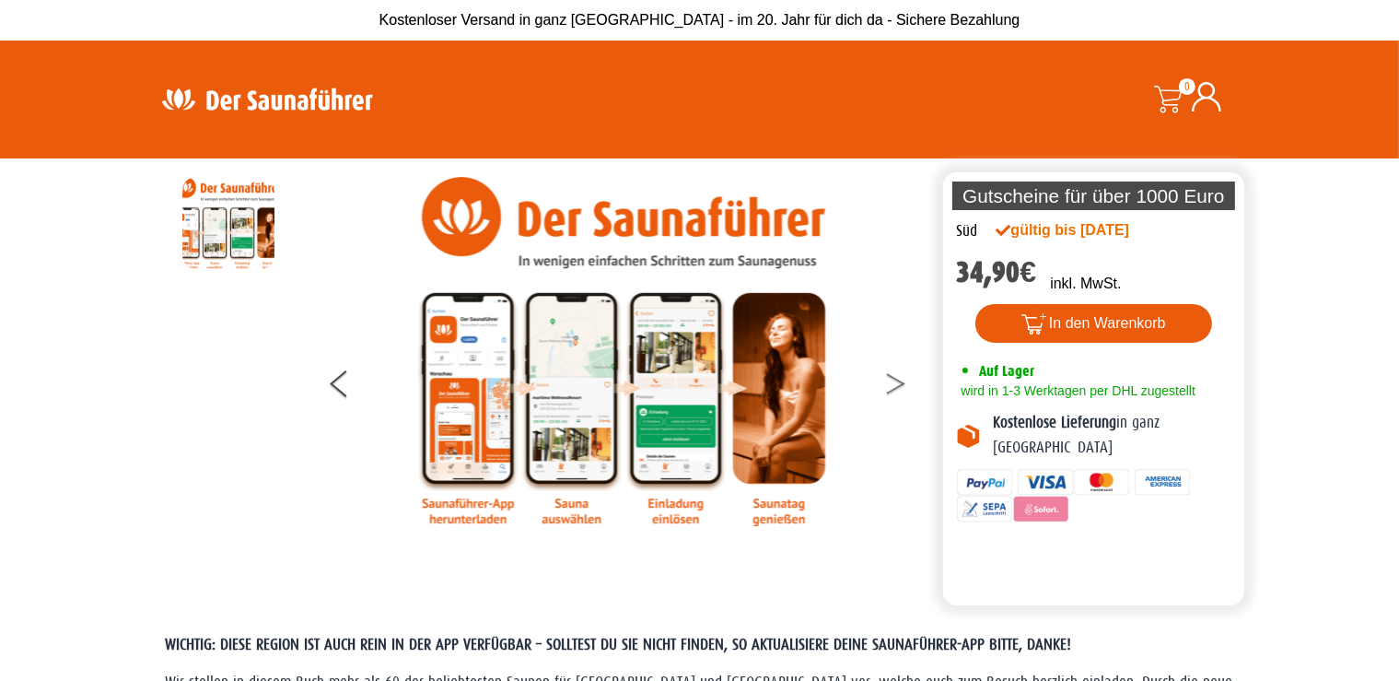
click at [893, 383] on button at bounding box center [907, 387] width 46 height 46
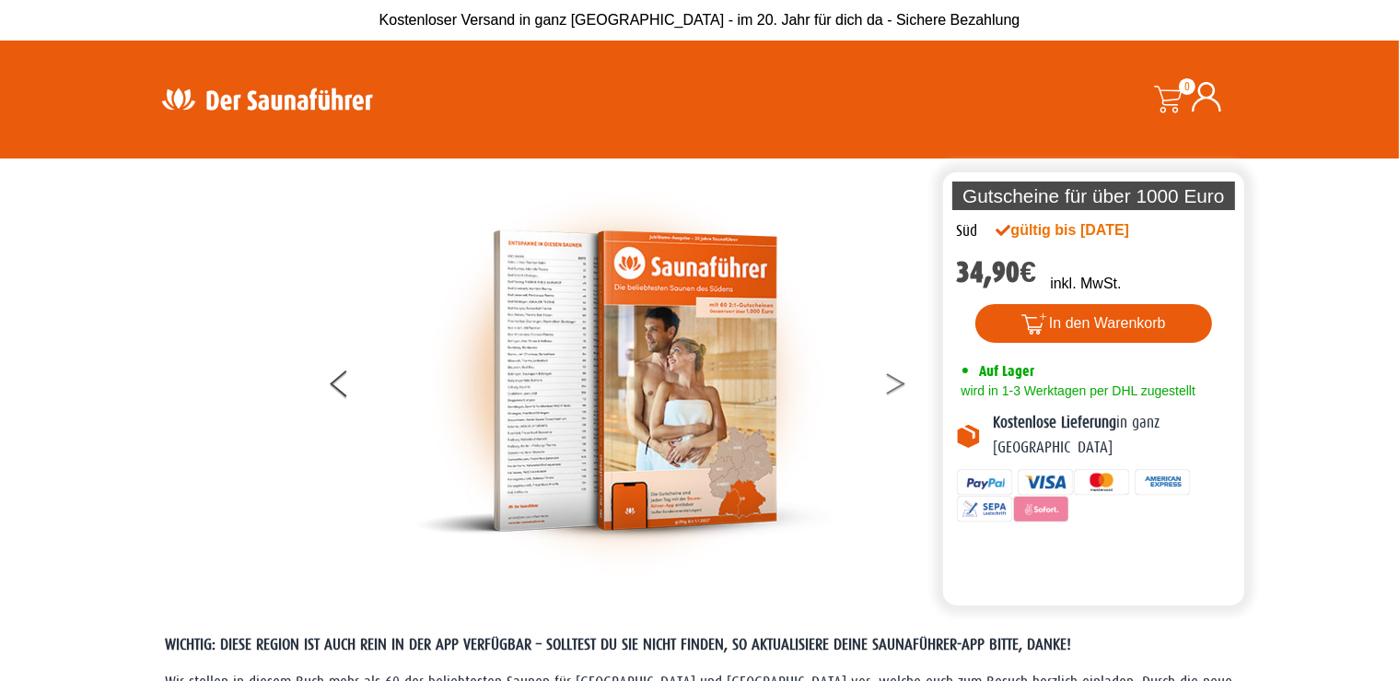
click at [893, 383] on button at bounding box center [907, 387] width 46 height 46
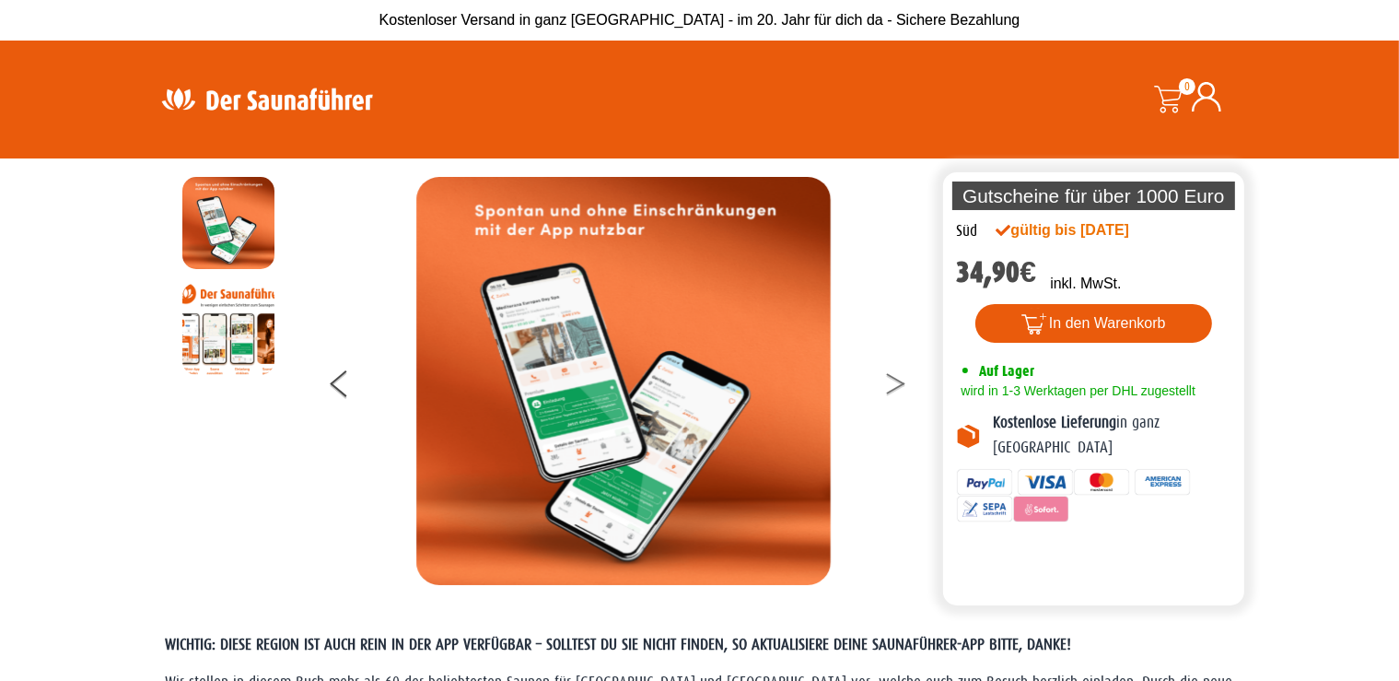
click at [893, 383] on button at bounding box center [907, 387] width 46 height 46
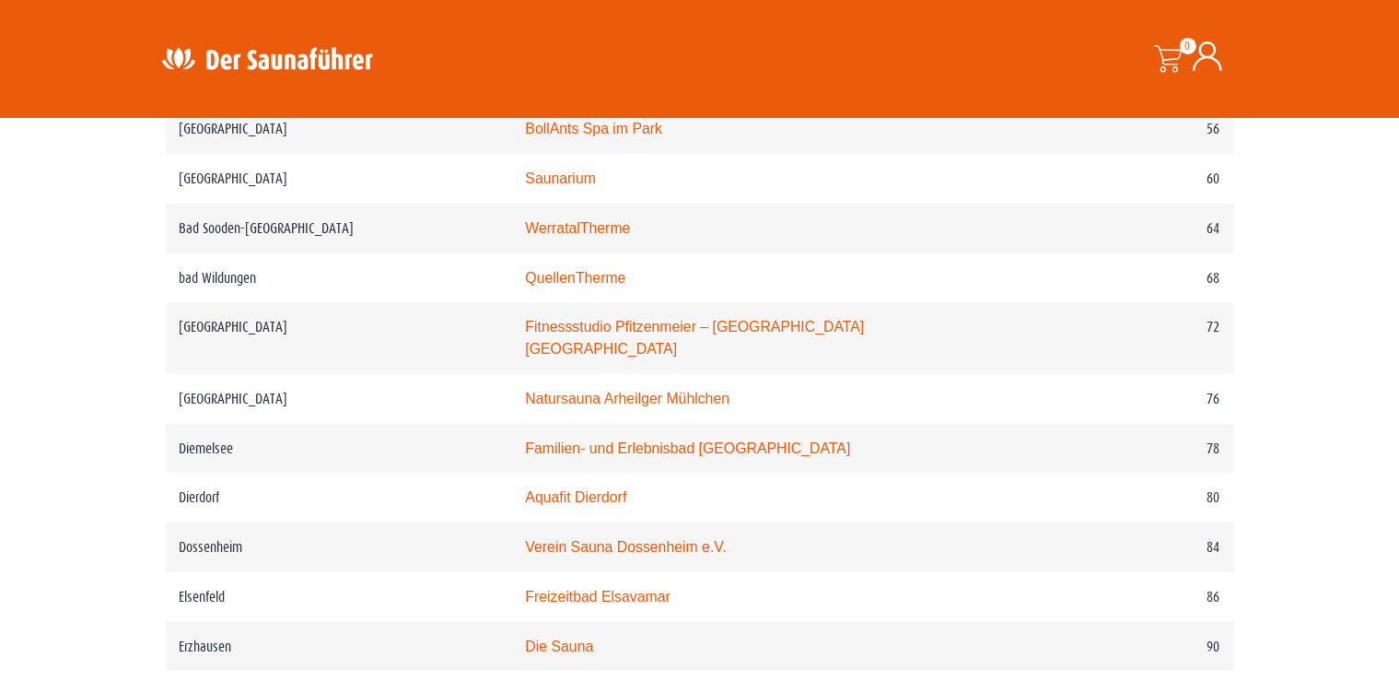
scroll to position [1393, 0]
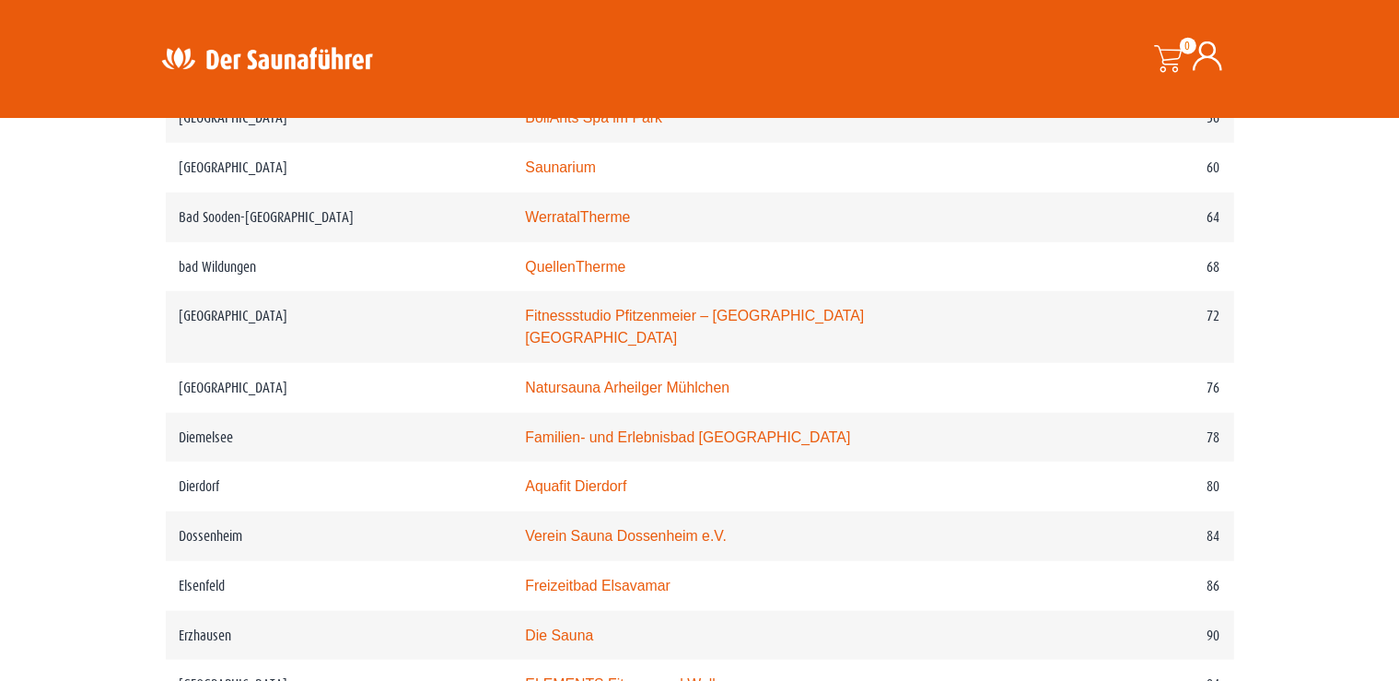
drag, startPoint x: 1406, startPoint y: 74, endPoint x: 1397, endPoint y: 246, distance: 172.5
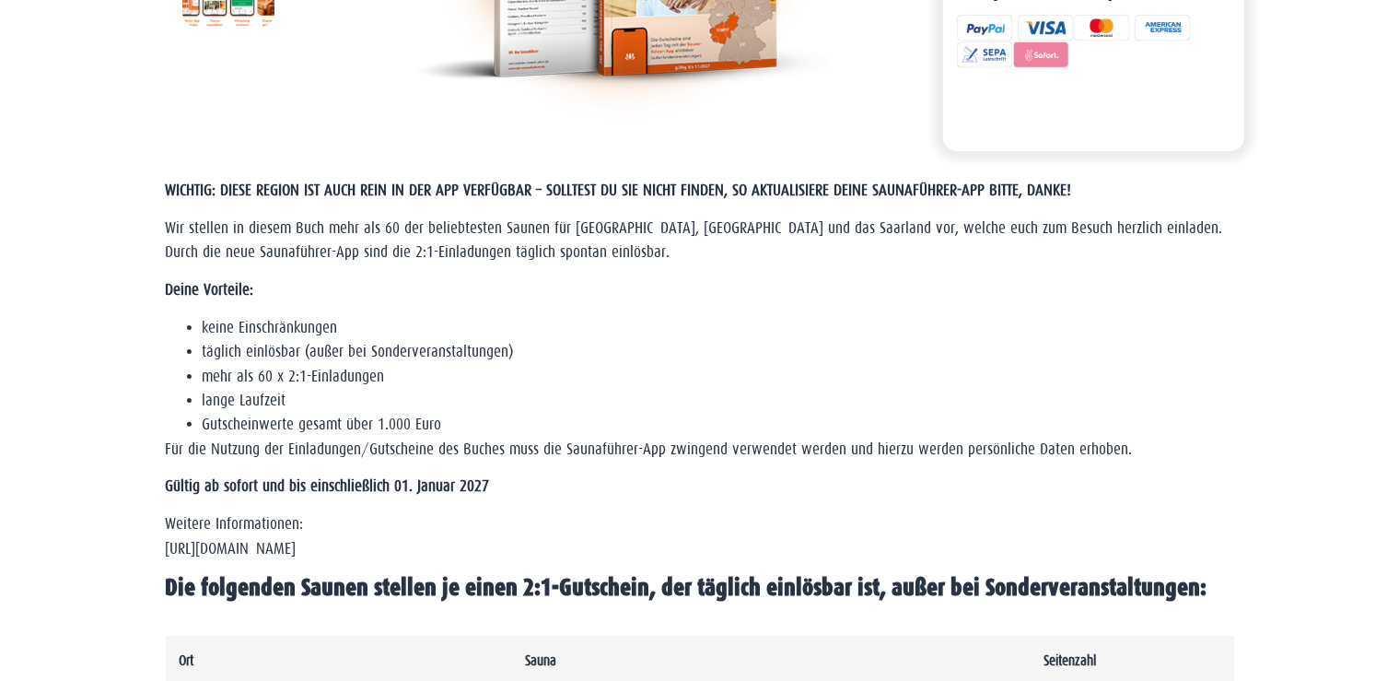
scroll to position [0, 0]
